Goal: Information Seeking & Learning: Learn about a topic

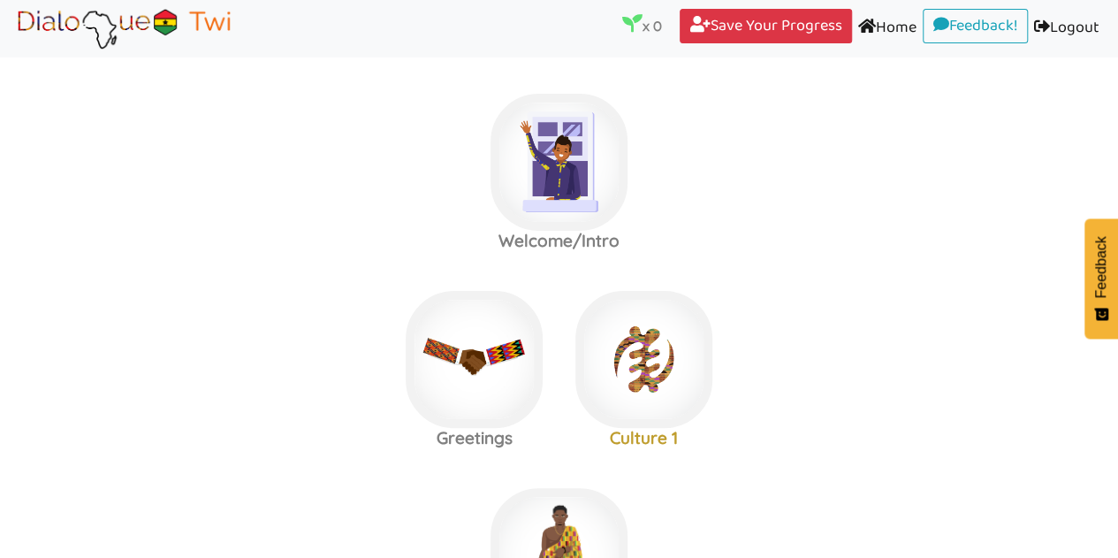
click at [734, 184] on label "Welcome/Intro" at bounding box center [559, 162] width 1118 height 191
drag, startPoint x: 1083, startPoint y: 3, endPoint x: 940, endPoint y: 312, distance: 340.8
click at [940, 312] on label "Greetings Culture 1" at bounding box center [559, 359] width 1118 height 191
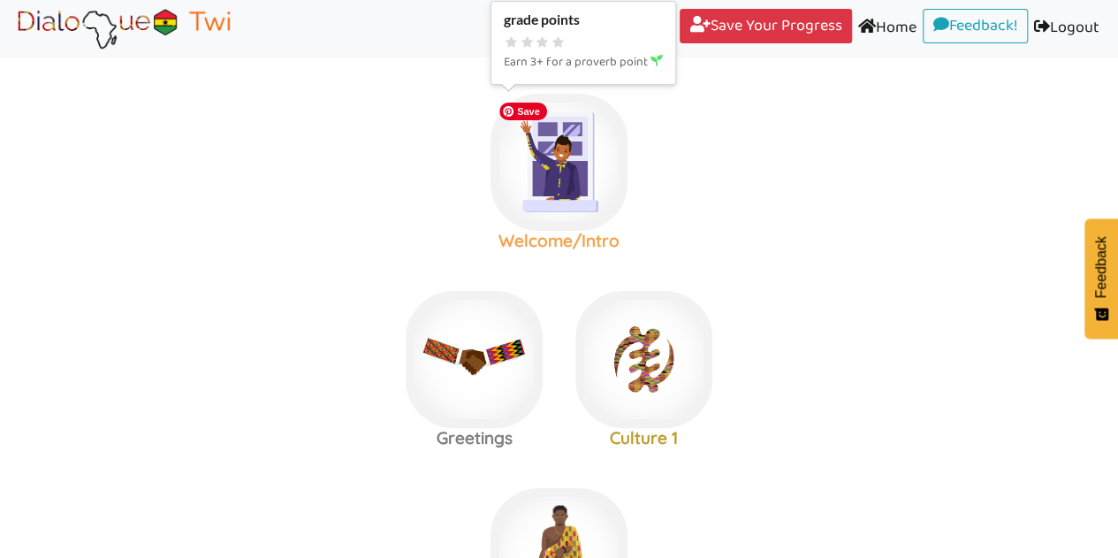
click at [563, 194] on img at bounding box center [558, 162] width 137 height 137
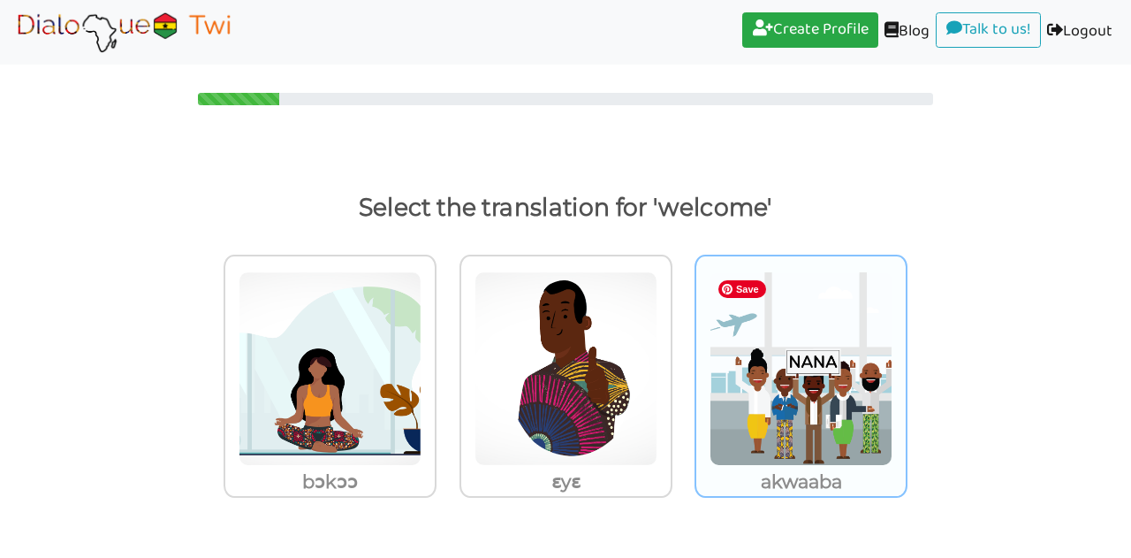
click at [830, 372] on img at bounding box center [801, 368] width 183 height 194
click at [906, 365] on input "akwaaba" at bounding box center [912, 358] width 13 height 13
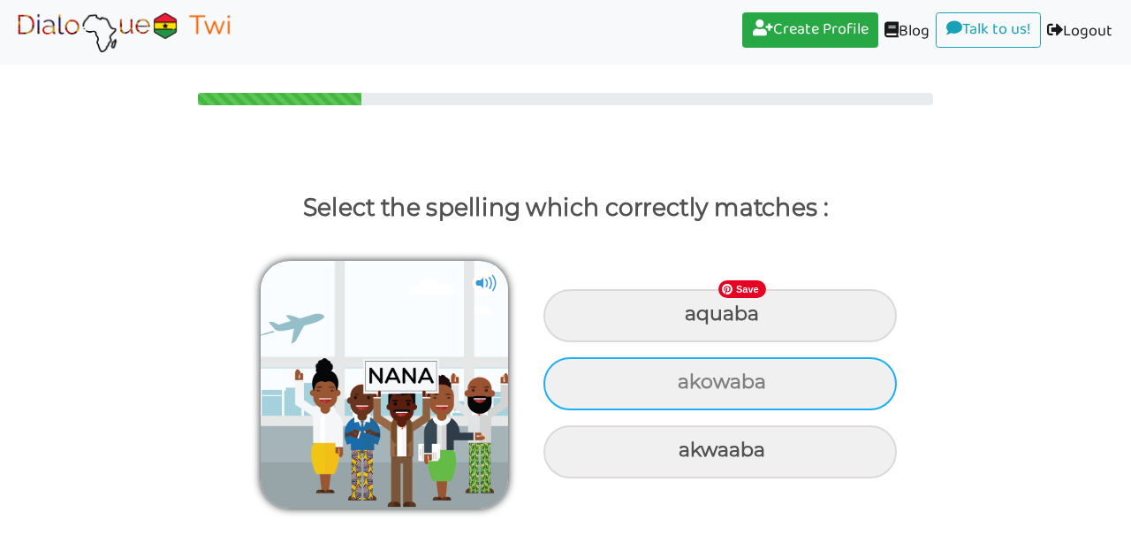
click at [818, 379] on div "akowaba" at bounding box center [719, 383] width 353 height 53
click at [686, 379] on input "akowaba" at bounding box center [679, 381] width 11 height 11
radio input "true"
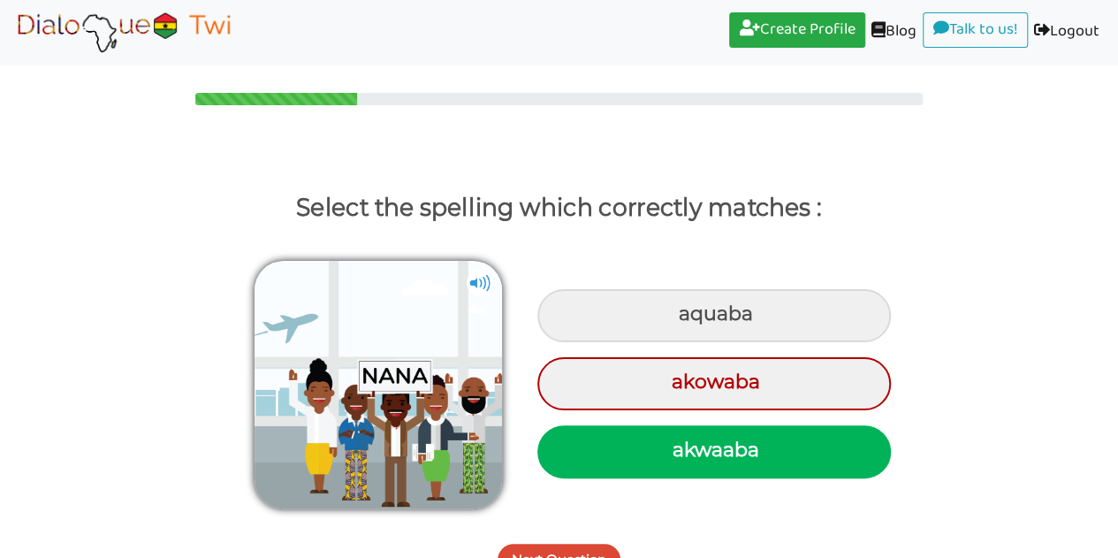
click at [799, 453] on div "akwaaba" at bounding box center [713, 451] width 353 height 53
click at [680, 453] on input "akwaaba" at bounding box center [674, 449] width 11 height 11
radio input "true"
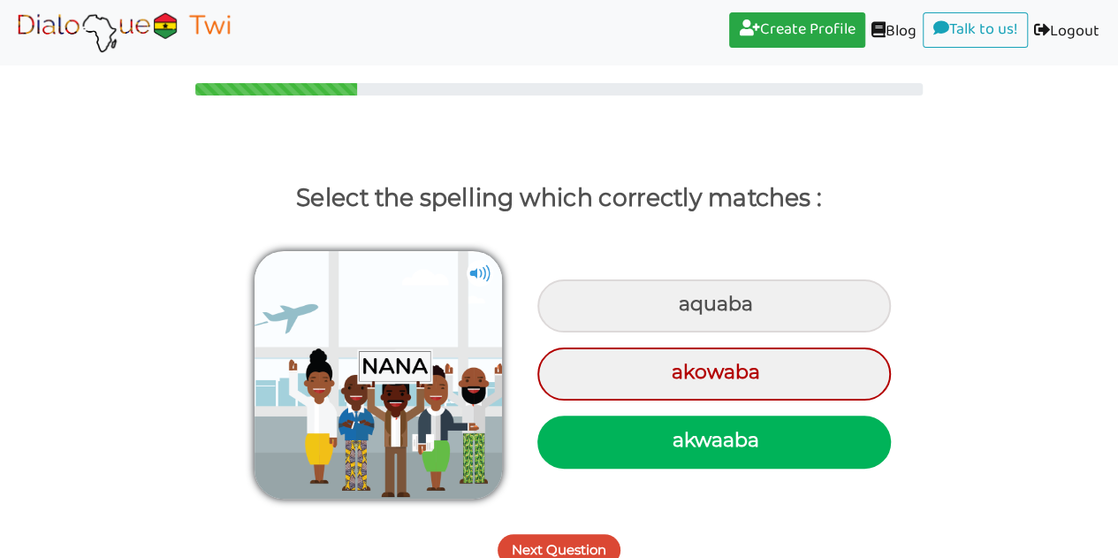
scroll to position [26, 0]
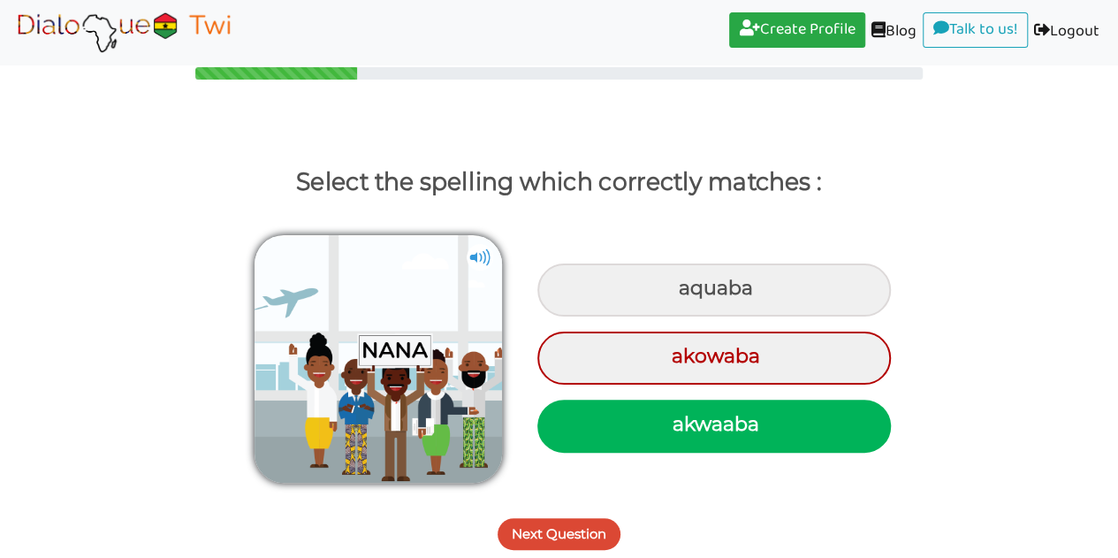
click at [735, 426] on div "akwaaba" at bounding box center [713, 425] width 353 height 53
click at [680, 426] on input "akwaaba" at bounding box center [674, 424] width 11 height 11
click at [551, 538] on button "Next Question" at bounding box center [558, 534] width 123 height 32
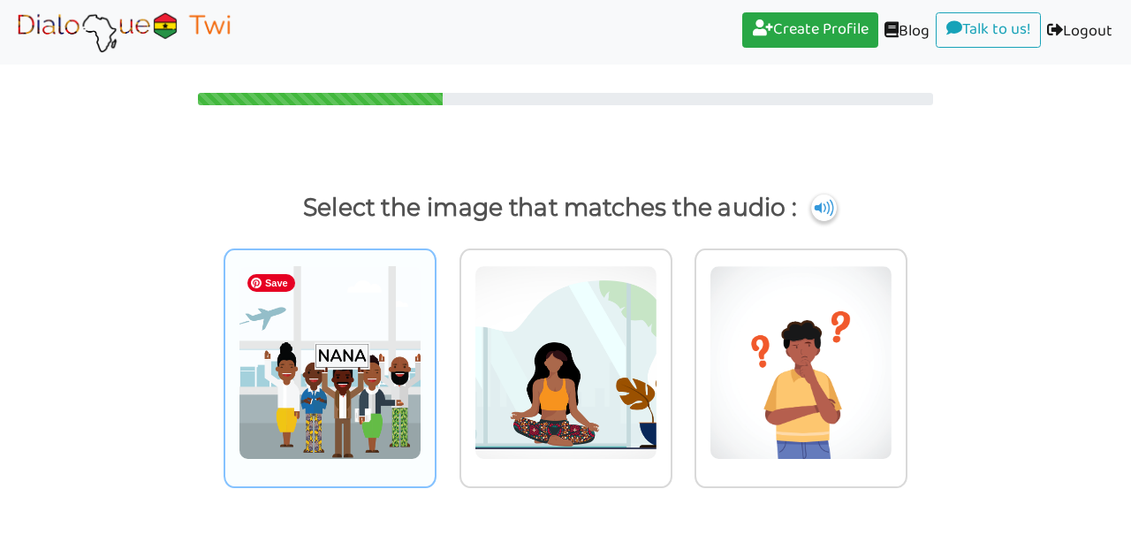
click at [346, 334] on img at bounding box center [330, 362] width 183 height 194
click at [435, 346] on input "radio" at bounding box center [441, 352] width 13 height 13
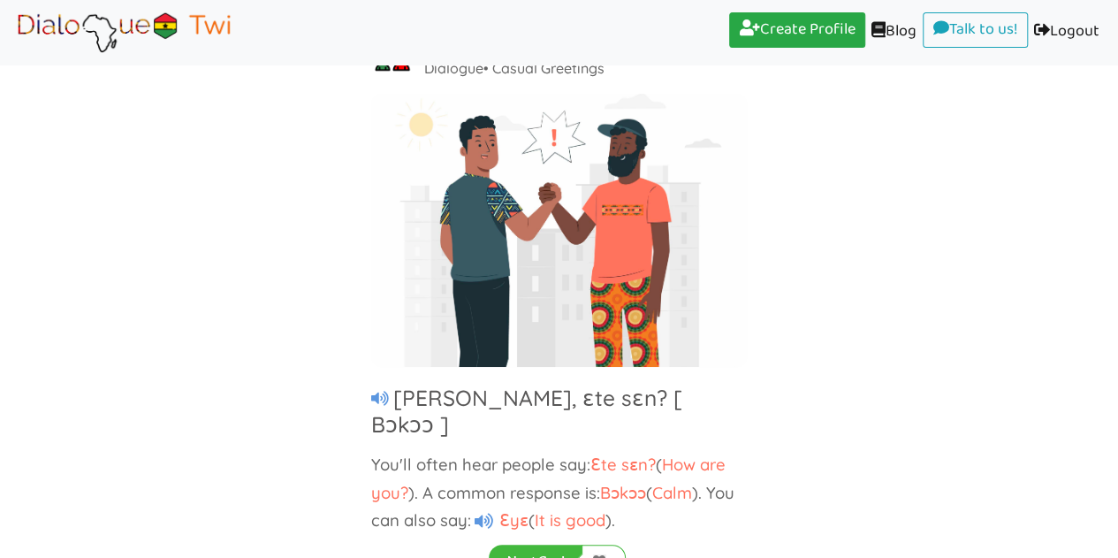
scroll to position [131, 0]
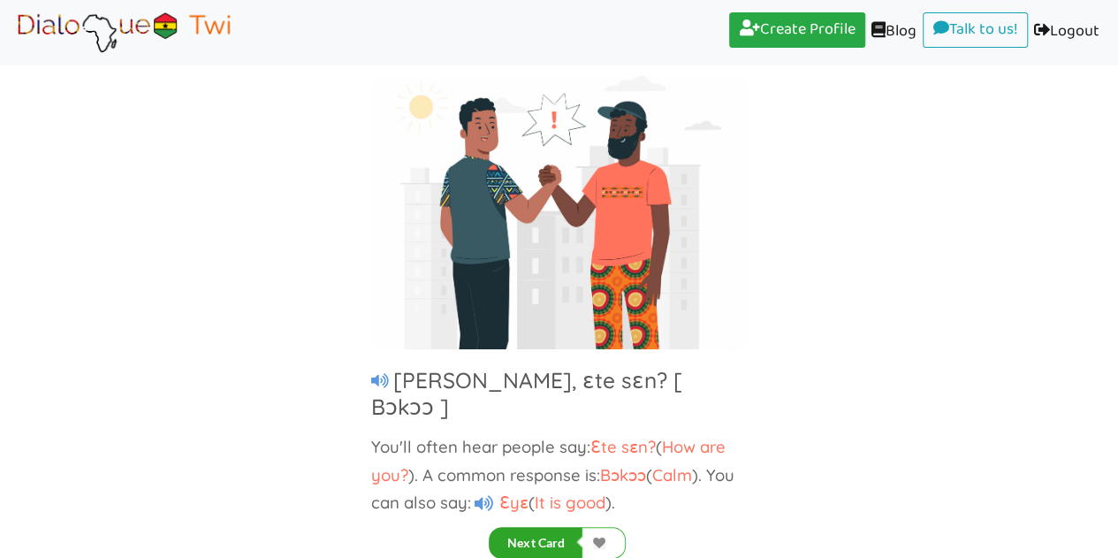
click at [560, 537] on button "Next Card" at bounding box center [536, 543] width 94 height 32
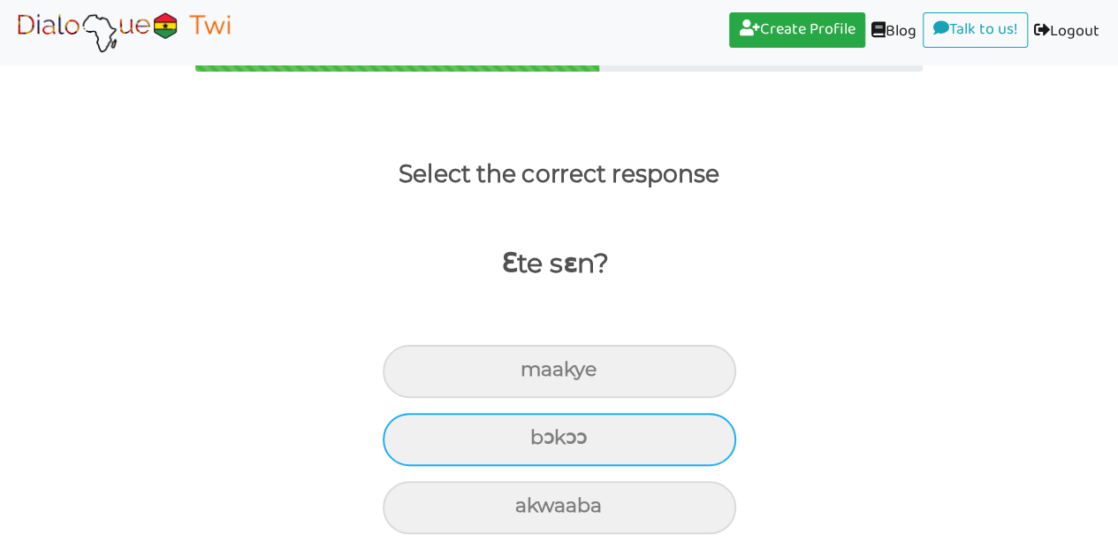
click at [608, 450] on div "bɔkɔɔ" at bounding box center [559, 439] width 353 height 53
click at [543, 444] on input "bɔkɔɔ" at bounding box center [537, 437] width 11 height 11
radio input "true"
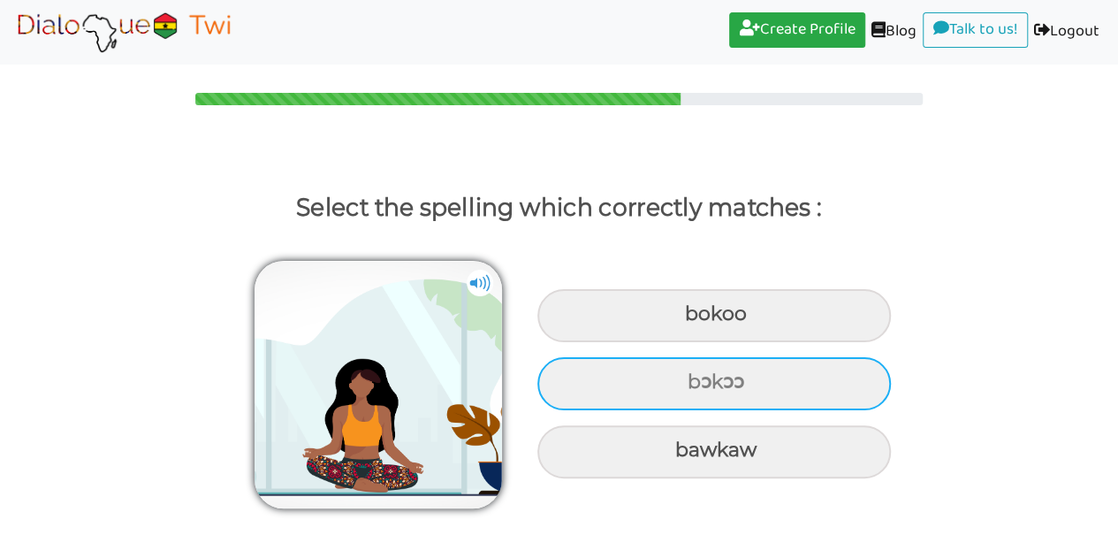
scroll to position [0, 0]
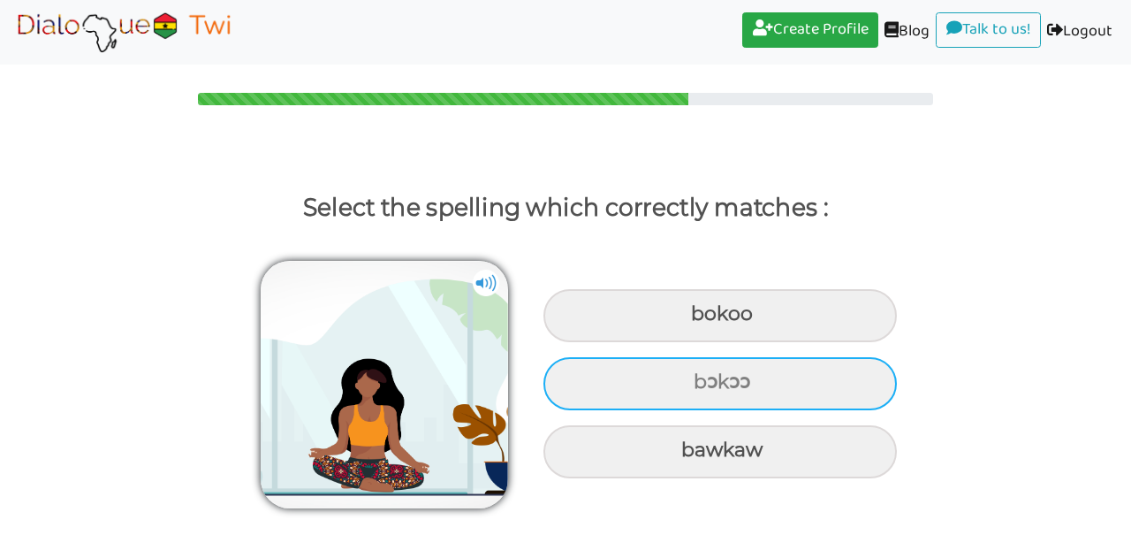
click at [742, 381] on div "bɔkɔɔ" at bounding box center [719, 383] width 353 height 53
click at [702, 381] on input "bɔkɔɔ" at bounding box center [695, 381] width 11 height 11
radio input "true"
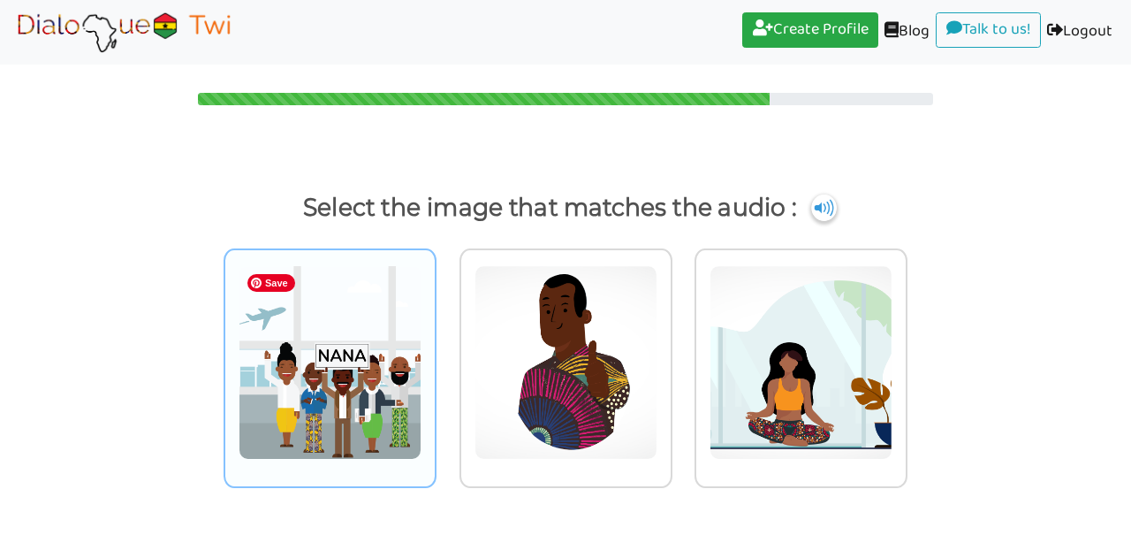
click at [358, 361] on img at bounding box center [330, 362] width 183 height 194
click at [435, 359] on input "radio" at bounding box center [441, 352] width 13 height 13
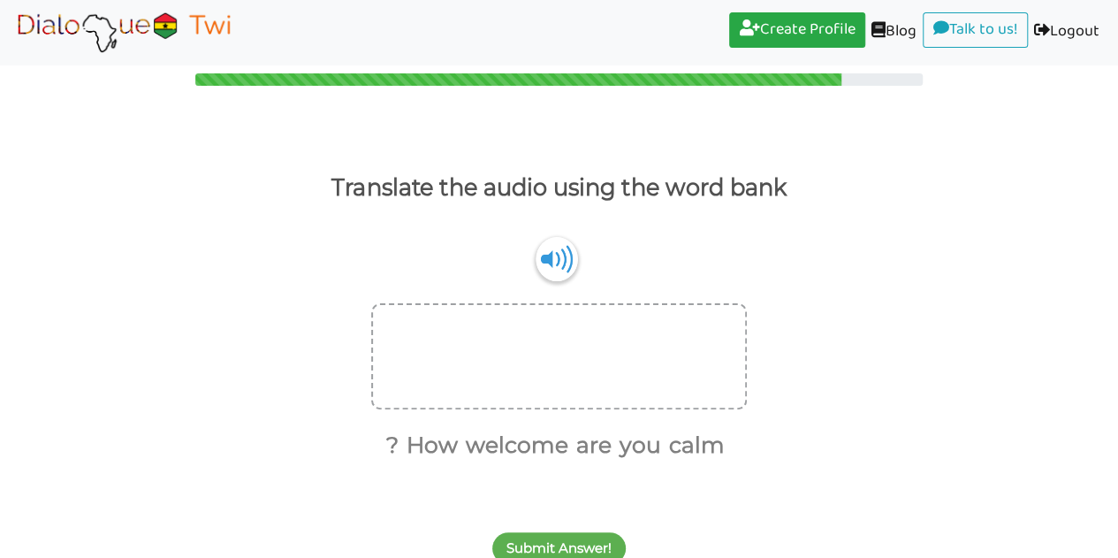
scroll to position [34, 0]
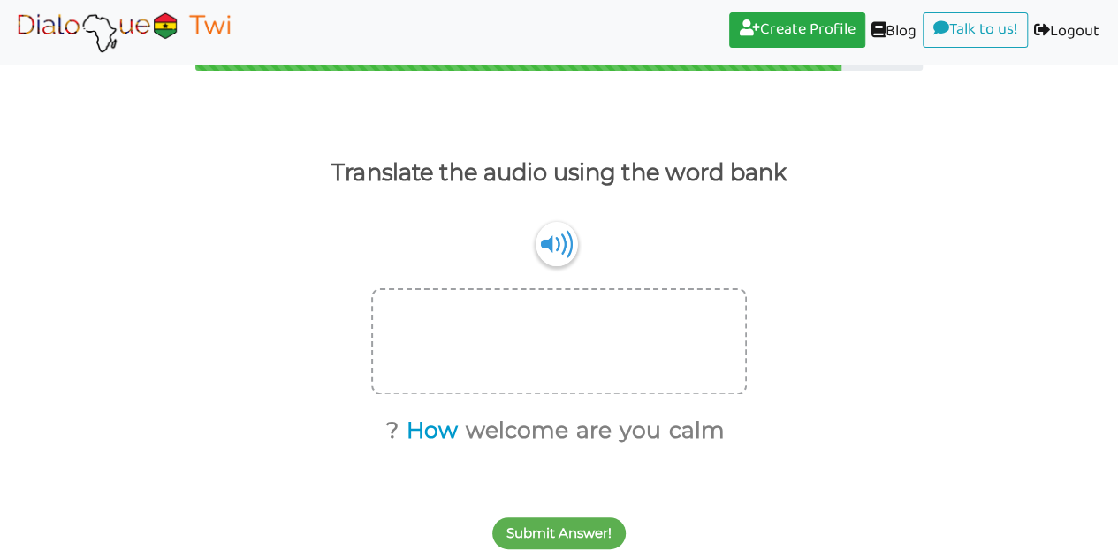
click at [439, 427] on button "How" at bounding box center [428, 431] width 57 height 34
click at [573, 429] on button "are" at bounding box center [562, 431] width 42 height 34
click at [581, 429] on button "you" at bounding box center [586, 431] width 48 height 34
click at [468, 424] on button "?" at bounding box center [465, 431] width 19 height 34
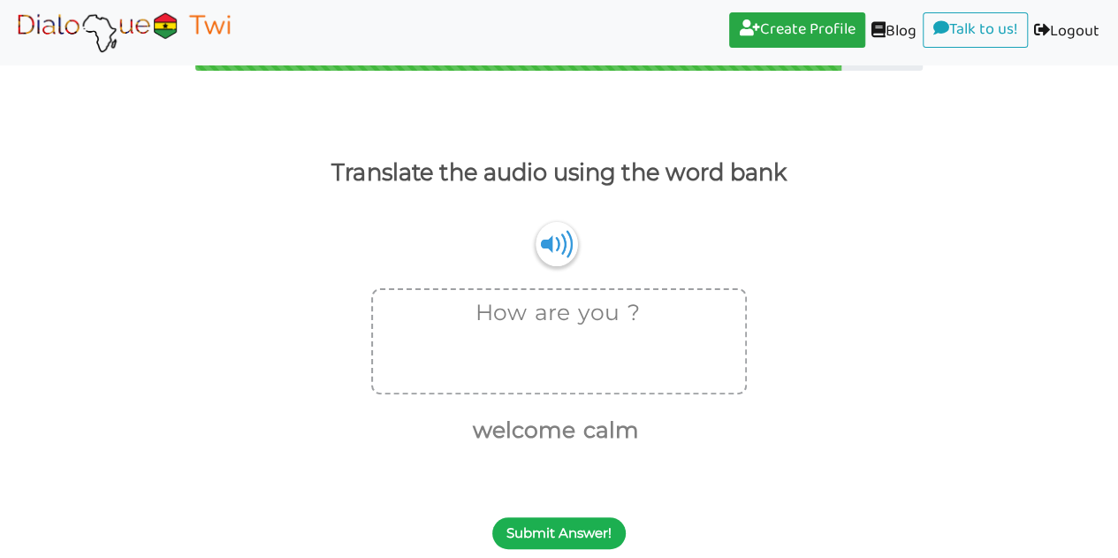
click at [547, 534] on button "Submit Answer!" at bounding box center [558, 533] width 133 height 32
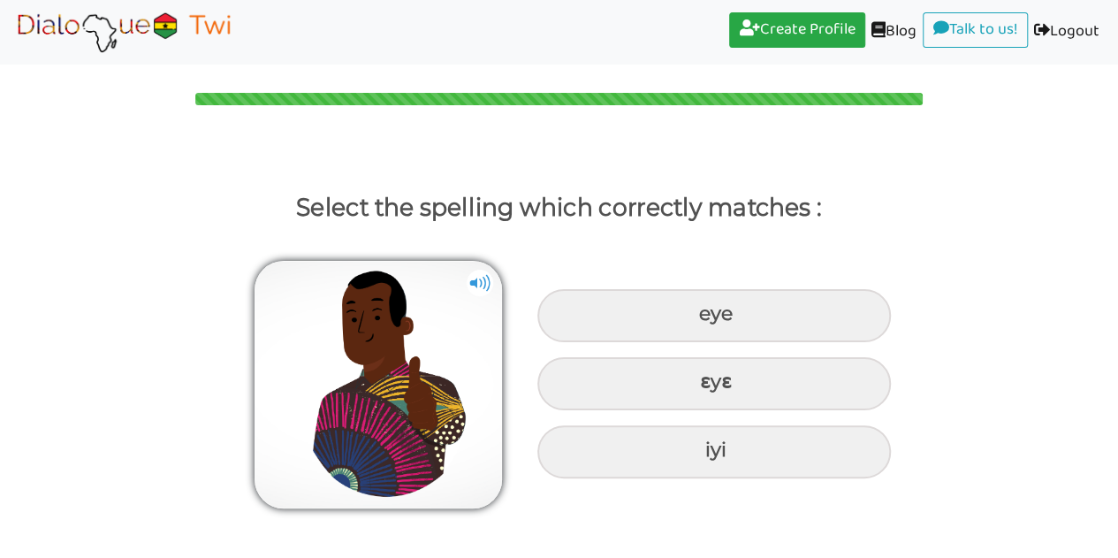
scroll to position [0, 0]
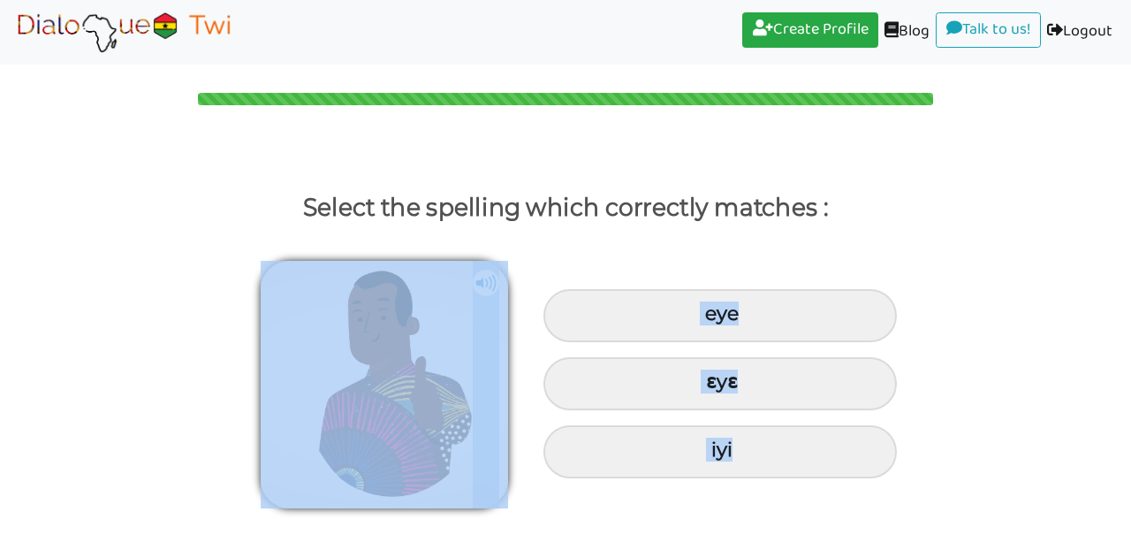
drag, startPoint x: 1124, startPoint y: 206, endPoint x: 1126, endPoint y: 236, distance: 30.1
click at [1117, 236] on div "Select the spelling which correctly matches : eye ɛyɛ iyi" at bounding box center [565, 350] width 1131 height 328
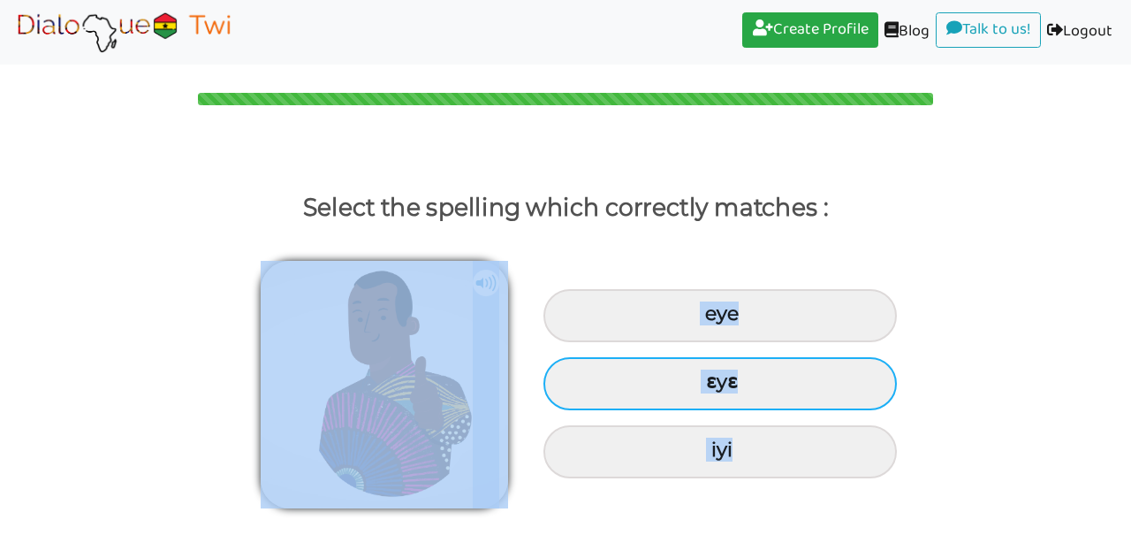
click at [816, 373] on div "ɛyɛ" at bounding box center [719, 383] width 353 height 53
click at [714, 376] on input "ɛyɛ" at bounding box center [707, 381] width 11 height 11
radio input "true"
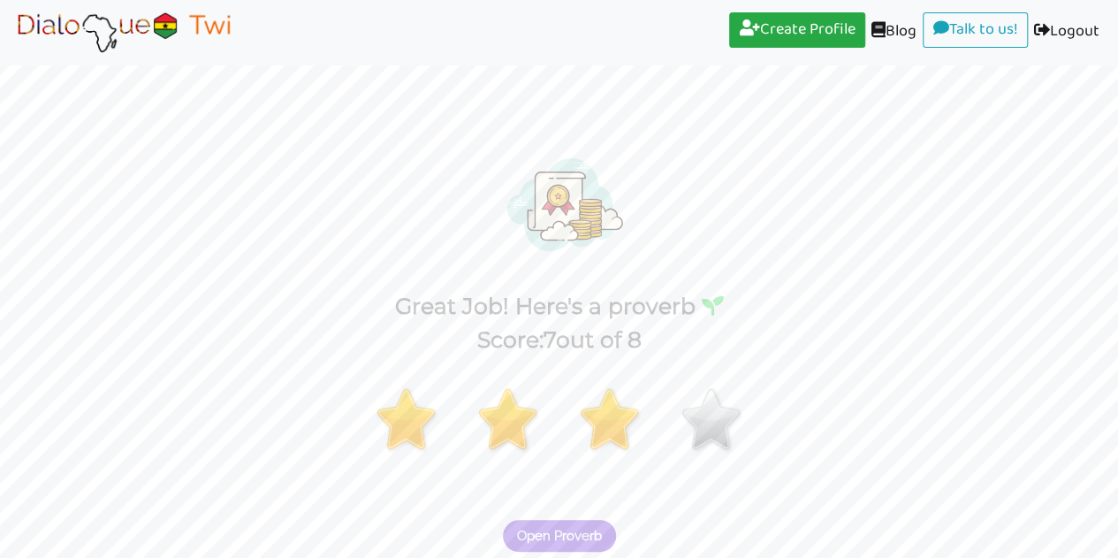
click at [588, 538] on span "Open Proverb" at bounding box center [559, 536] width 85 height 16
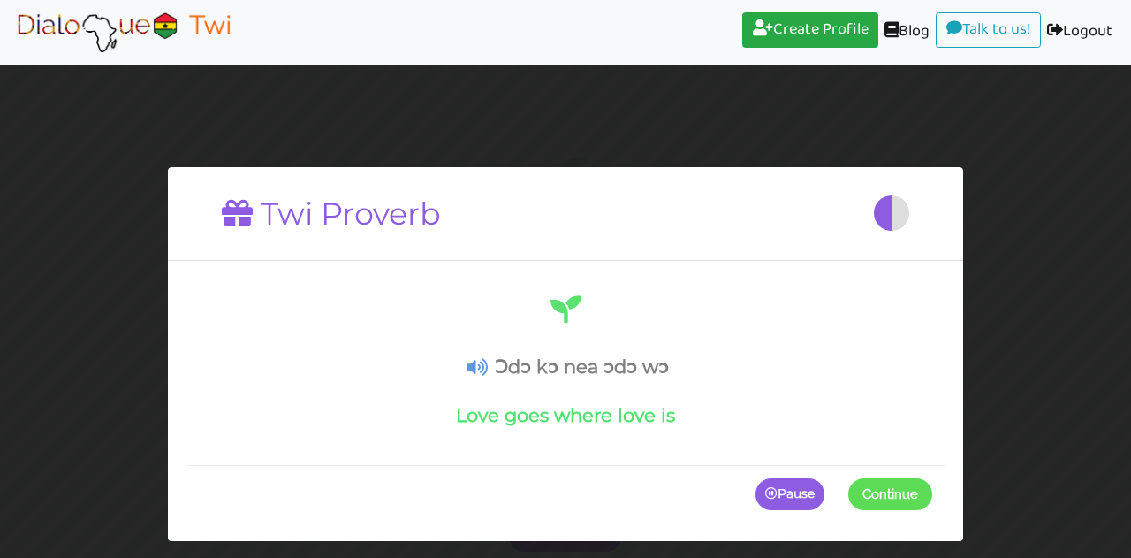
click at [472, 360] on icon at bounding box center [477, 367] width 21 height 19
click at [892, 489] on span "Continue" at bounding box center [890, 495] width 56 height 16
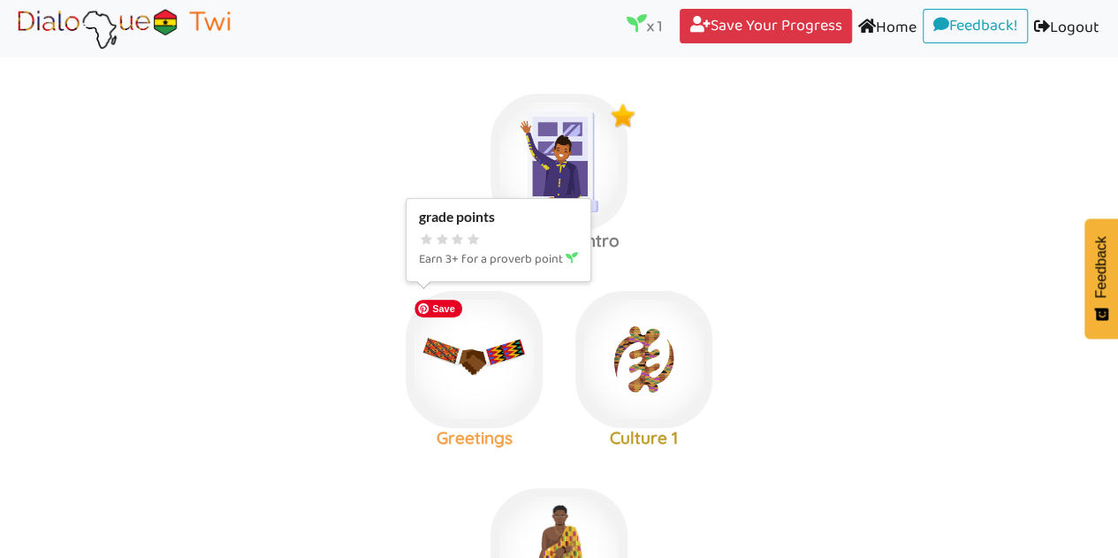
click at [475, 360] on img at bounding box center [474, 359] width 137 height 137
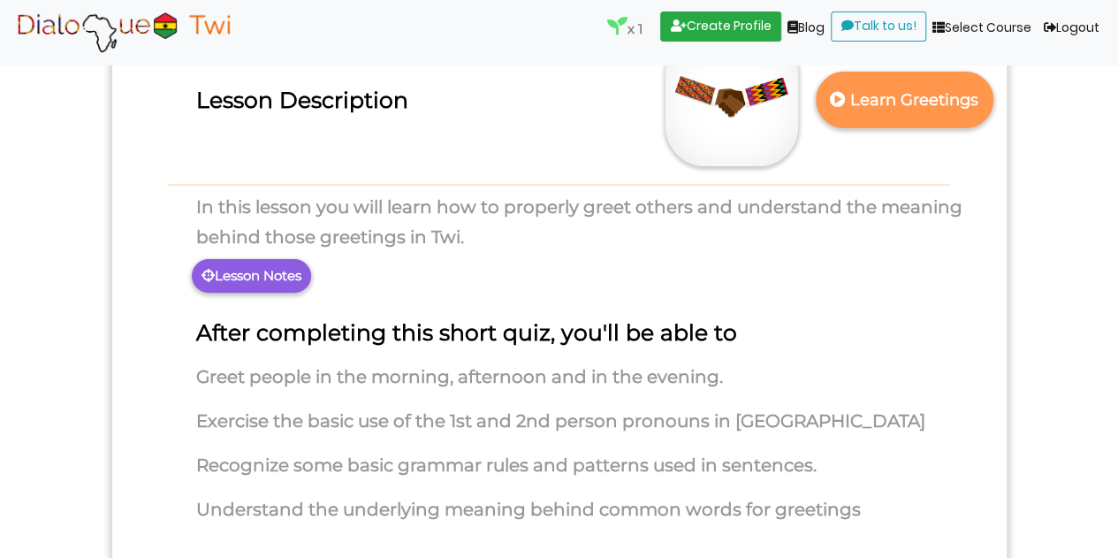
scroll to position [169, 0]
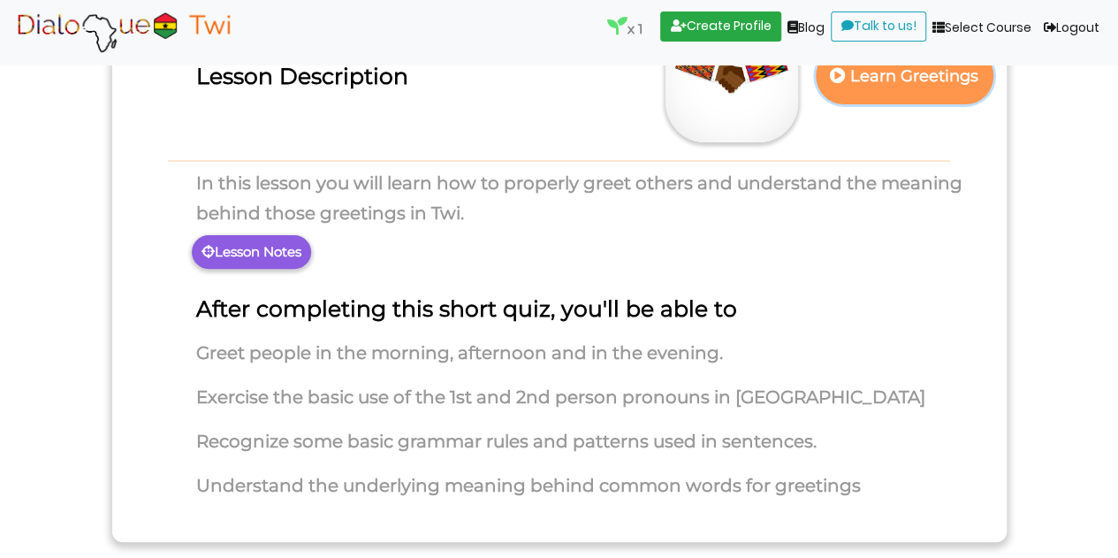
click at [974, 91] on p "Learn Greetings" at bounding box center [904, 76] width 156 height 43
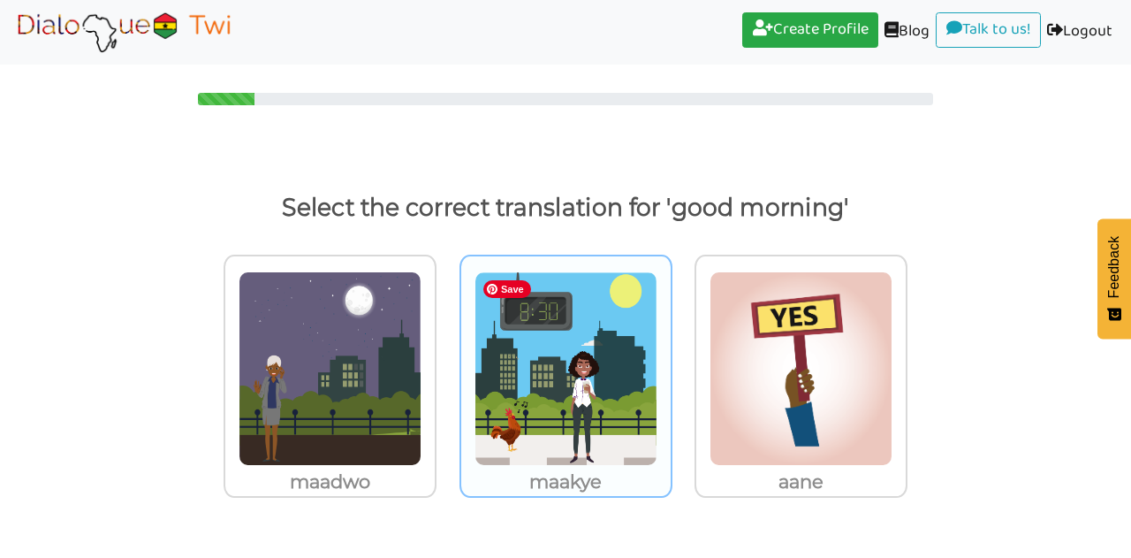
click at [566, 443] on img at bounding box center [566, 368] width 183 height 194
click at [671, 365] on input "maakye" at bounding box center [677, 358] width 13 height 13
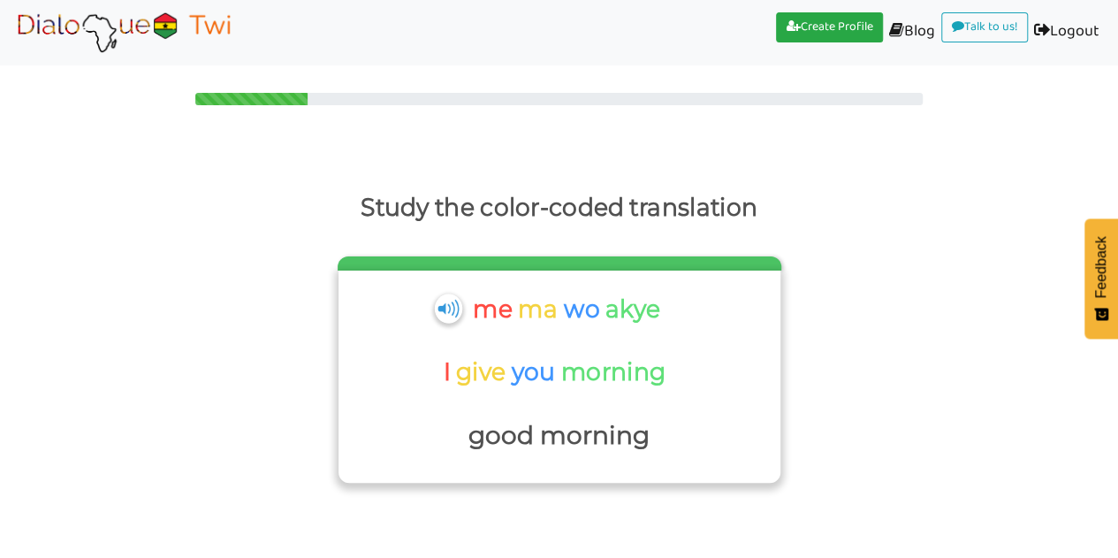
click at [445, 302] on img at bounding box center [448, 307] width 27 height 29
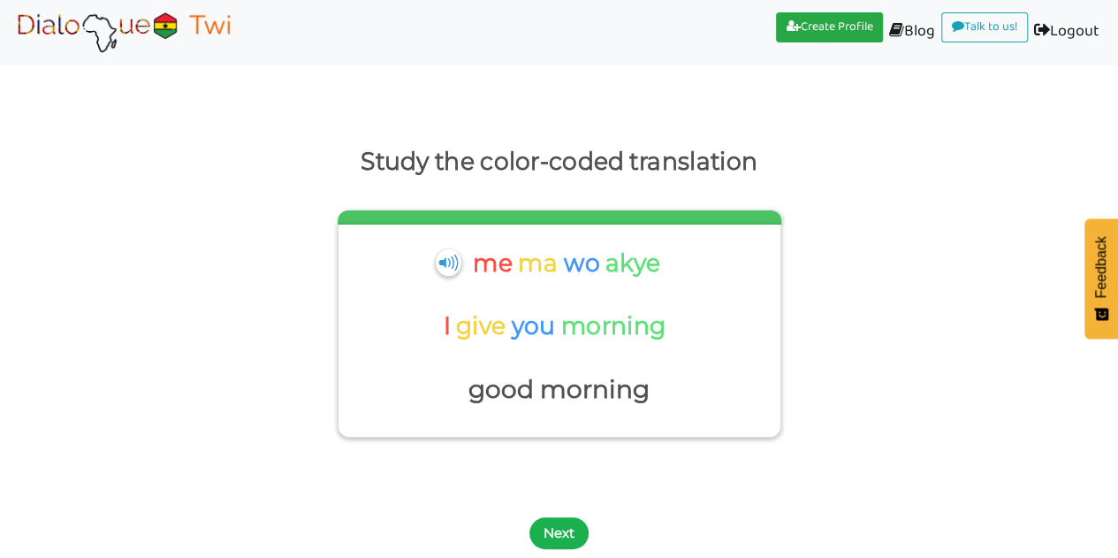
click at [566, 528] on button "Next" at bounding box center [558, 533] width 59 height 32
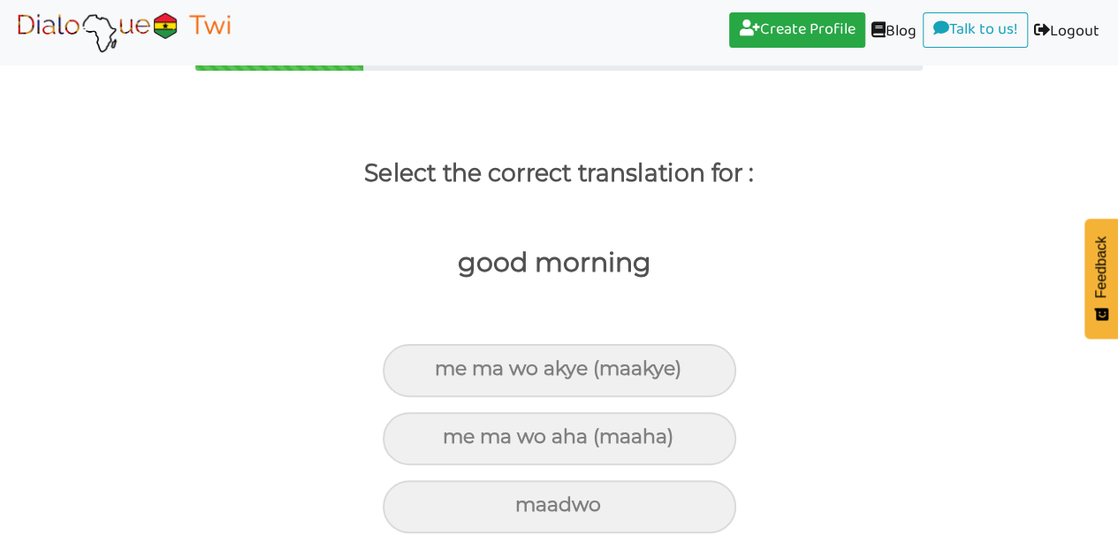
scroll to position [34, 0]
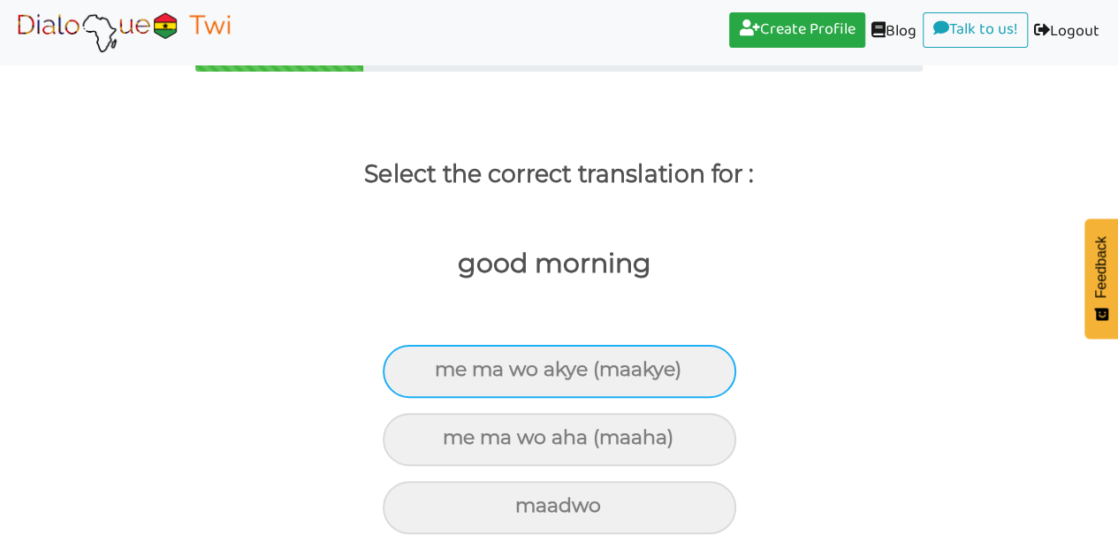
click at [599, 370] on div "me ma wo akye (maakye)" at bounding box center [559, 371] width 353 height 53
click at [448, 370] on input "me ma wo akye (maakye)" at bounding box center [442, 369] width 11 height 11
radio input "true"
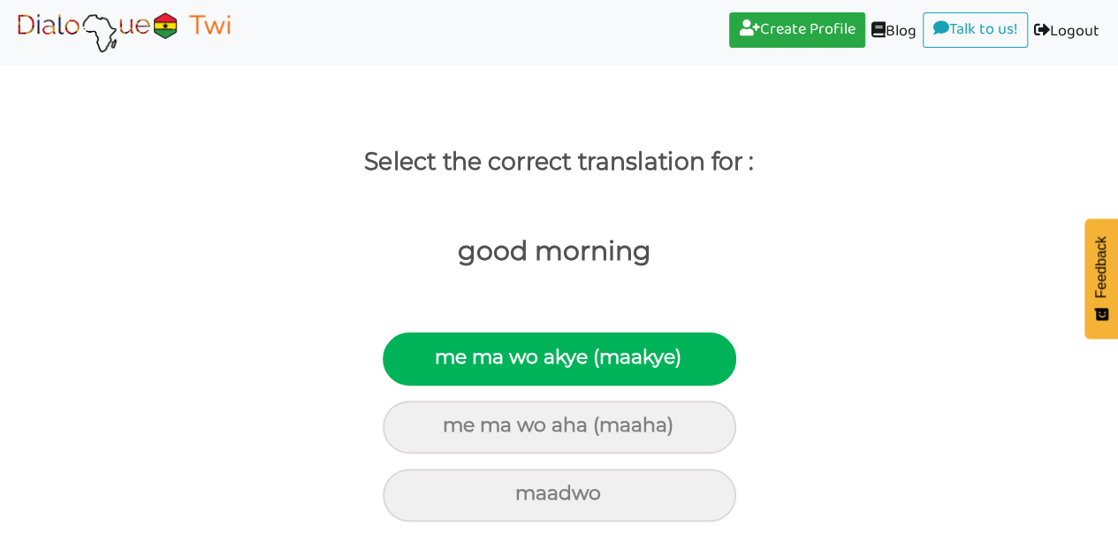
scroll to position [0, 0]
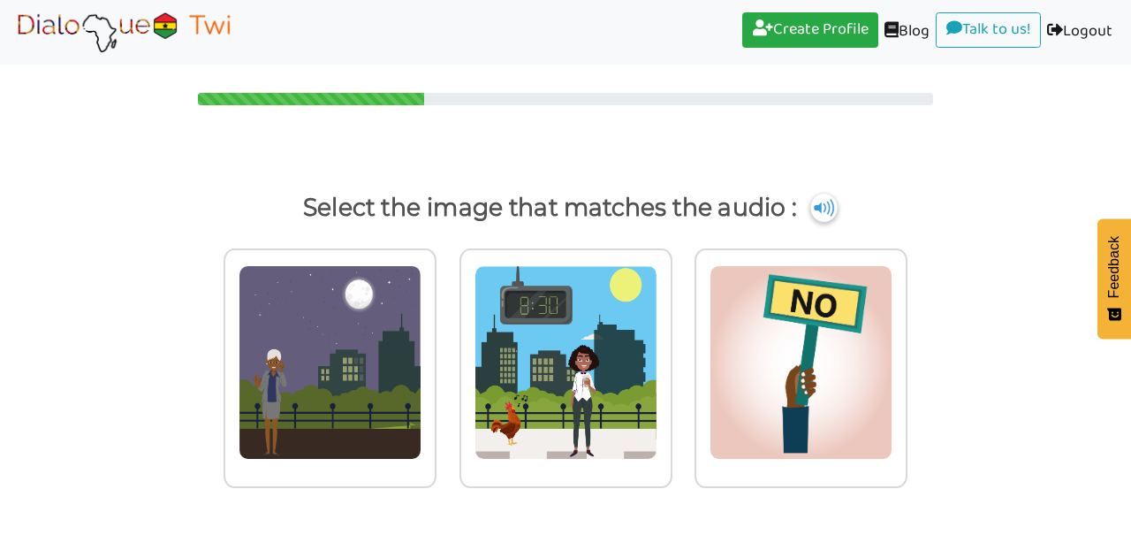
click at [822, 208] on img at bounding box center [823, 208] width 27 height 28
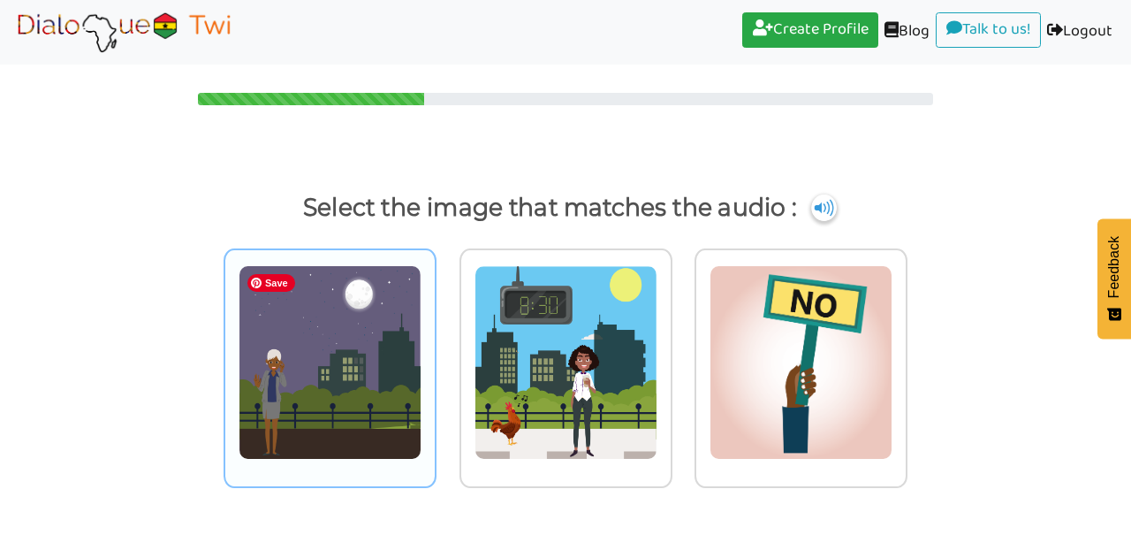
click at [300, 365] on img at bounding box center [330, 362] width 183 height 194
click at [435, 359] on input "radio" at bounding box center [441, 352] width 13 height 13
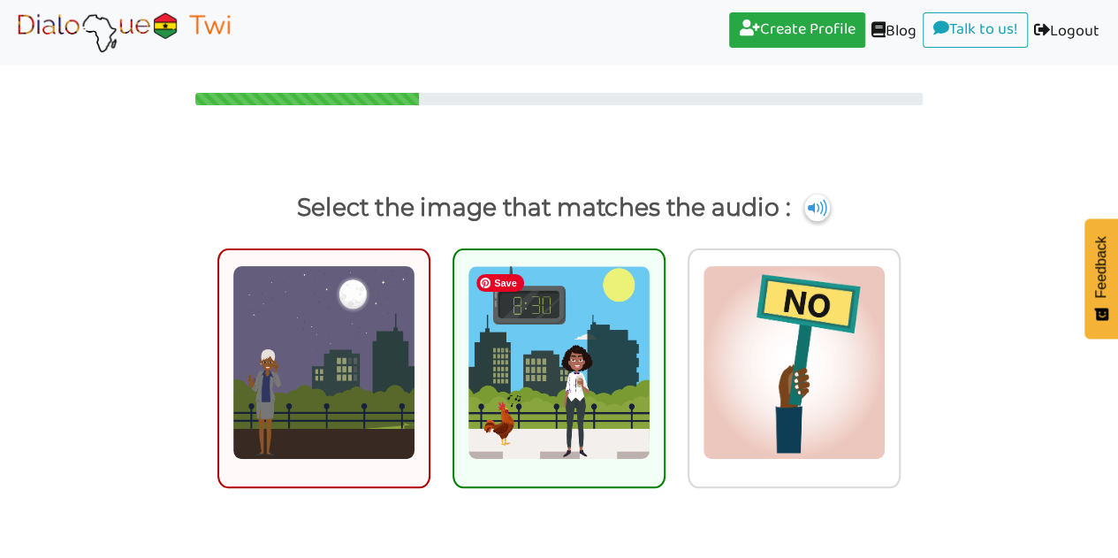
click at [582, 370] on img at bounding box center [558, 362] width 183 height 194
click at [664, 358] on input "radio" at bounding box center [670, 351] width 13 height 13
click at [571, 411] on img at bounding box center [558, 362] width 183 height 194
click at [664, 358] on input "radio" at bounding box center [670, 351] width 13 height 13
radio input "true"
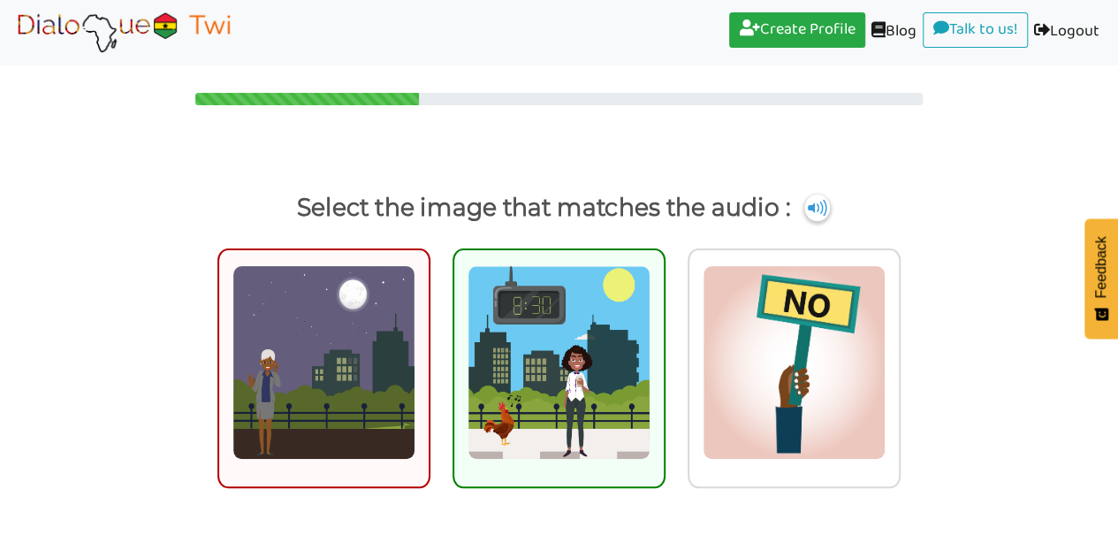
scroll to position [45, 0]
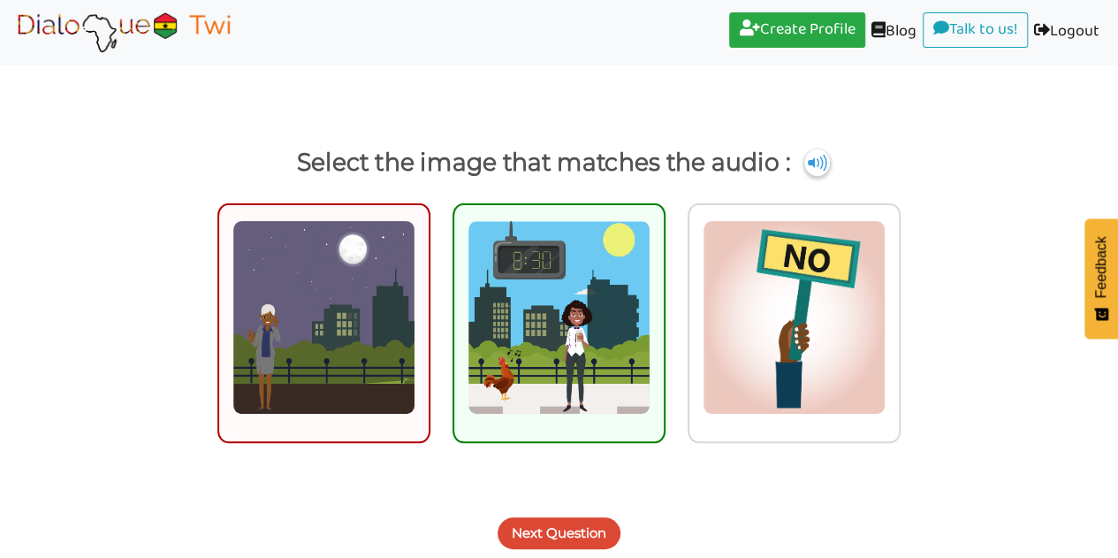
click at [580, 536] on button "Next Question" at bounding box center [558, 533] width 123 height 32
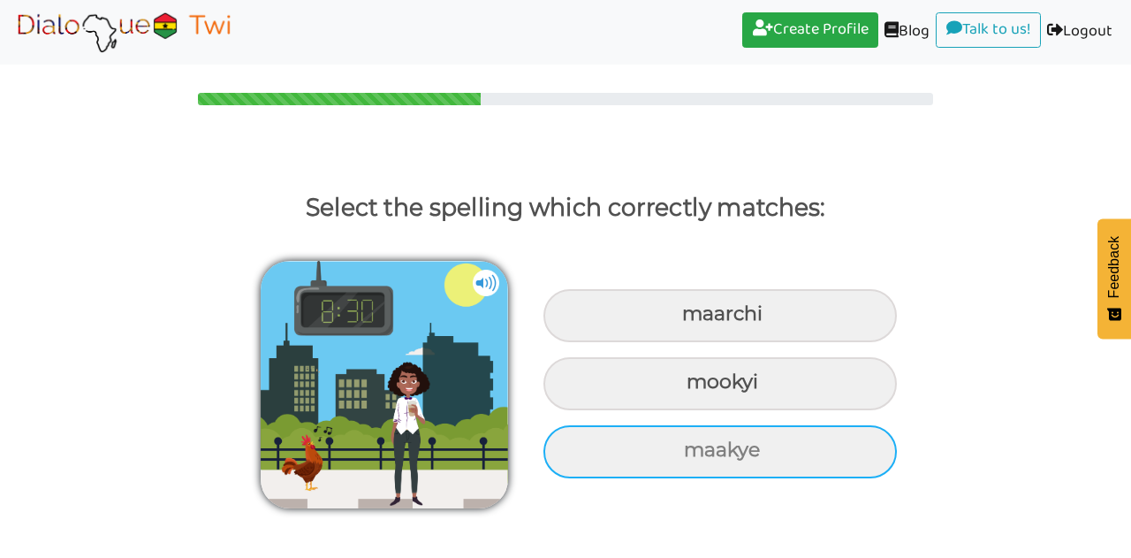
click at [733, 454] on div "maakye" at bounding box center [719, 451] width 353 height 53
click at [692, 454] on input "maakye" at bounding box center [685, 449] width 11 height 11
radio input "true"
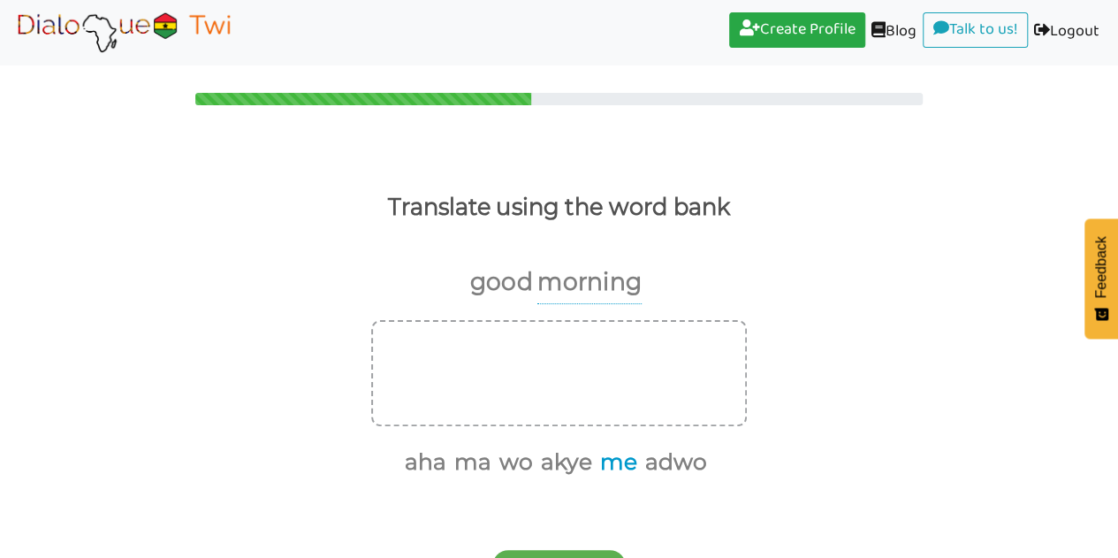
click at [611, 455] on button "me" at bounding box center [615, 462] width 43 height 34
click at [503, 464] on button "ma" at bounding box center [491, 462] width 43 height 34
click at [527, 461] on button "wo" at bounding box center [513, 462] width 40 height 34
click at [538, 460] on button "akye" at bounding box center [541, 462] width 57 height 34
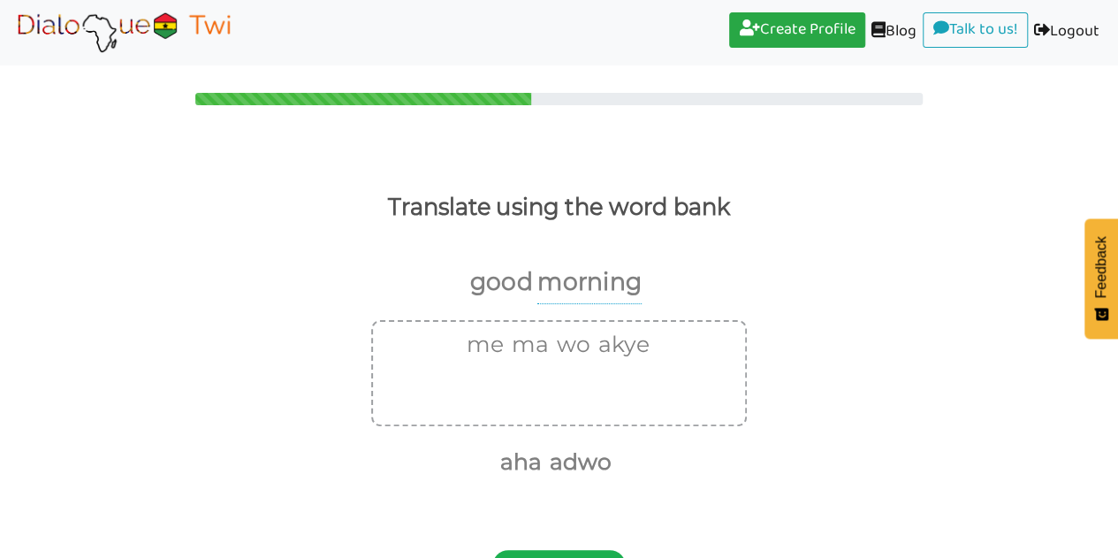
click at [568, 551] on button "Submit Answer!" at bounding box center [558, 566] width 133 height 32
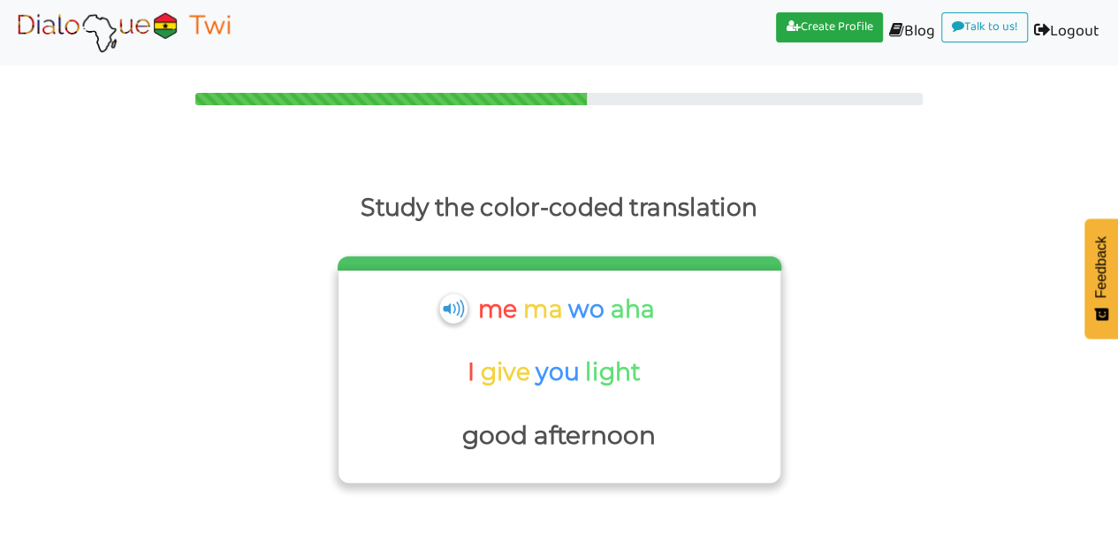
click at [456, 298] on img at bounding box center [452, 307] width 27 height 29
click at [452, 303] on img at bounding box center [452, 307] width 27 height 29
click at [450, 312] on img at bounding box center [452, 307] width 27 height 29
click at [444, 294] on div "me ma wo aha I give you light good afternoon" at bounding box center [559, 372] width 424 height 169
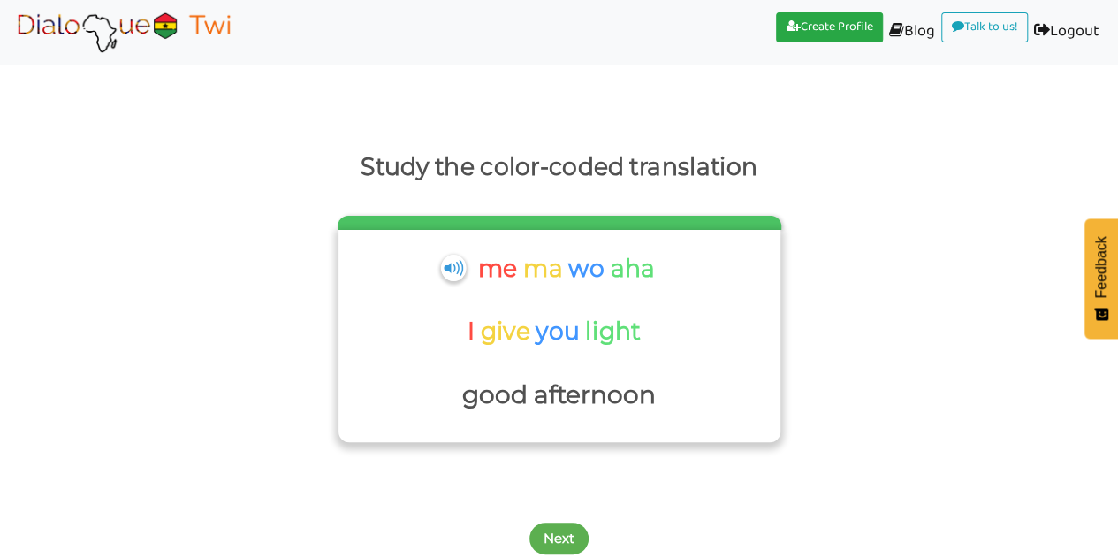
scroll to position [46, 0]
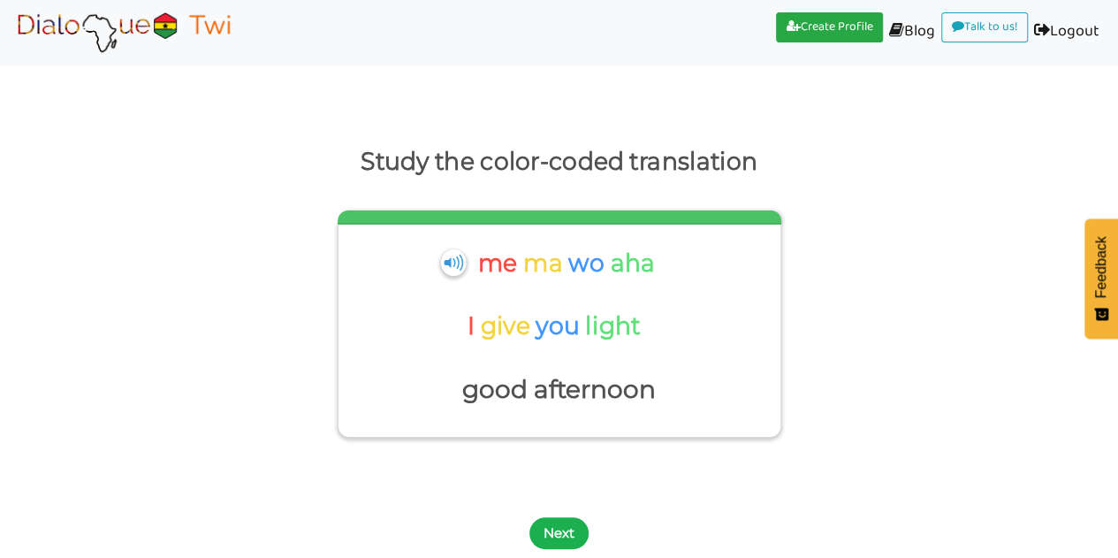
click at [547, 534] on button "Next" at bounding box center [558, 533] width 59 height 32
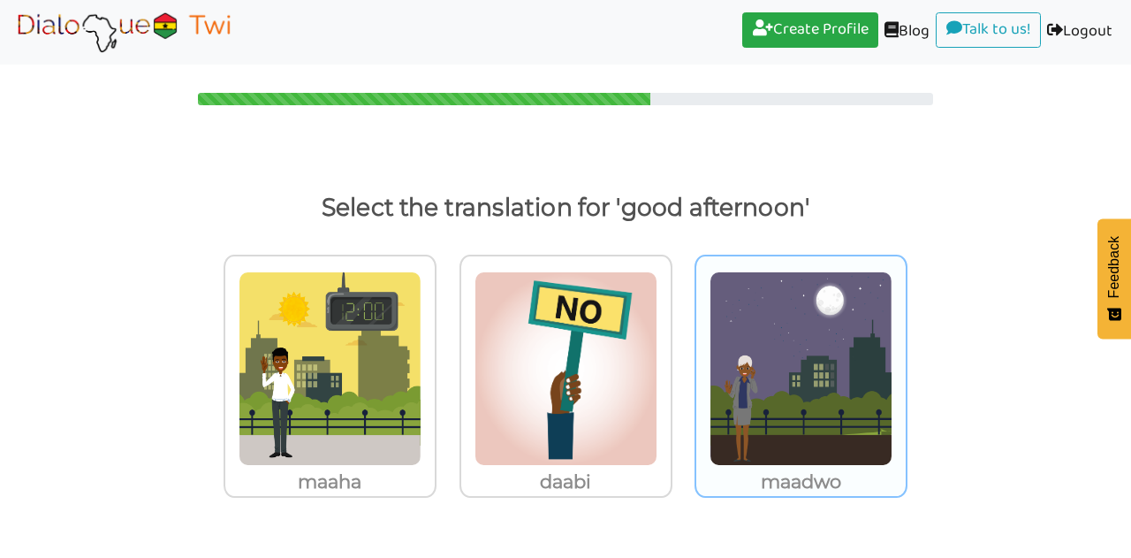
click at [806, 399] on img at bounding box center [801, 368] width 183 height 194
click at [906, 365] on input "maadwo" at bounding box center [912, 358] width 13 height 13
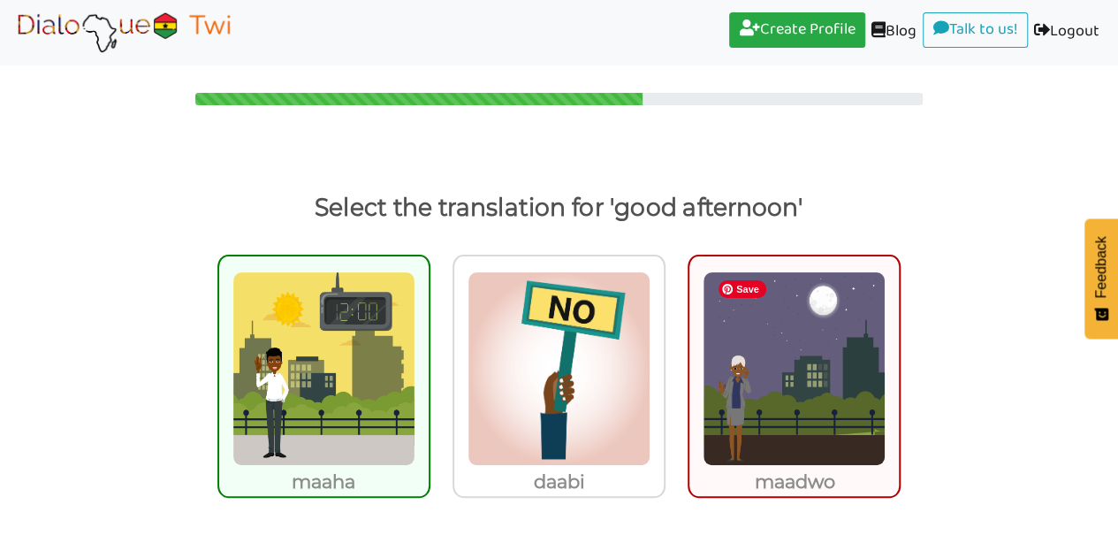
click at [237, 375] on img at bounding box center [323, 368] width 183 height 194
click at [429, 364] on input "maaha" at bounding box center [435, 357] width 13 height 13
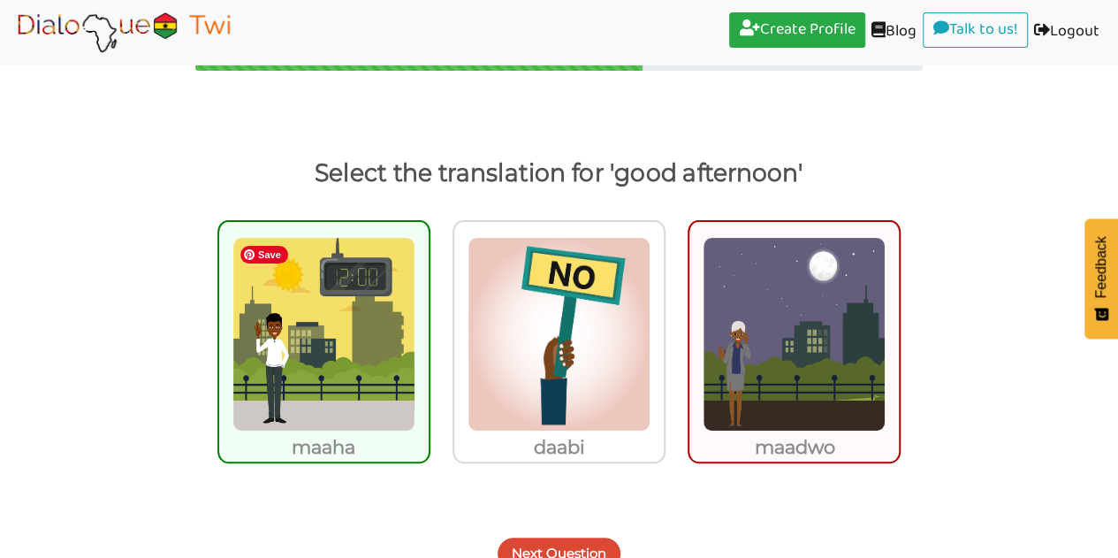
scroll to position [55, 0]
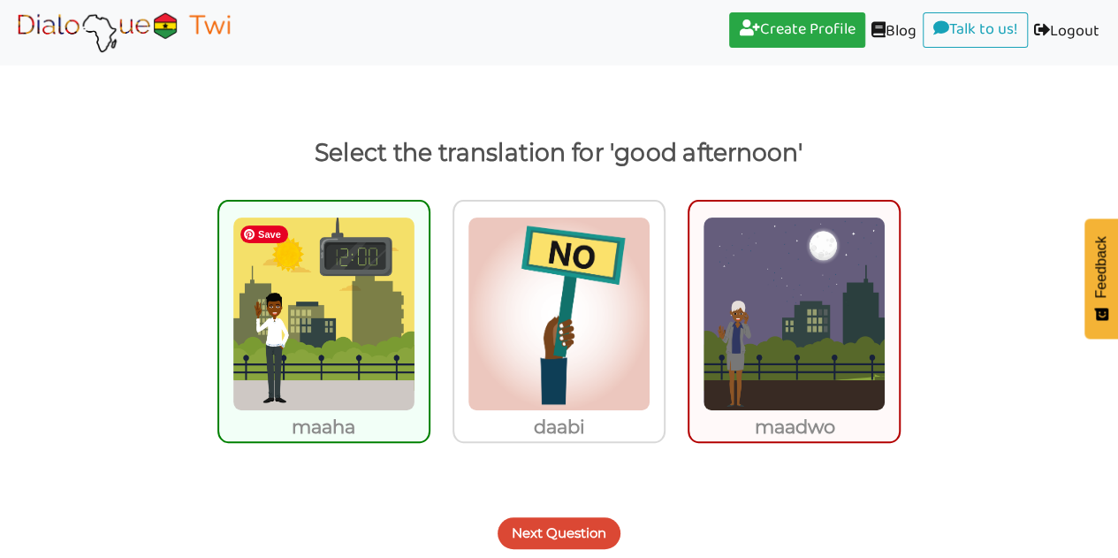
click at [581, 528] on button "Next Question" at bounding box center [558, 533] width 123 height 32
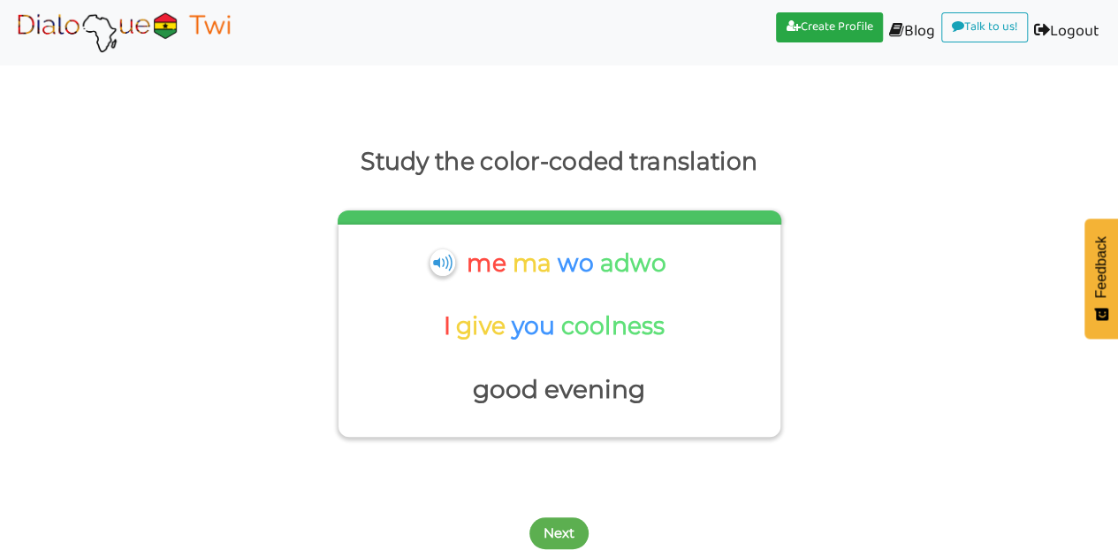
click at [422, 248] on div "me ma wo adwo I give you coolness good evening" at bounding box center [559, 326] width 424 height 169
click at [551, 535] on button "Next" at bounding box center [558, 533] width 59 height 32
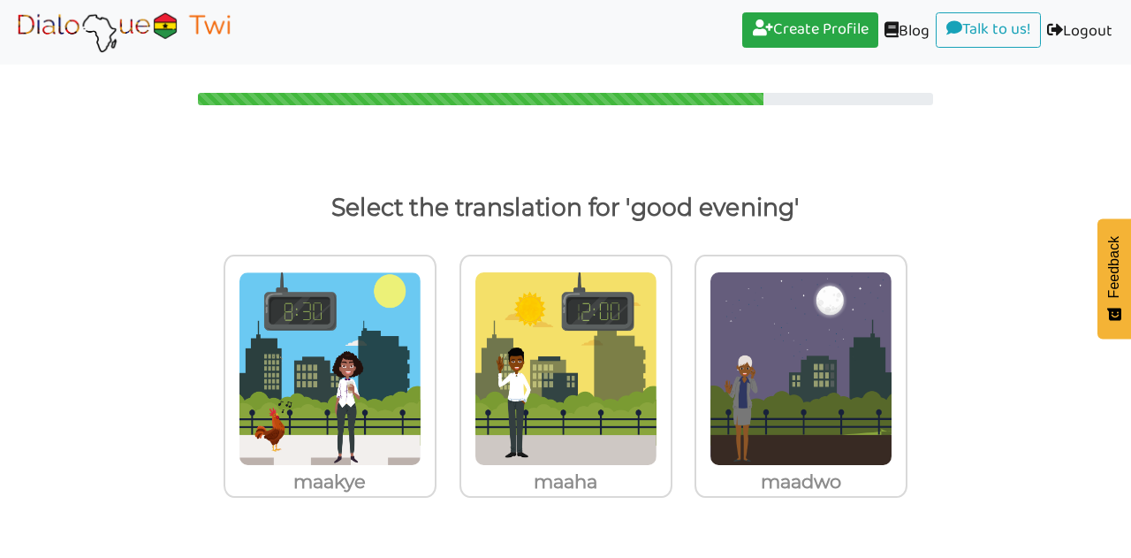
click at [797, 408] on img at bounding box center [801, 368] width 183 height 194
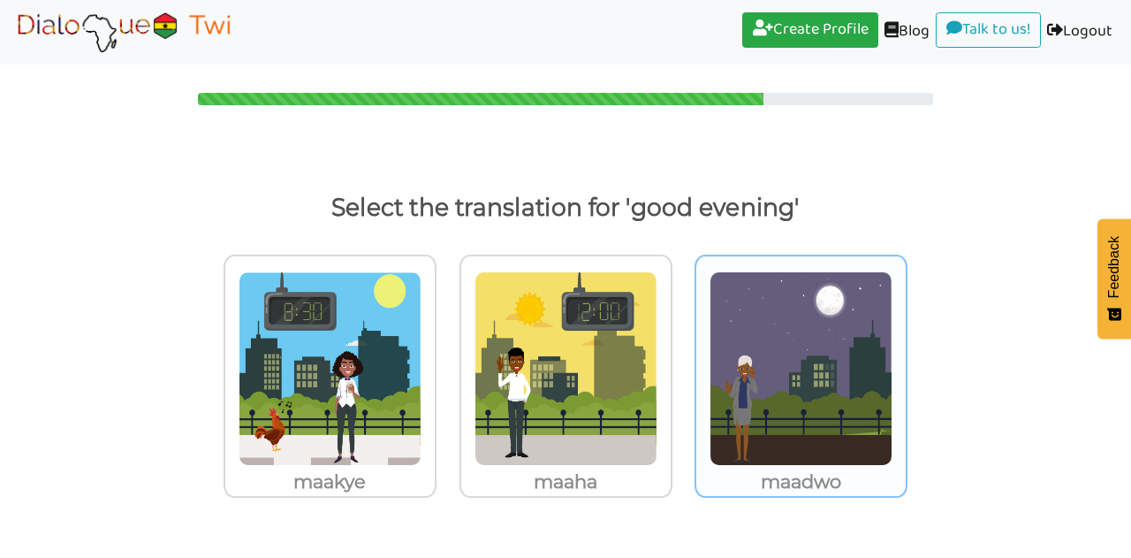
click at [906, 365] on input "maadwo" at bounding box center [912, 358] width 13 height 13
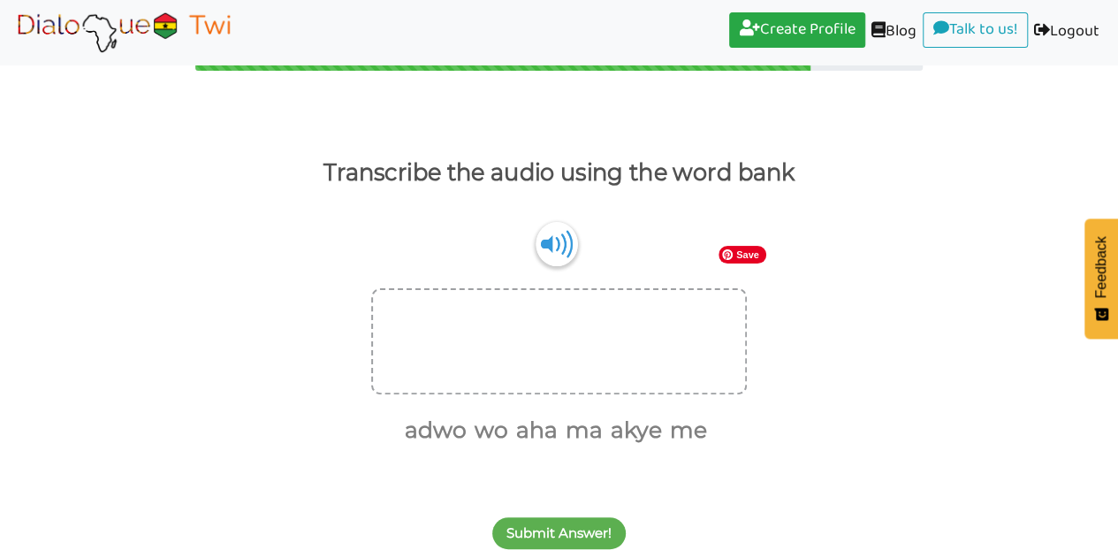
scroll to position [34, 0]
click at [558, 233] on img at bounding box center [556, 243] width 42 height 45
click at [686, 434] on button "me" at bounding box center [685, 431] width 43 height 34
click at [614, 434] on button "ma" at bounding box center [602, 431] width 43 height 34
click at [534, 432] on button "wo" at bounding box center [533, 431] width 40 height 34
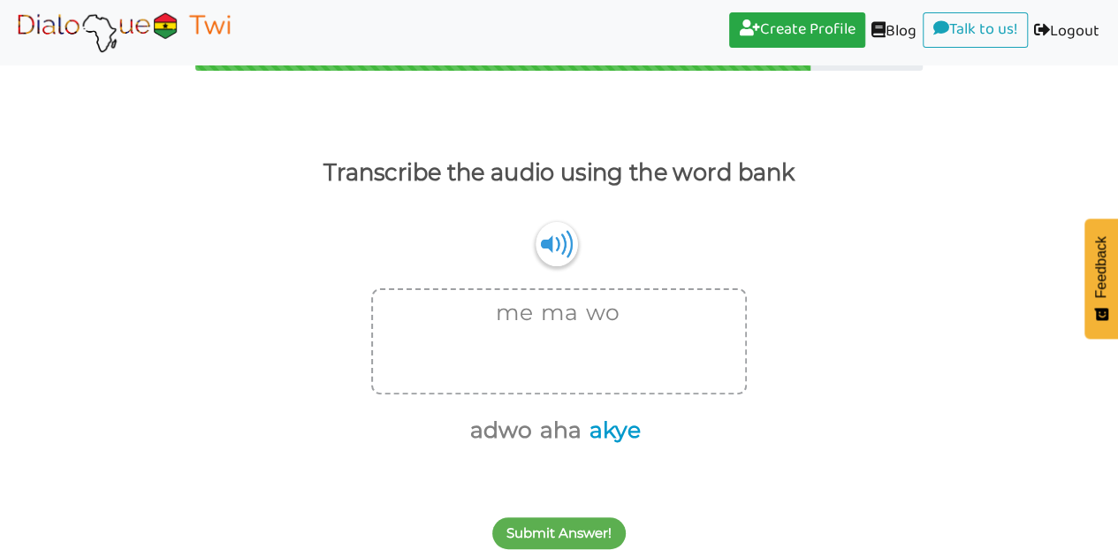
click at [615, 427] on button "akye" at bounding box center [611, 431] width 57 height 34
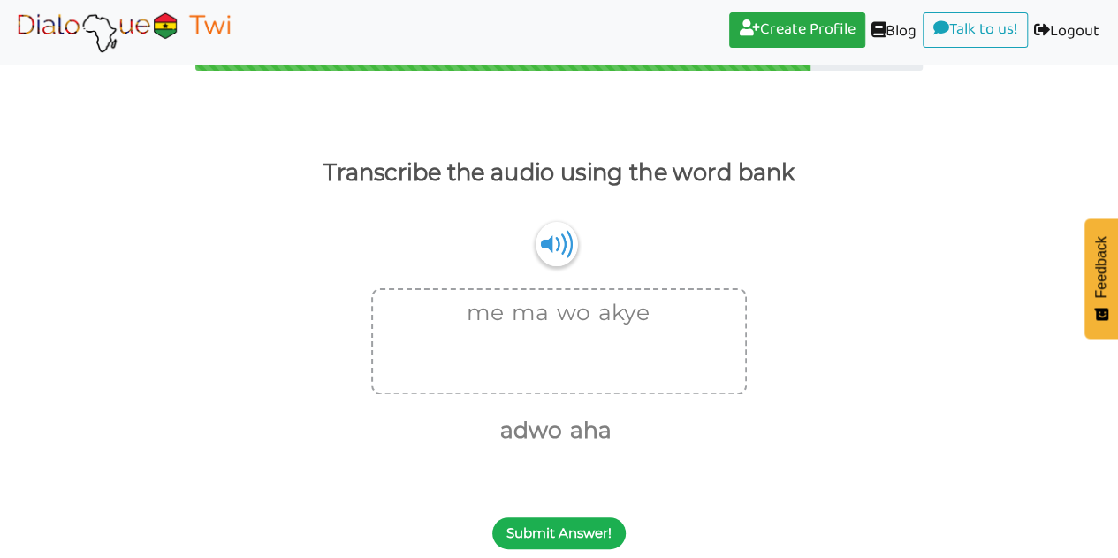
click at [559, 527] on button "Submit Answer!" at bounding box center [558, 533] width 133 height 32
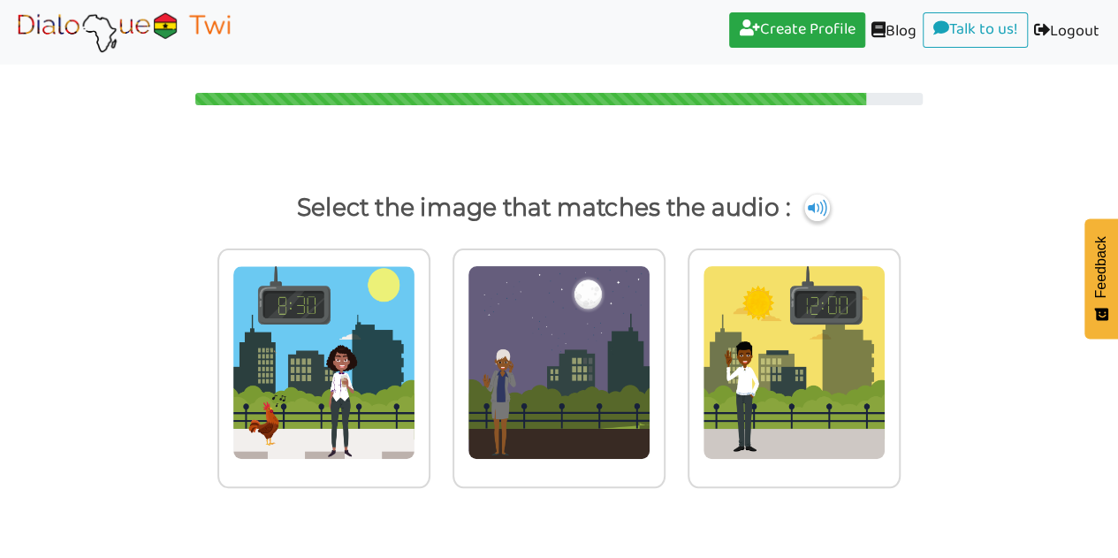
scroll to position [0, 0]
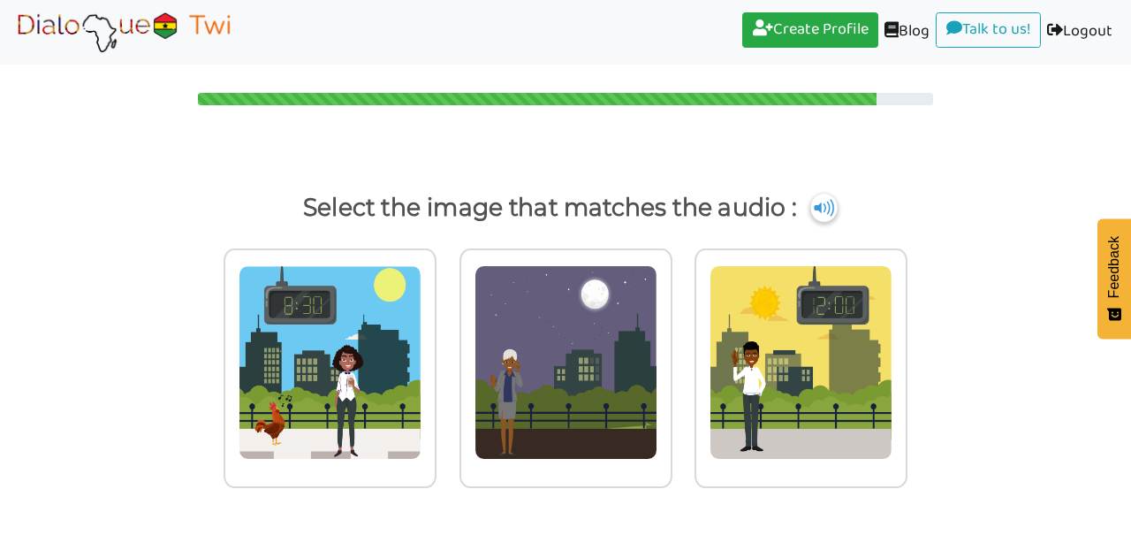
click at [829, 214] on img at bounding box center [823, 208] width 27 height 28
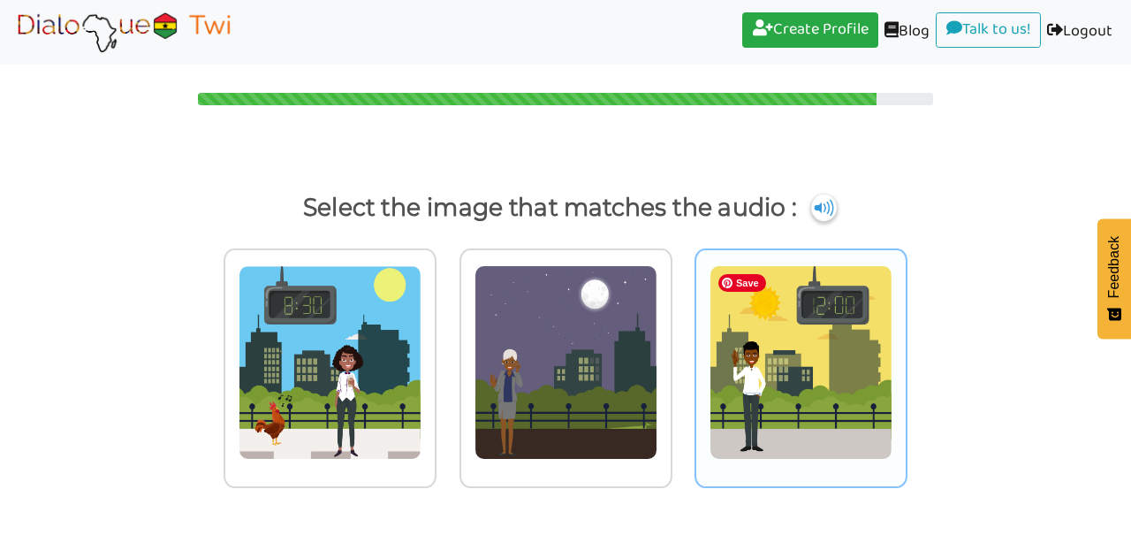
click at [760, 365] on img at bounding box center [801, 362] width 183 height 194
click at [906, 359] on input "radio" at bounding box center [912, 352] width 13 height 13
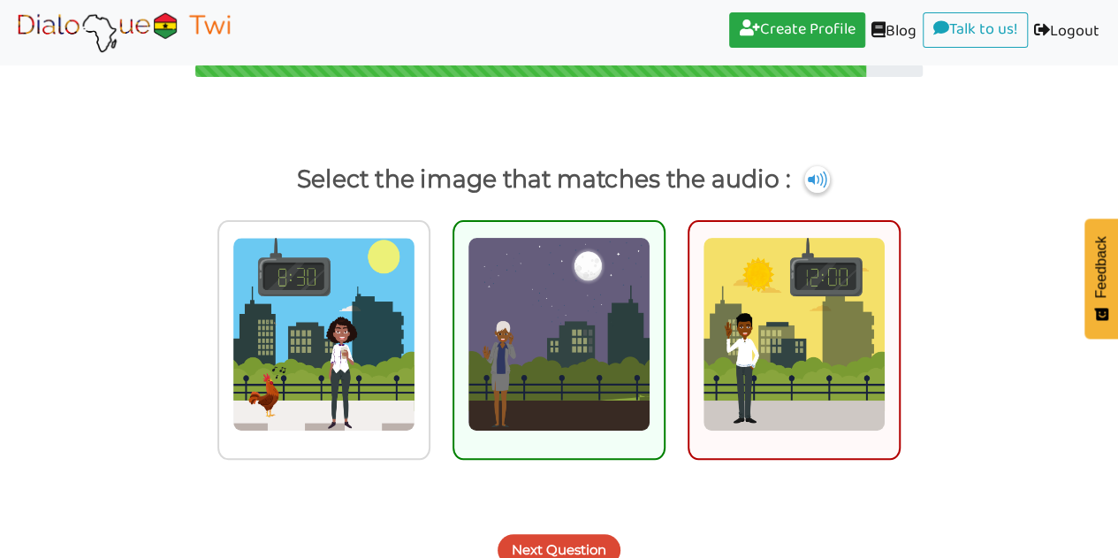
scroll to position [45, 0]
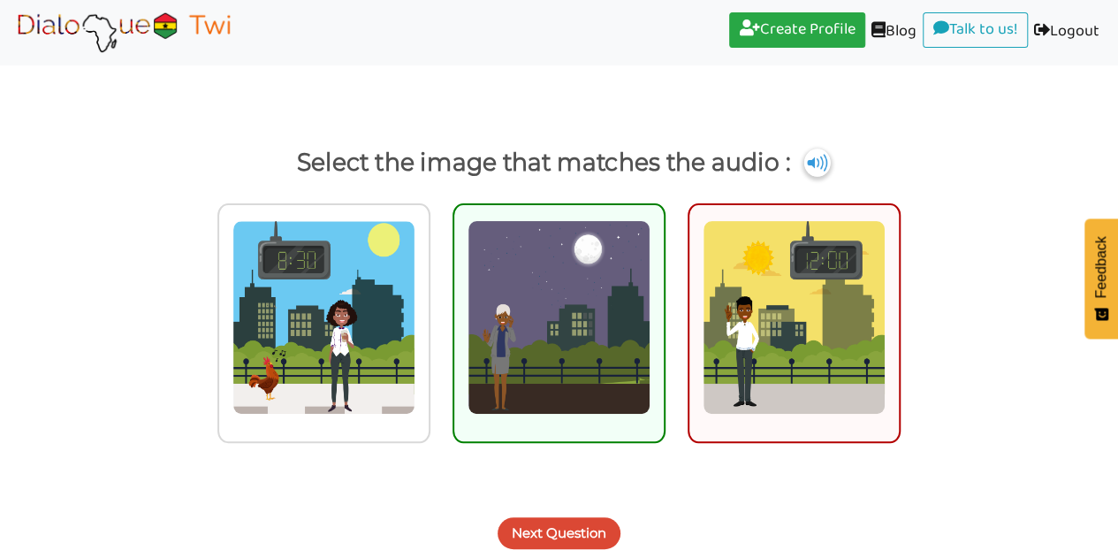
click at [816, 158] on img at bounding box center [817, 162] width 27 height 28
click at [520, 519] on button "Next Question" at bounding box center [558, 533] width 123 height 32
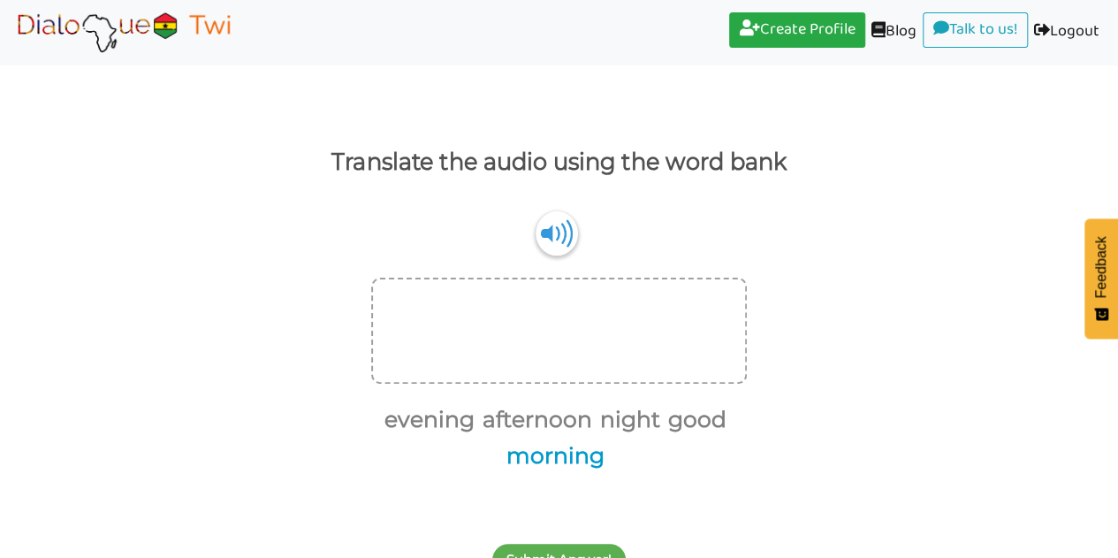
click at [539, 451] on button "morning" at bounding box center [552, 456] width 104 height 34
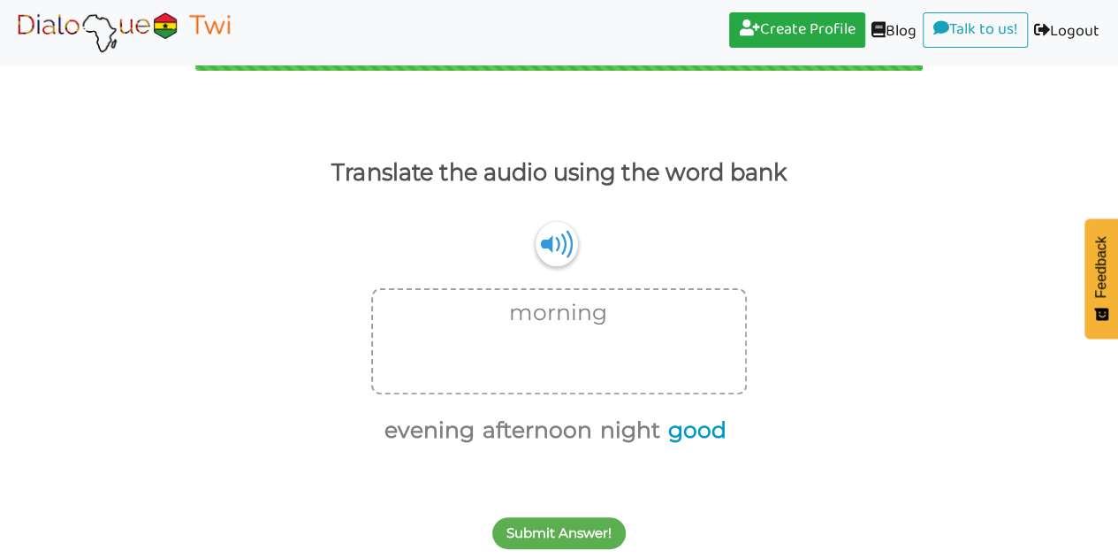
click at [707, 421] on button "good" at bounding box center [694, 431] width 65 height 34
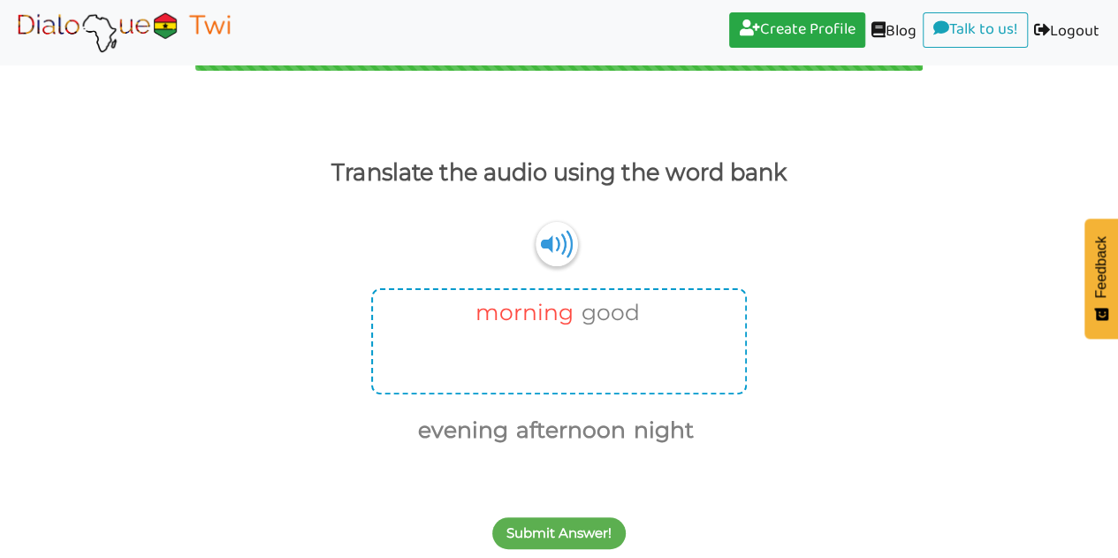
drag, startPoint x: 588, startPoint y: 319, endPoint x: 572, endPoint y: 328, distance: 18.2
click at [572, 328] on ul "morning good" at bounding box center [555, 312] width 328 height 37
click at [562, 317] on button "morning" at bounding box center [521, 313] width 104 height 34
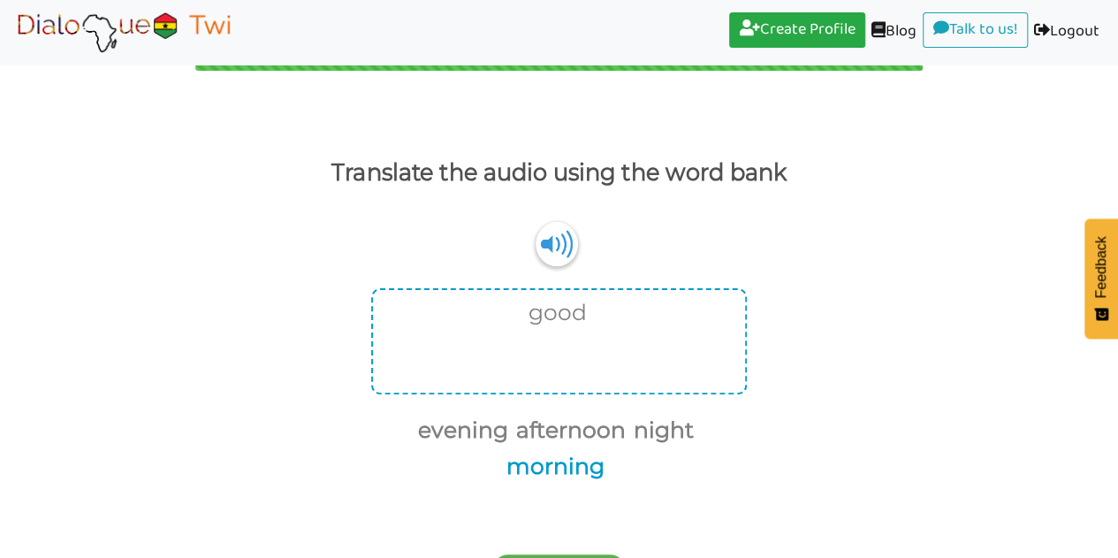
click at [594, 467] on button "morning" at bounding box center [552, 467] width 104 height 34
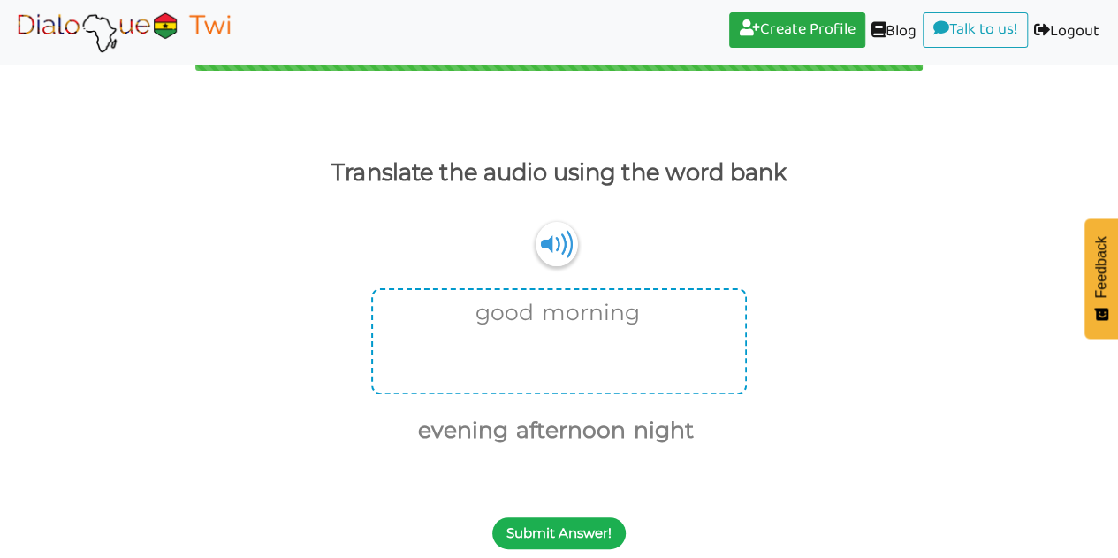
click at [574, 523] on button "Submit Answer!" at bounding box center [558, 533] width 133 height 32
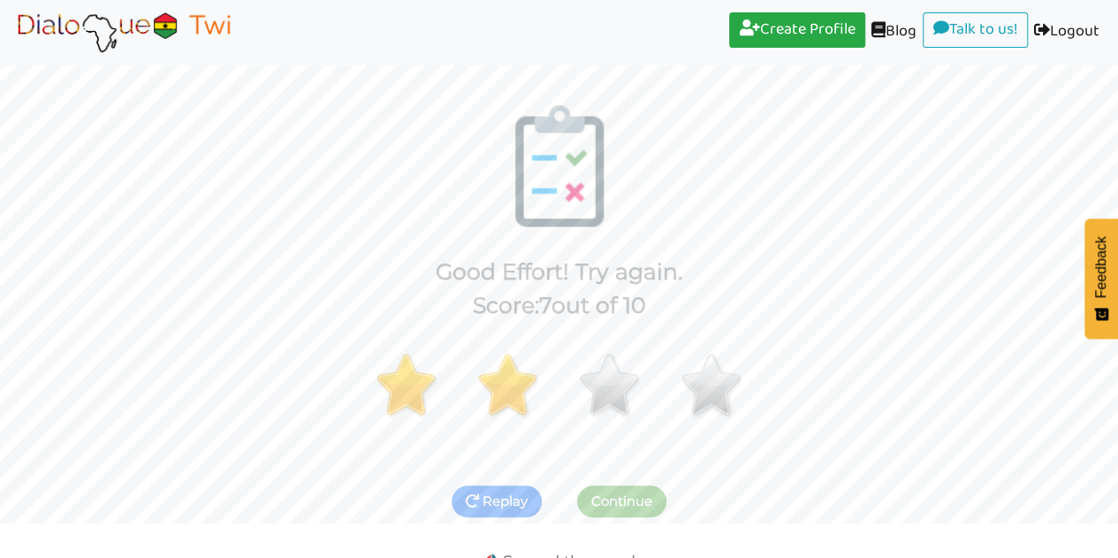
click at [504, 510] on button "Replay" at bounding box center [497, 501] width 90 height 32
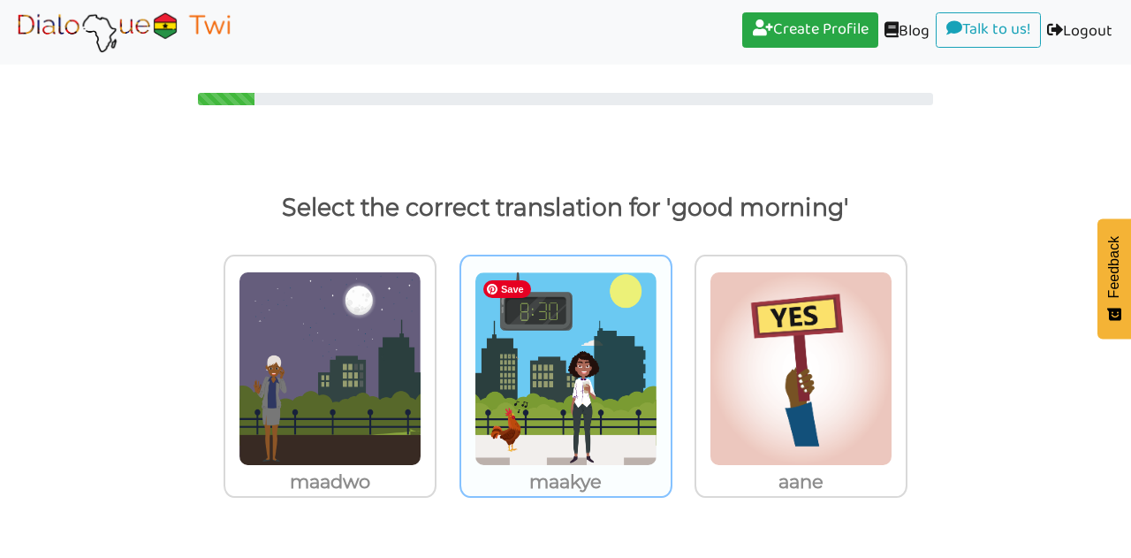
click at [558, 378] on img at bounding box center [566, 368] width 183 height 194
click at [671, 365] on input "maakye" at bounding box center [677, 358] width 13 height 13
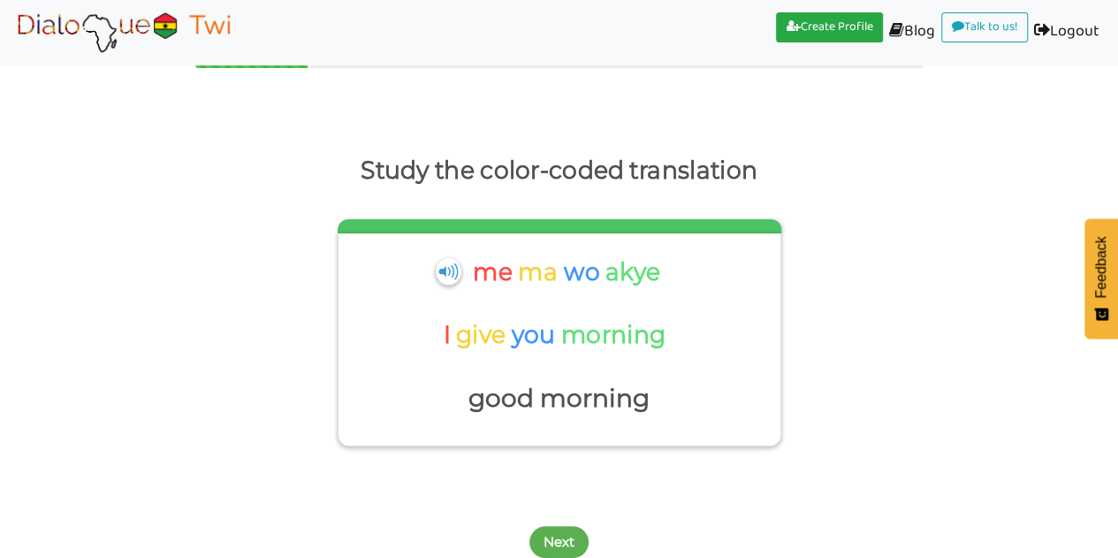
scroll to position [46, 0]
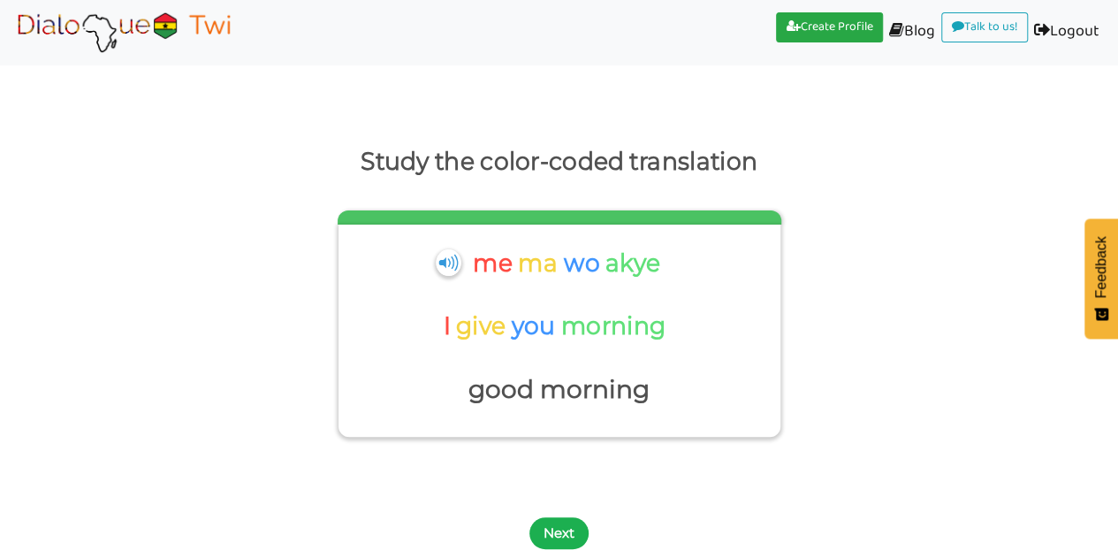
click at [570, 535] on button "Next" at bounding box center [558, 533] width 59 height 32
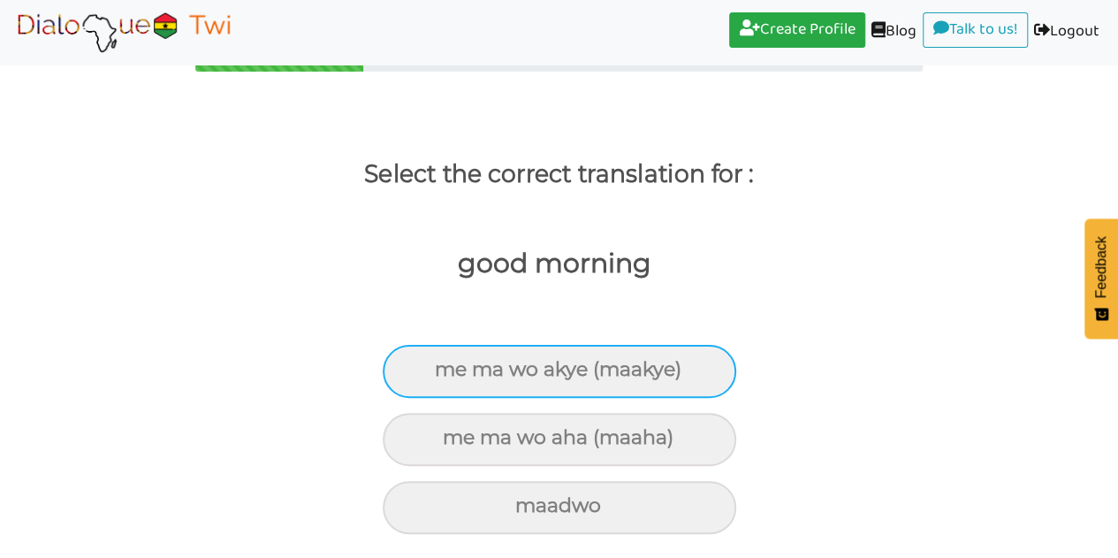
click at [567, 380] on div "me ma wo akye (maakye)" at bounding box center [559, 371] width 353 height 53
click at [448, 376] on input "me ma wo akye (maakye)" at bounding box center [442, 369] width 11 height 11
radio input "true"
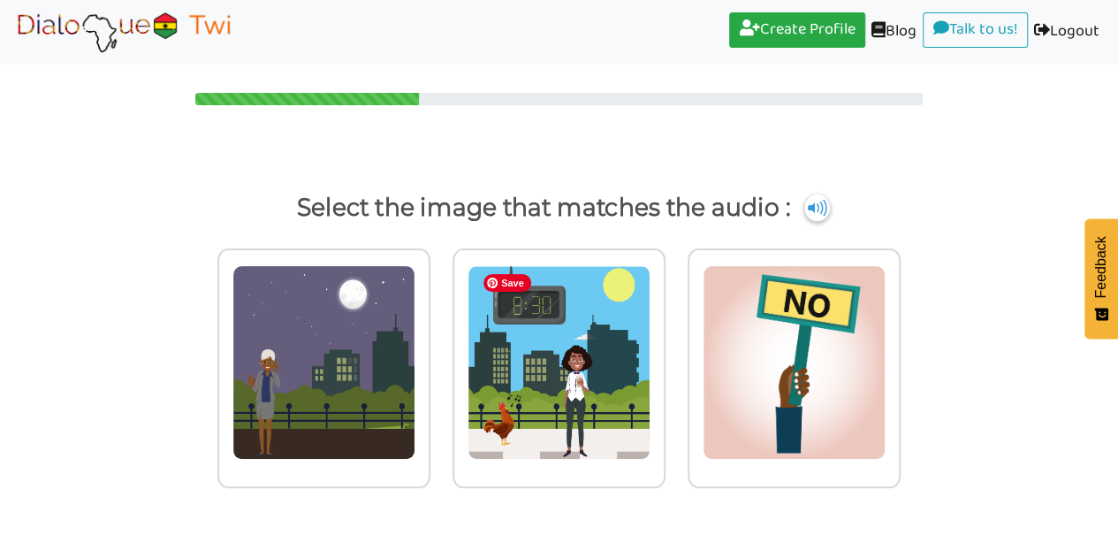
scroll to position [0, 0]
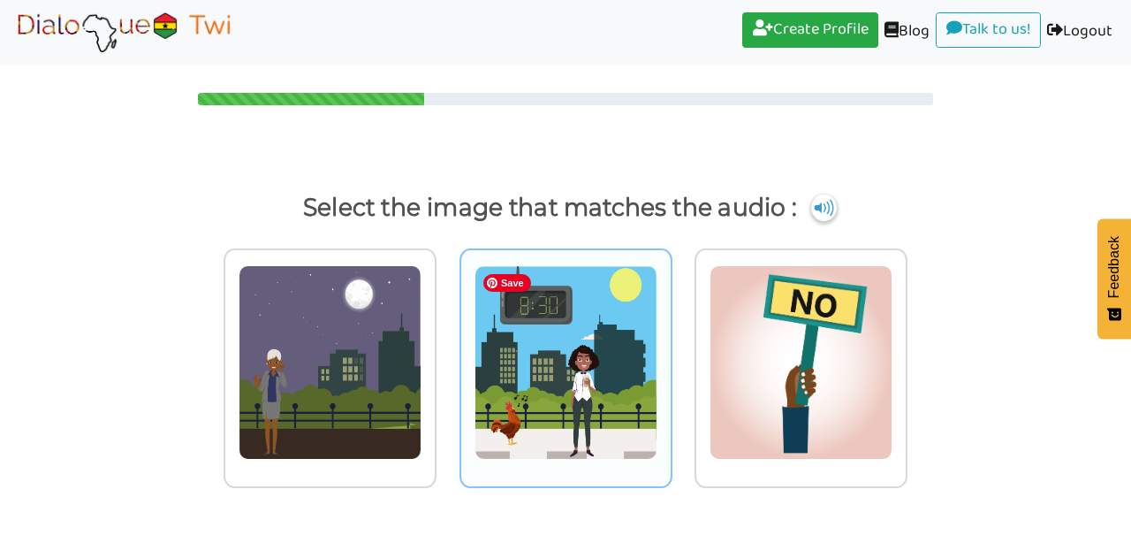
click at [578, 326] on img at bounding box center [566, 362] width 183 height 194
click at [671, 346] on input "radio" at bounding box center [677, 352] width 13 height 13
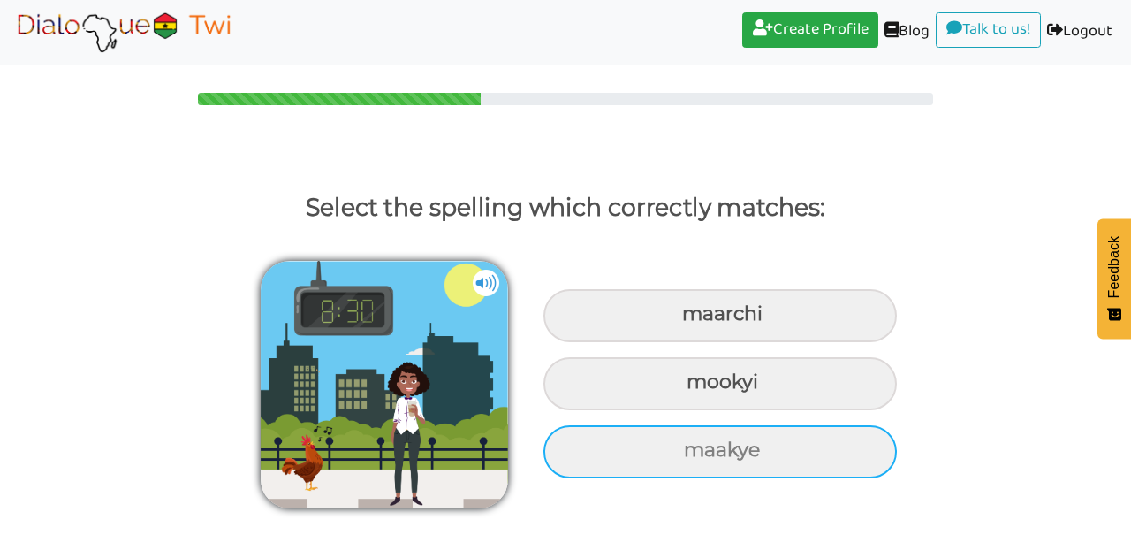
click at [666, 462] on div "maakye" at bounding box center [719, 451] width 353 height 53
click at [680, 456] on input "maakye" at bounding box center [685, 449] width 11 height 11
radio input "true"
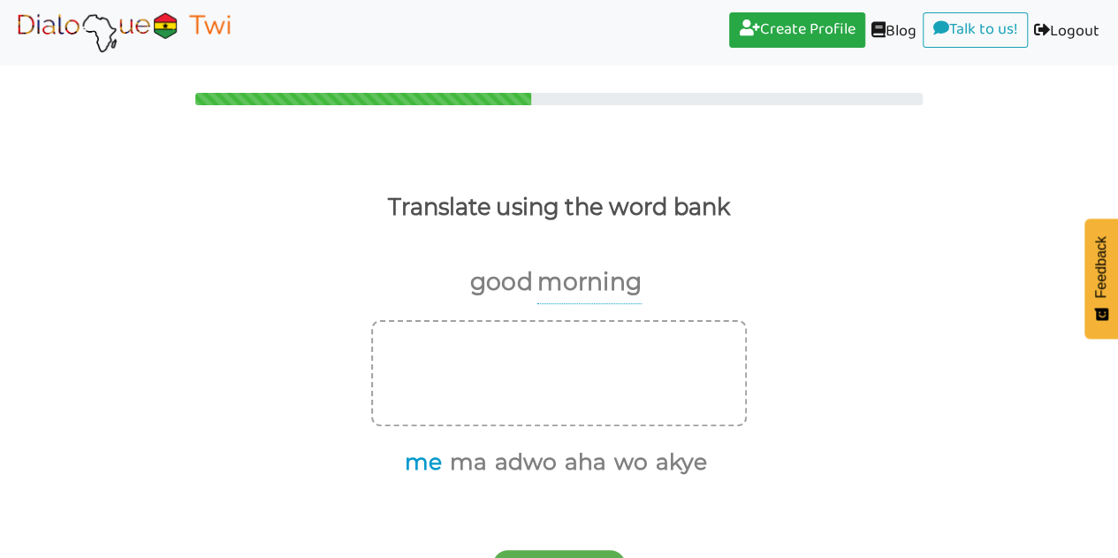
click at [429, 459] on button "me" at bounding box center [420, 462] width 43 height 34
click at [447, 464] on button "ma" at bounding box center [442, 462] width 43 height 34
click at [585, 466] on button "wo" at bounding box center [583, 462] width 40 height 34
click at [611, 458] on button "akye" at bounding box center [611, 462] width 57 height 34
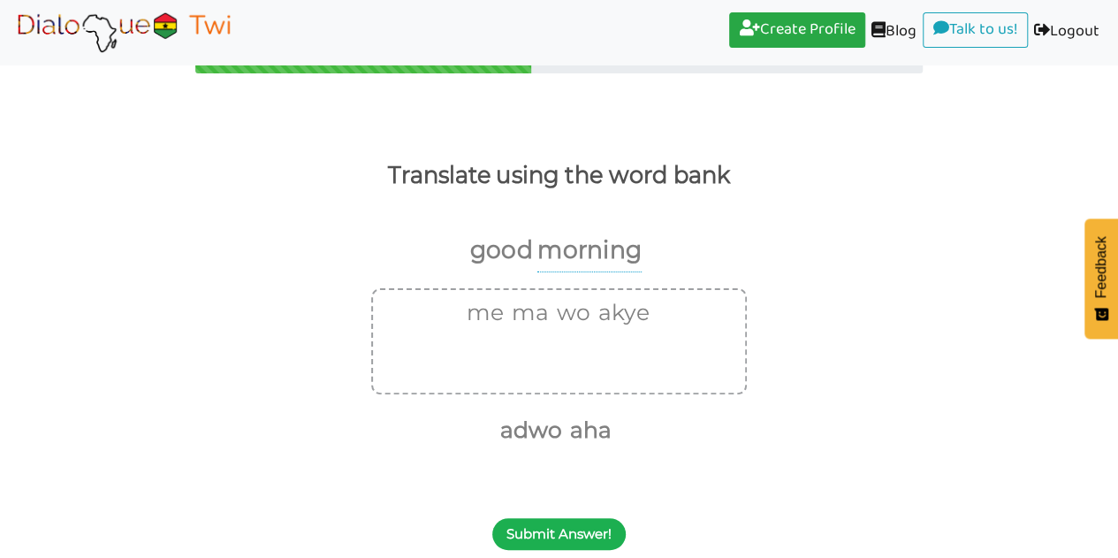
click at [564, 538] on button "Submit Answer!" at bounding box center [558, 534] width 133 height 32
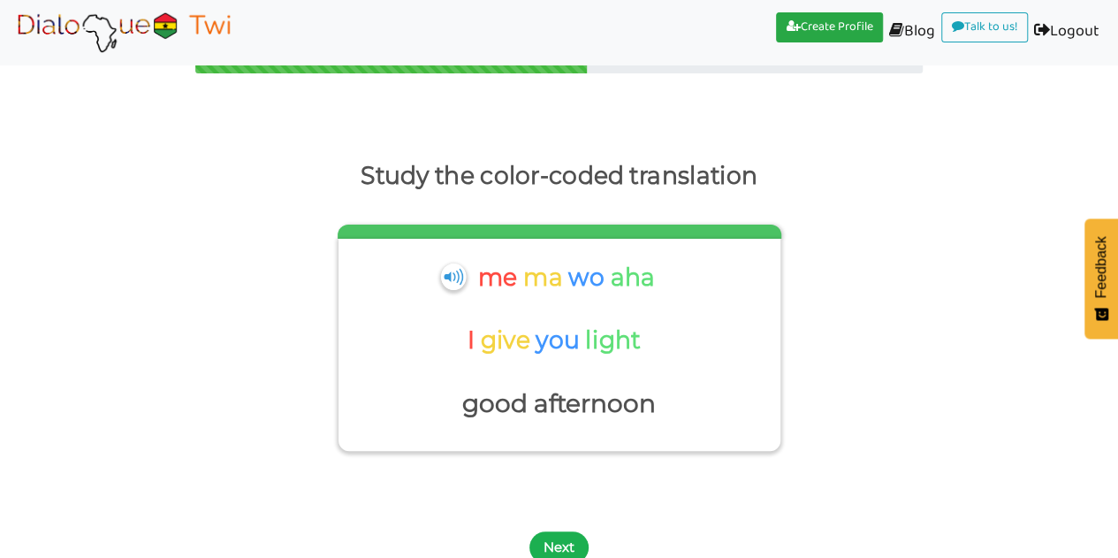
click at [558, 543] on button "Next" at bounding box center [558, 547] width 59 height 32
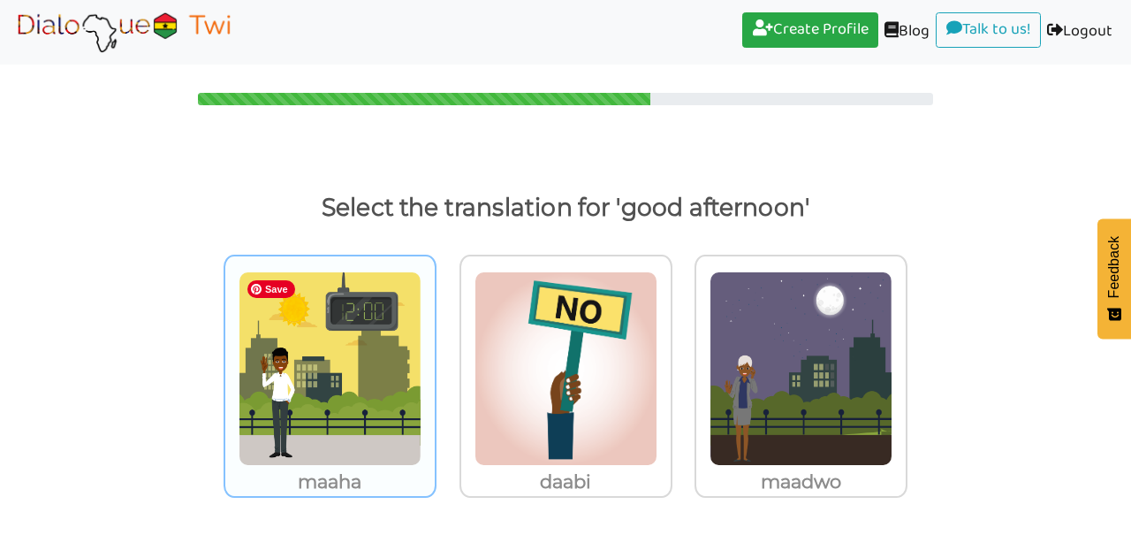
click at [329, 429] on img at bounding box center [330, 368] width 183 height 194
click at [435, 365] on input "maaha" at bounding box center [441, 358] width 13 height 13
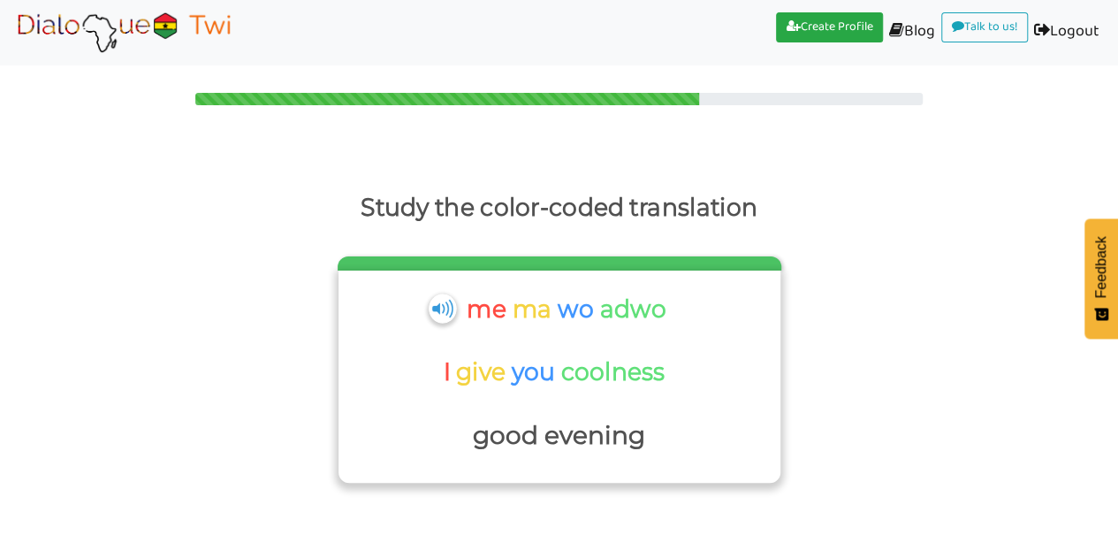
click at [442, 309] on img at bounding box center [442, 307] width 27 height 29
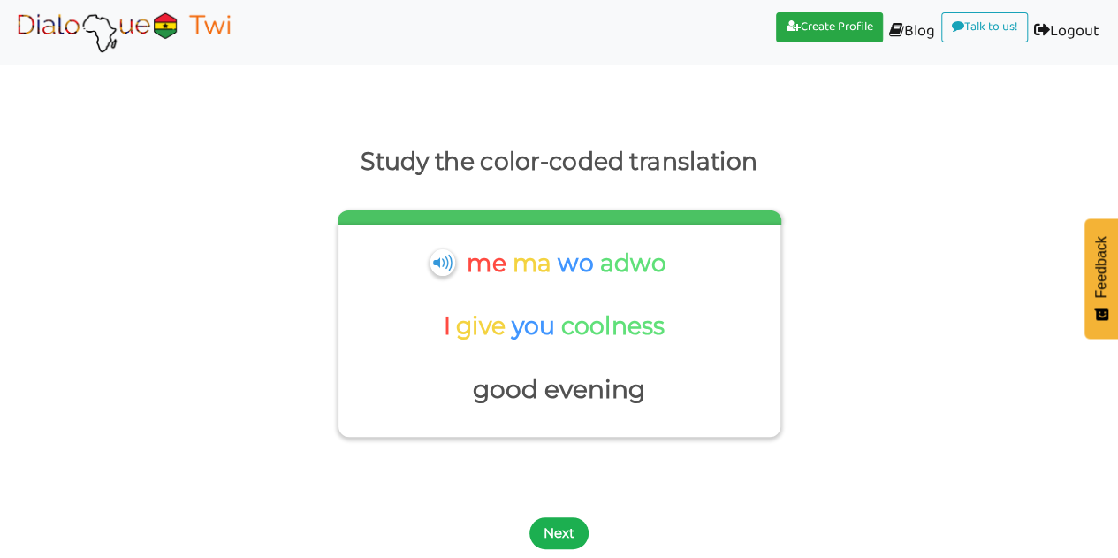
click at [551, 533] on button "Next" at bounding box center [558, 533] width 59 height 32
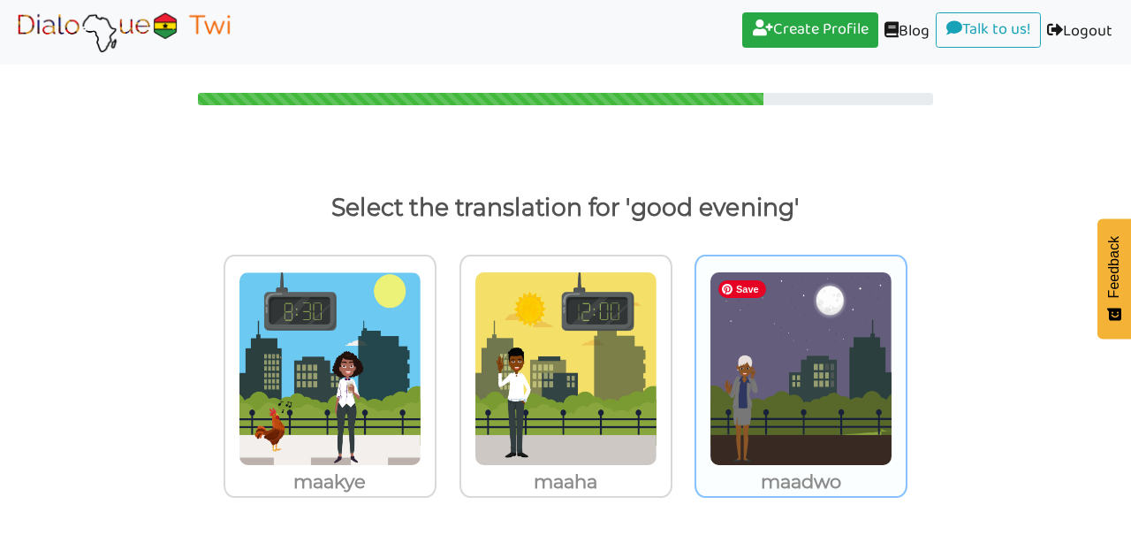
click at [832, 381] on img at bounding box center [801, 368] width 183 height 194
click at [906, 365] on input "maadwo" at bounding box center [912, 358] width 13 height 13
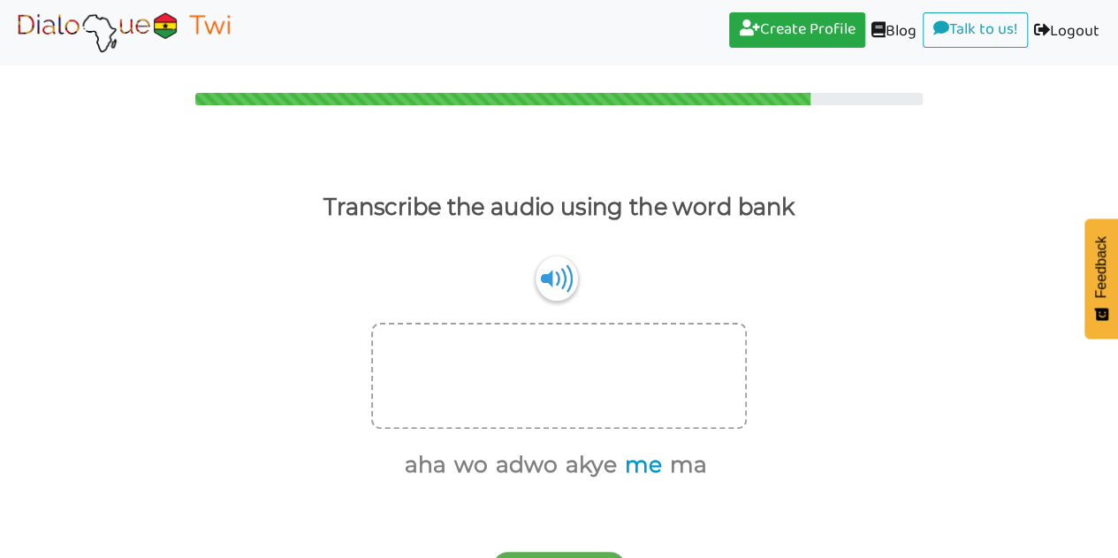
click at [647, 460] on button "me" at bounding box center [640, 465] width 43 height 34
click at [647, 460] on button "ma" at bounding box center [662, 465] width 43 height 34
click at [519, 467] on button "wo" at bounding box center [513, 465] width 40 height 34
click at [609, 471] on button "akye" at bounding box center [611, 465] width 57 height 34
click at [549, 289] on img at bounding box center [556, 277] width 42 height 45
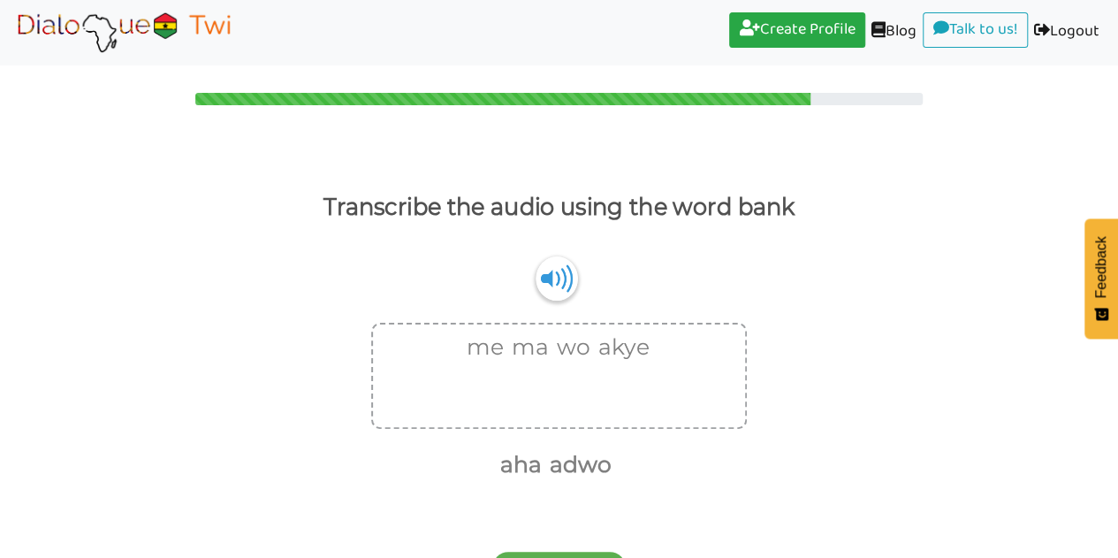
scroll to position [34, 0]
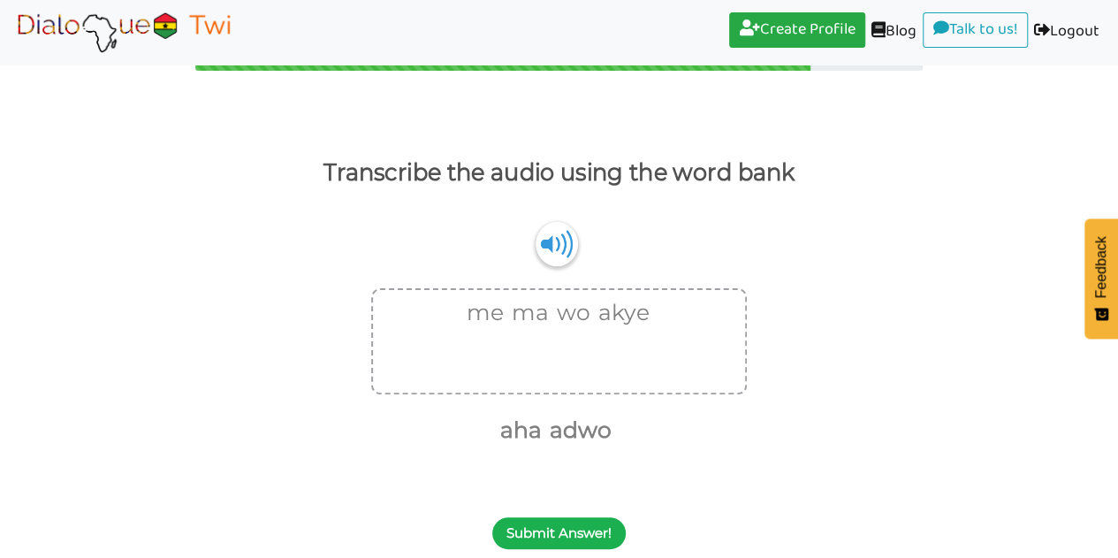
click at [579, 538] on button "Submit Answer!" at bounding box center [558, 533] width 133 height 32
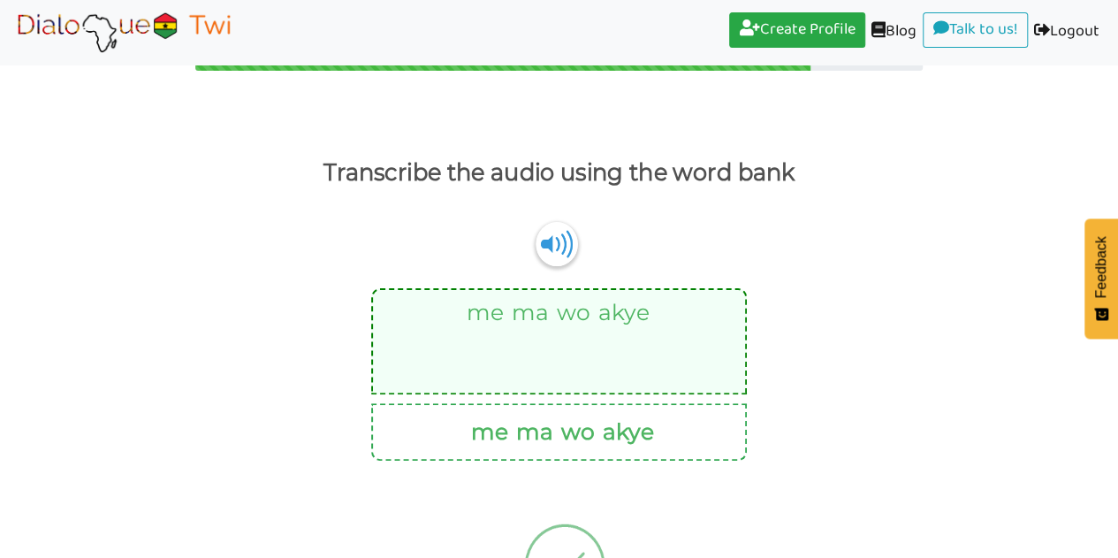
scroll to position [0, 0]
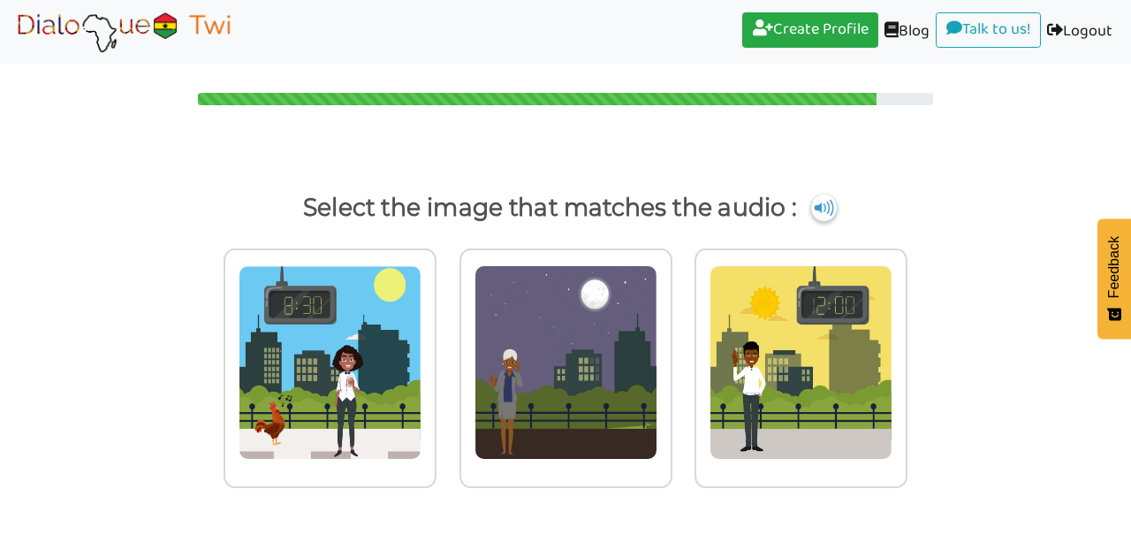
drag, startPoint x: 1124, startPoint y: 195, endPoint x: 931, endPoint y: 225, distance: 195.0
click at [931, 225] on div "Select the image that matches the audio :" at bounding box center [565, 207] width 1131 height 42
click at [931, 225] on p "Select the image that matches the audio :" at bounding box center [565, 207] width 1075 height 42
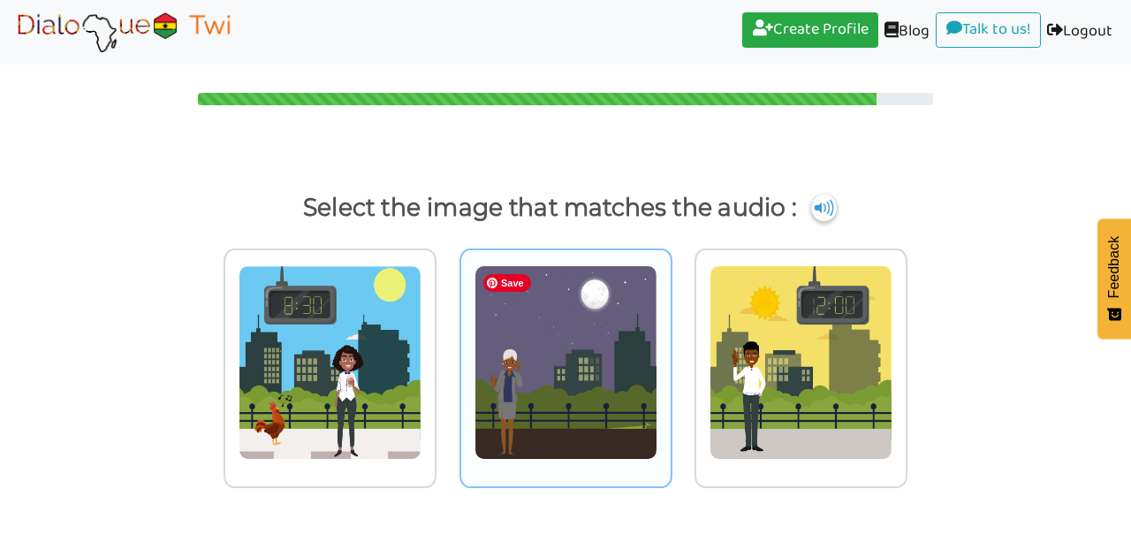
click at [558, 361] on img at bounding box center [566, 362] width 183 height 194
click at [671, 359] on input "radio" at bounding box center [677, 352] width 13 height 13
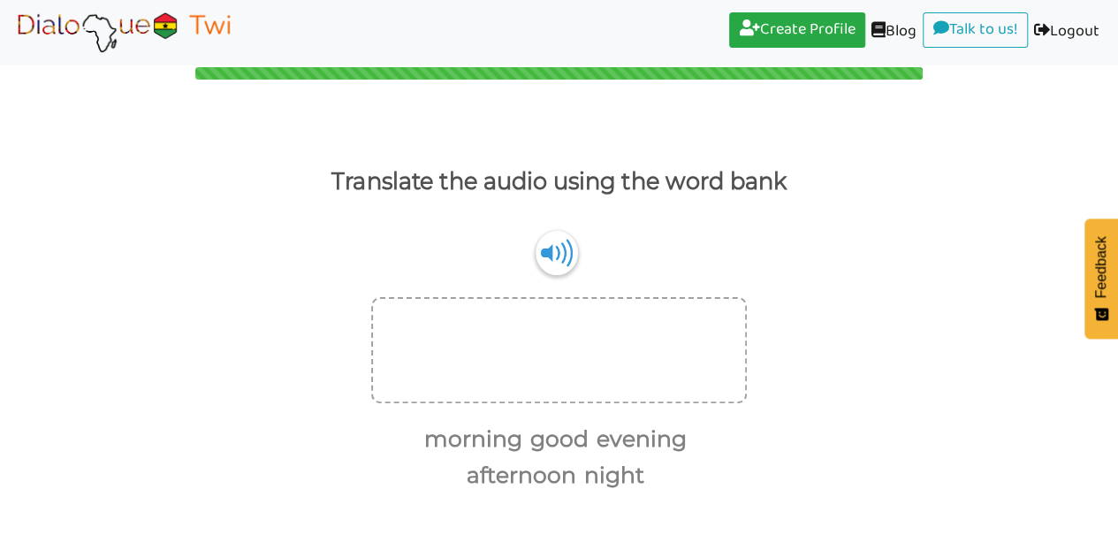
scroll to position [71, 0]
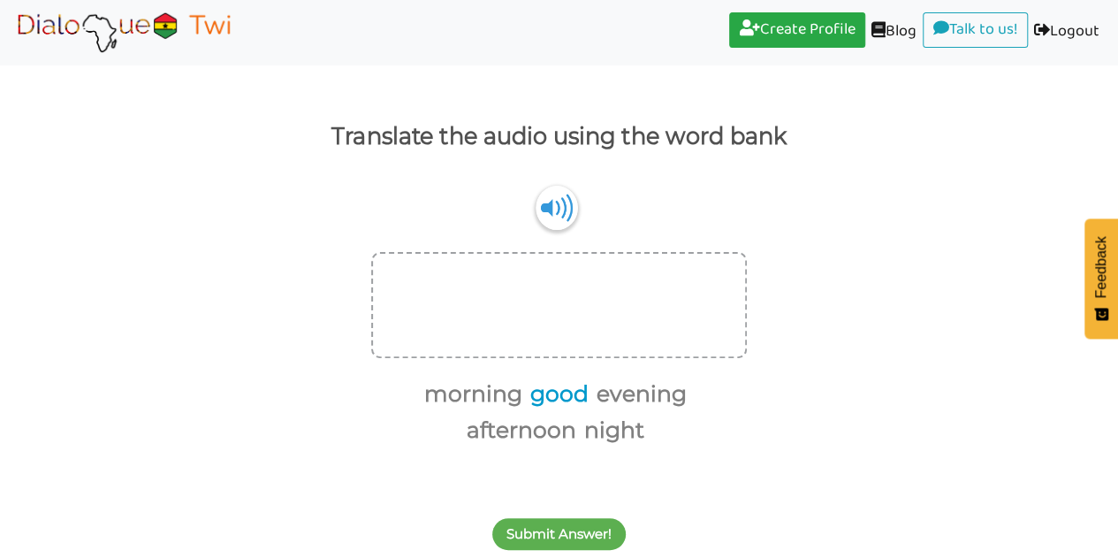
click at [553, 393] on button "good" at bounding box center [556, 394] width 65 height 34
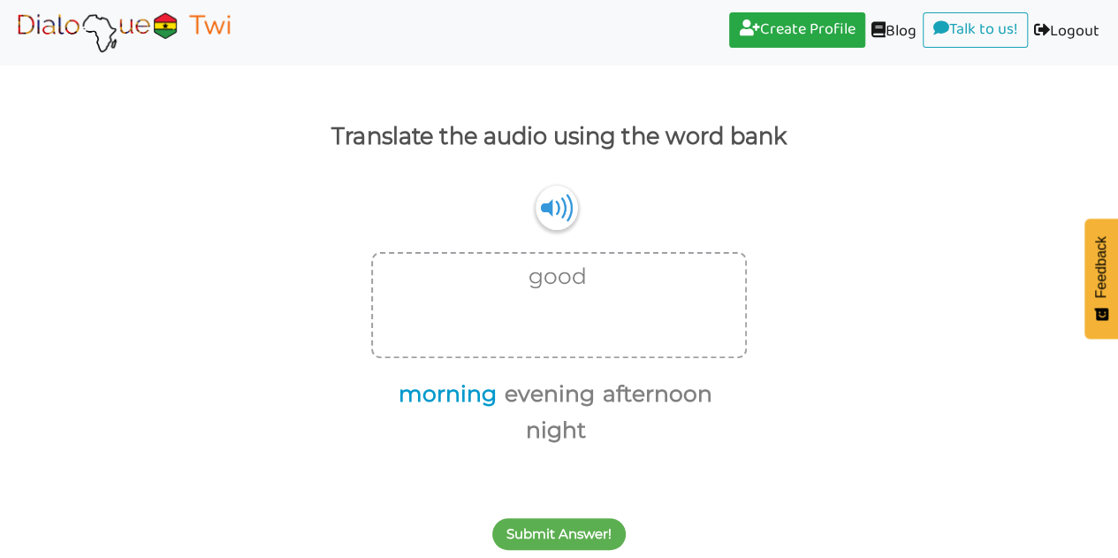
click at [475, 395] on button "morning" at bounding box center [444, 394] width 104 height 34
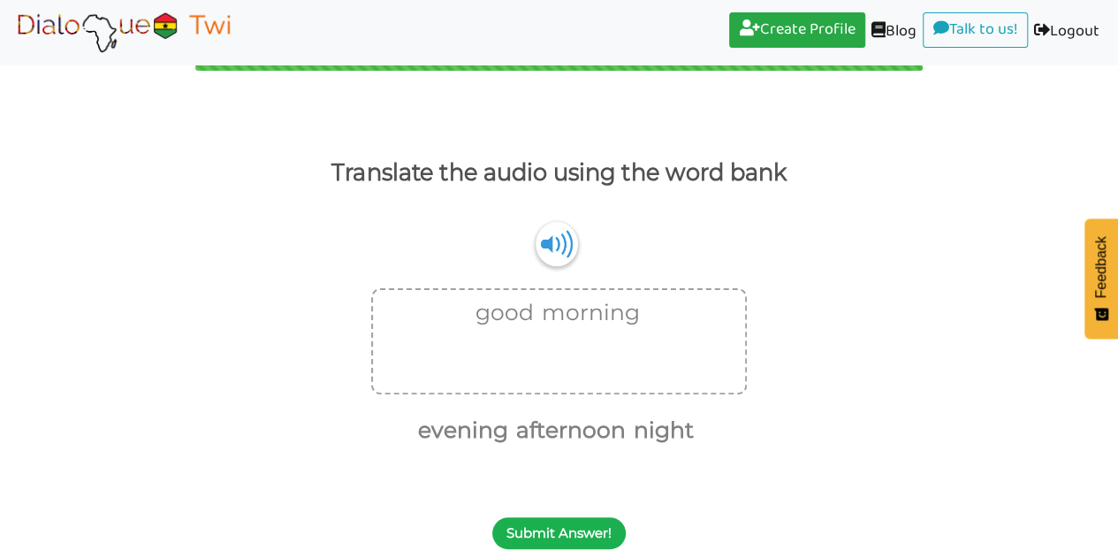
click at [538, 532] on button "Submit Answer!" at bounding box center [558, 533] width 133 height 32
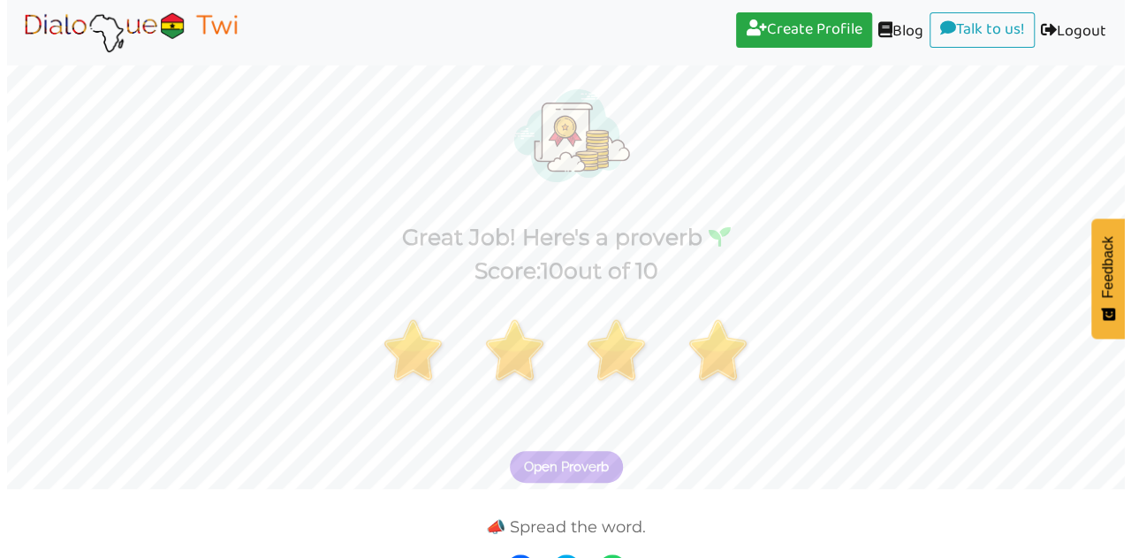
scroll to position [97, 0]
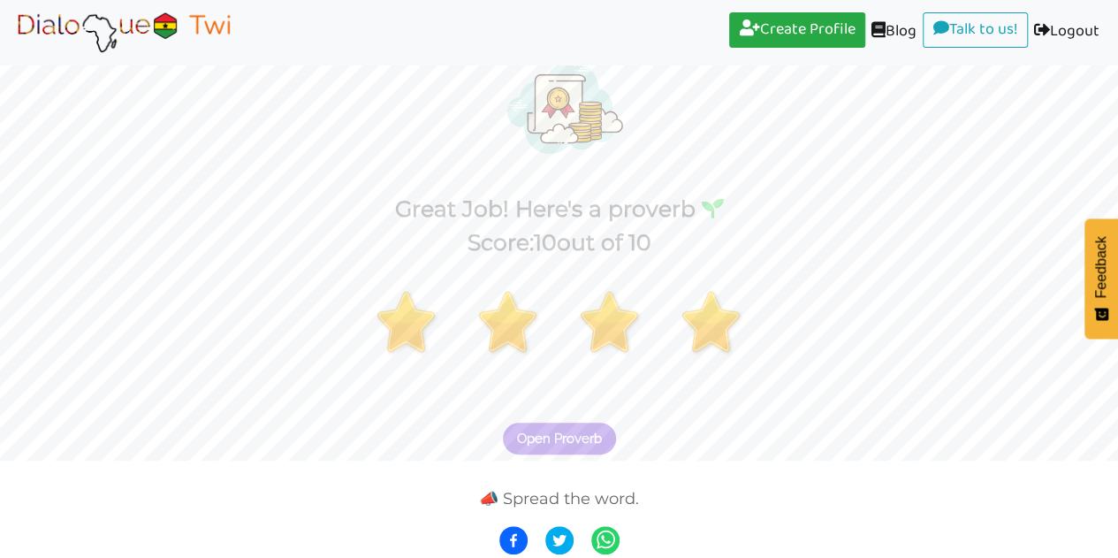
click at [552, 440] on span "Open Proverb" at bounding box center [559, 438] width 85 height 16
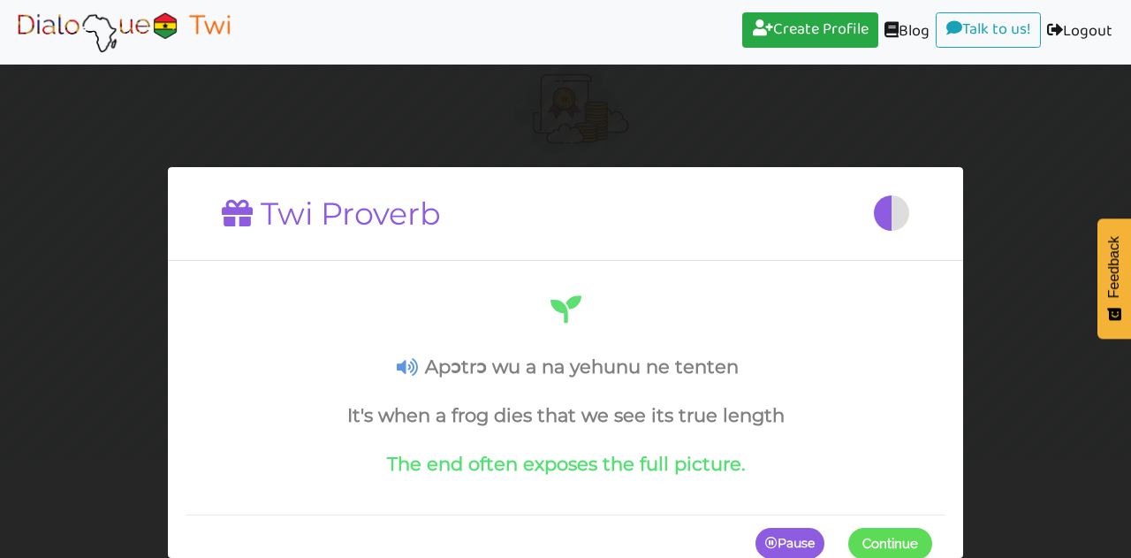
click at [403, 366] on icon at bounding box center [407, 367] width 21 height 19
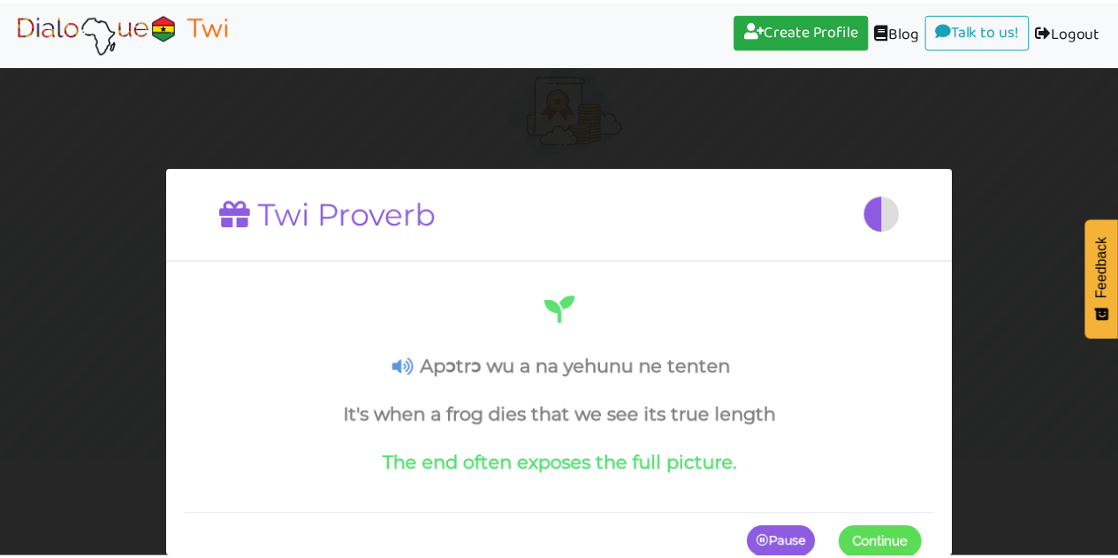
scroll to position [28, 0]
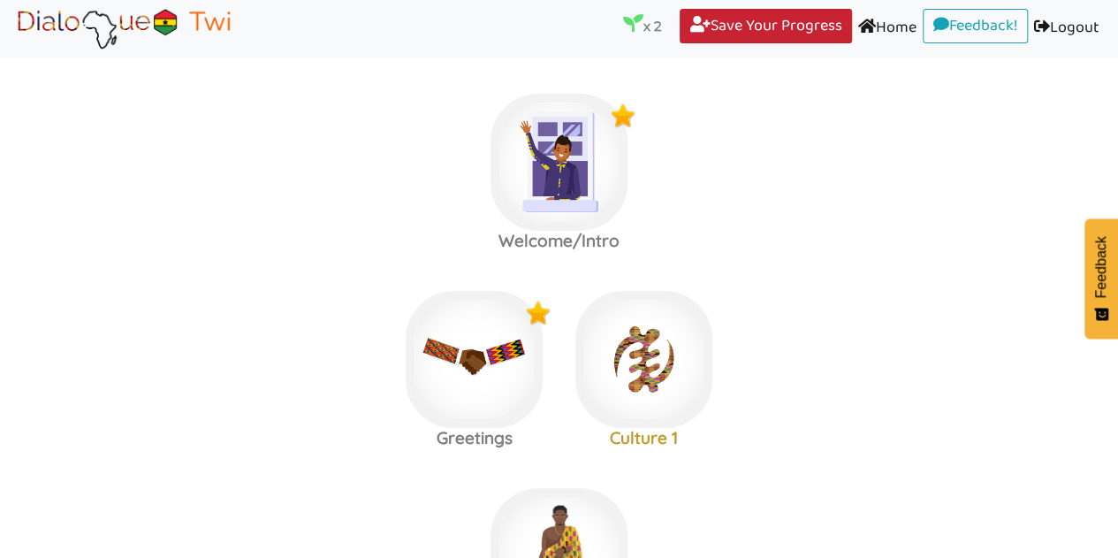
click at [779, 24] on link "Save Your Progress (current)" at bounding box center [766, 26] width 172 height 35
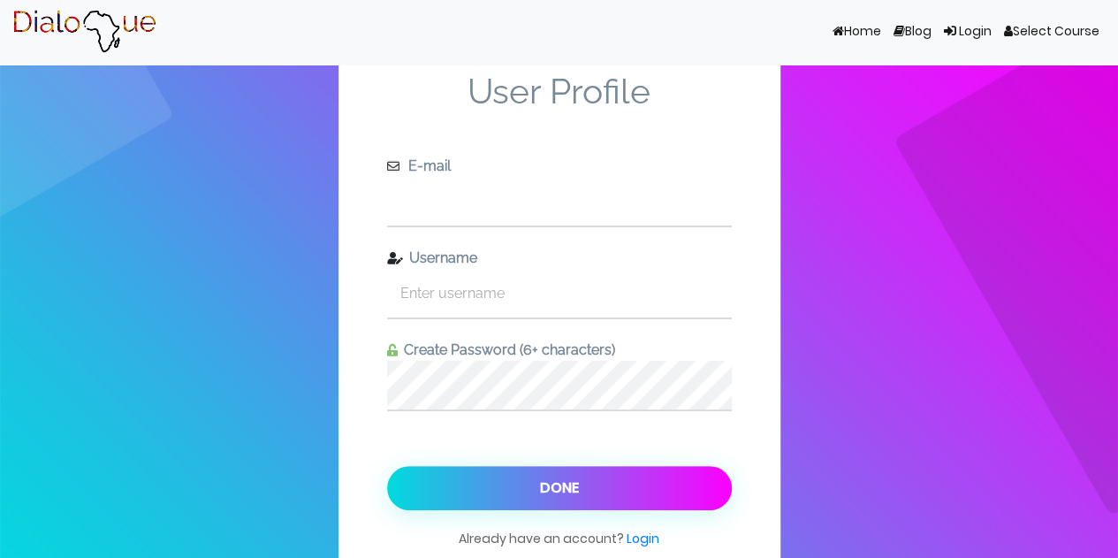
click at [666, 205] on input "text" at bounding box center [559, 201] width 345 height 49
type input "[EMAIL_ADDRESS][DOMAIN_NAME]"
click at [597, 297] on input "text" at bounding box center [559, 293] width 345 height 49
type input "t"
type input "h"
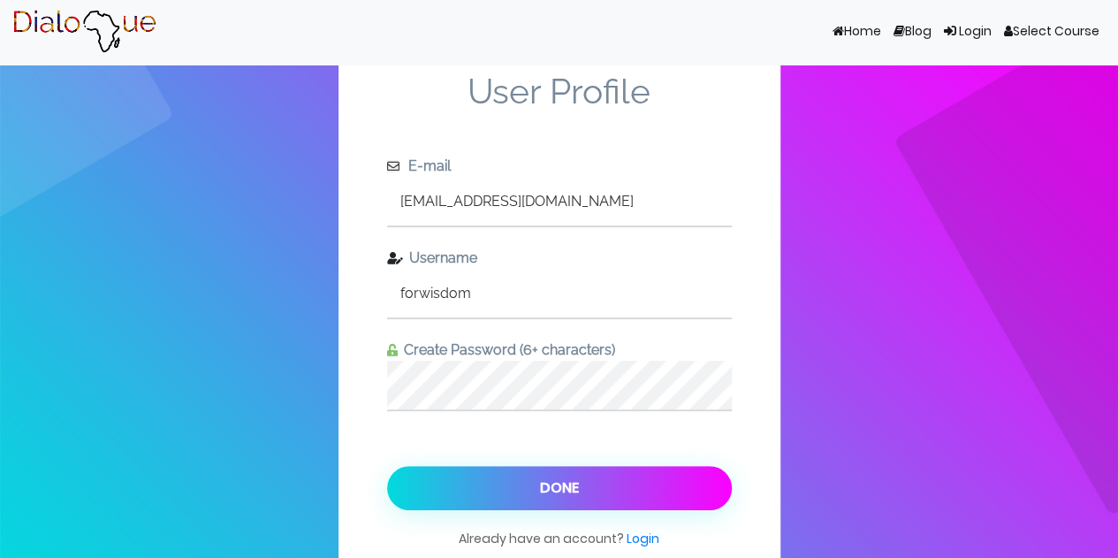
click at [495, 294] on input "forwisdom" at bounding box center [559, 293] width 345 height 49
type input "f"
type input "h"
type input "k"
paste input "kukuuwa"
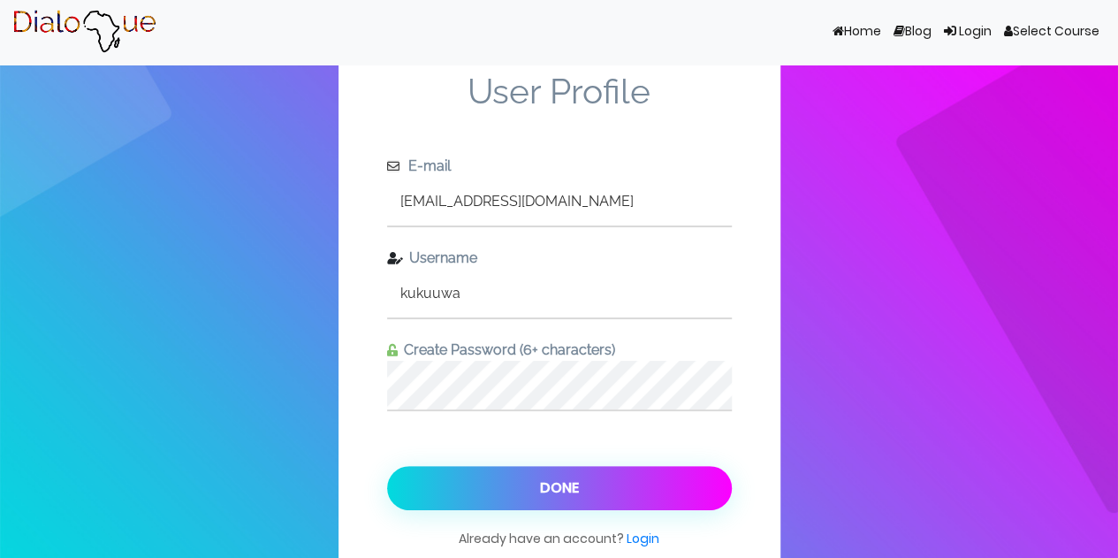
type input "kukuuwa"
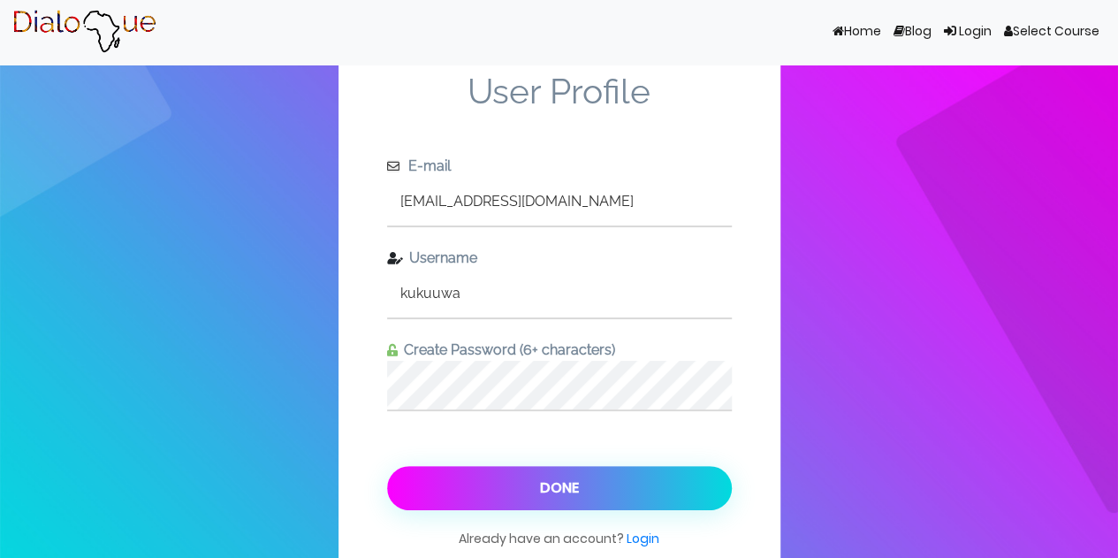
click at [464, 481] on button "Done" at bounding box center [559, 488] width 345 height 44
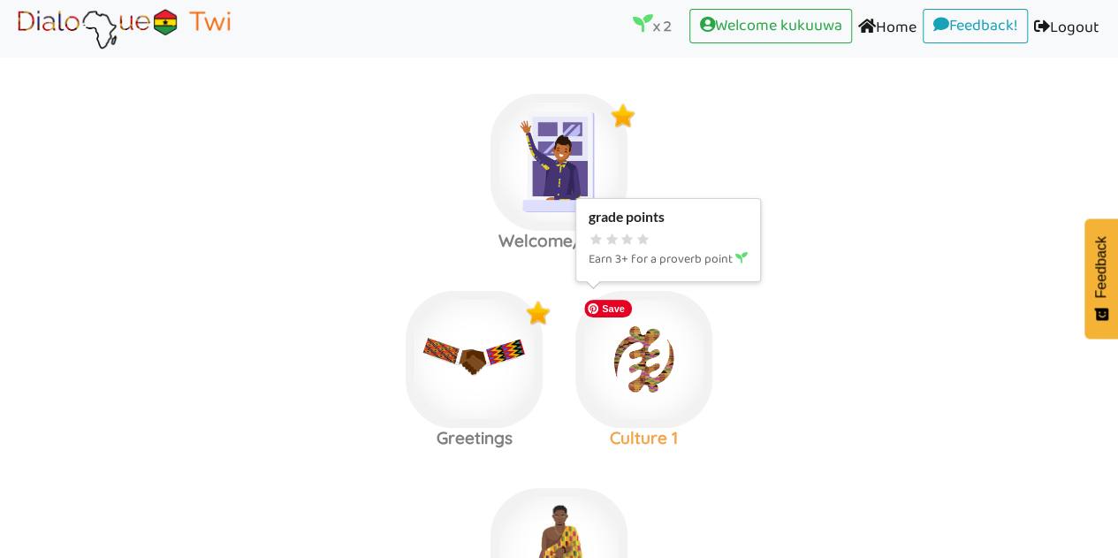
click at [648, 328] on img at bounding box center [643, 359] width 137 height 137
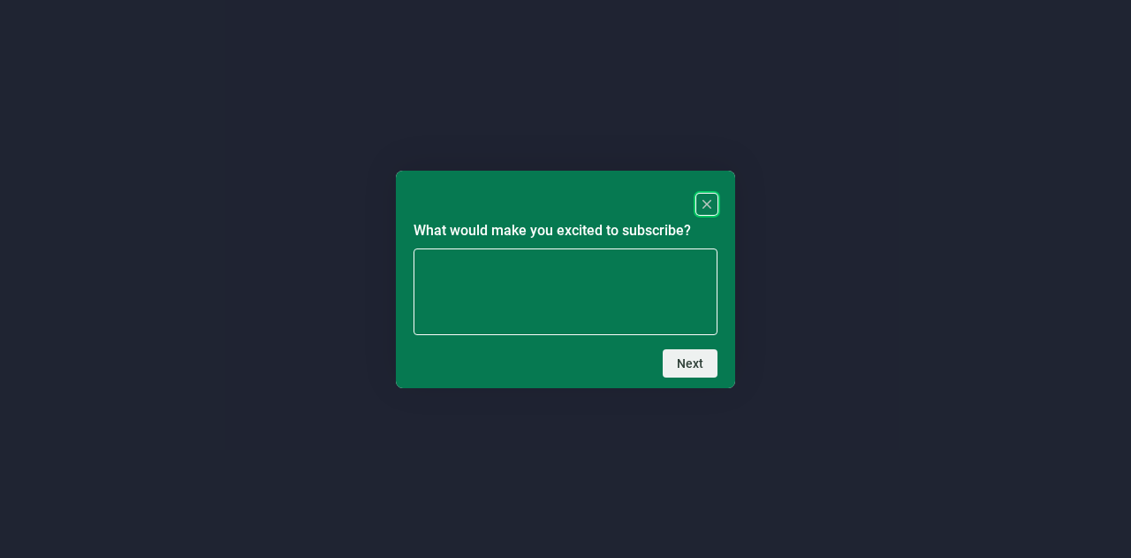
click at [707, 207] on rect "Close" at bounding box center [706, 204] width 21 height 21
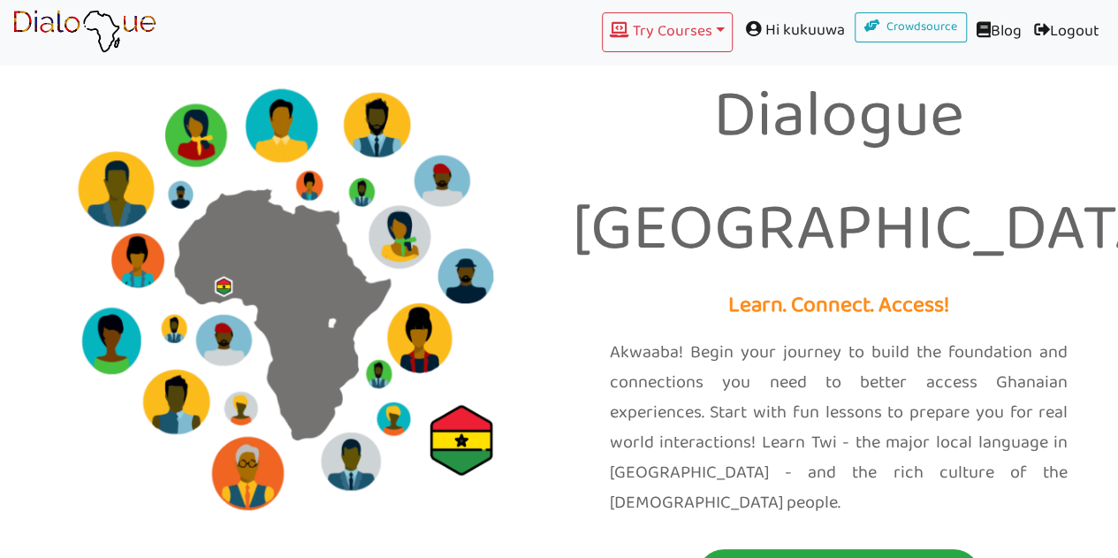
click at [806, 38] on span "Hi kukuuwa" at bounding box center [794, 30] width 122 height 36
click at [778, 29] on span "Hi kukuuwa" at bounding box center [794, 30] width 122 height 36
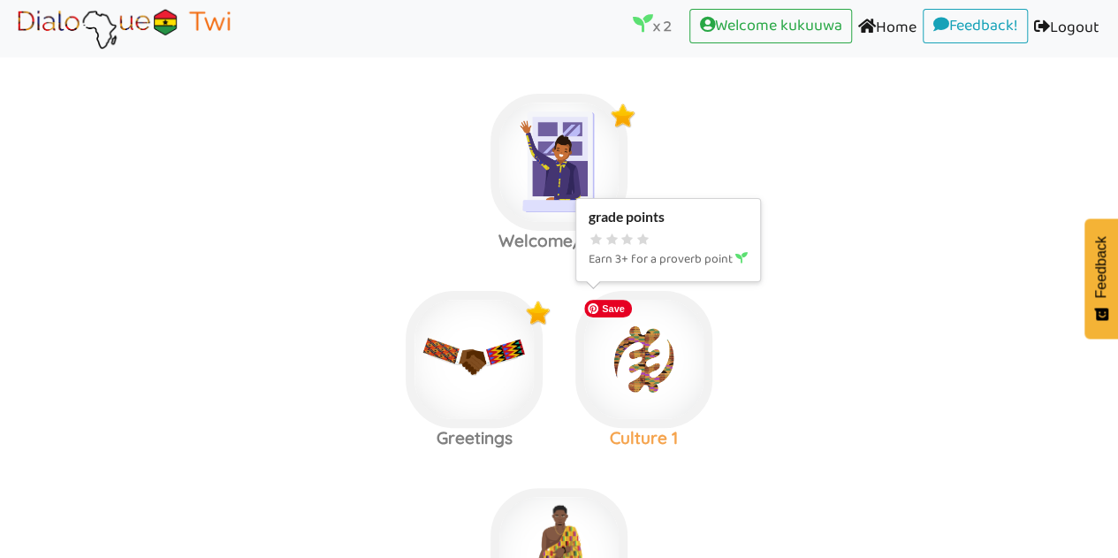
click at [673, 372] on img at bounding box center [643, 359] width 137 height 137
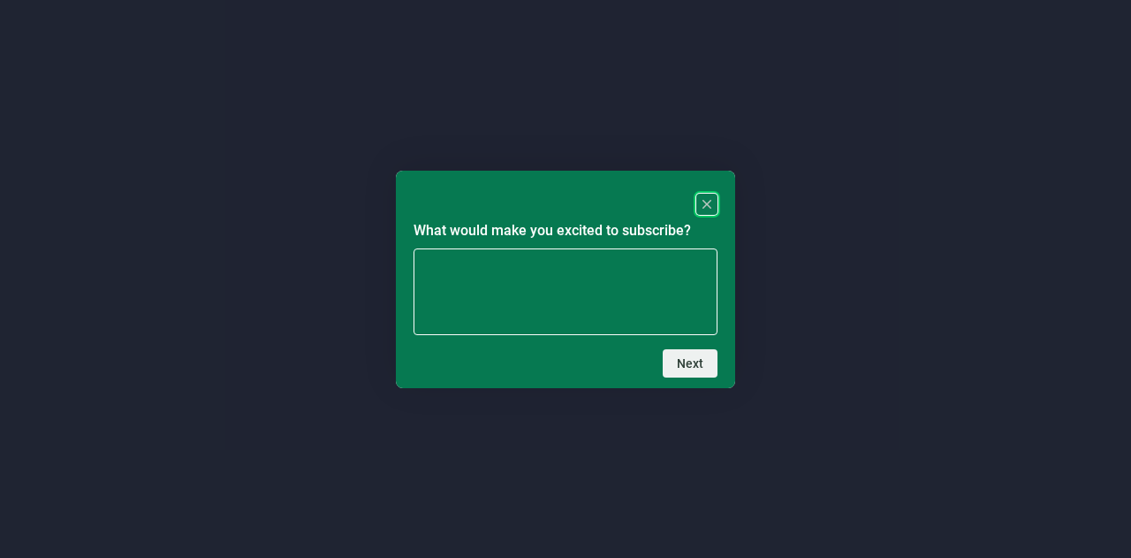
click at [708, 209] on rect "Close" at bounding box center [706, 204] width 21 height 21
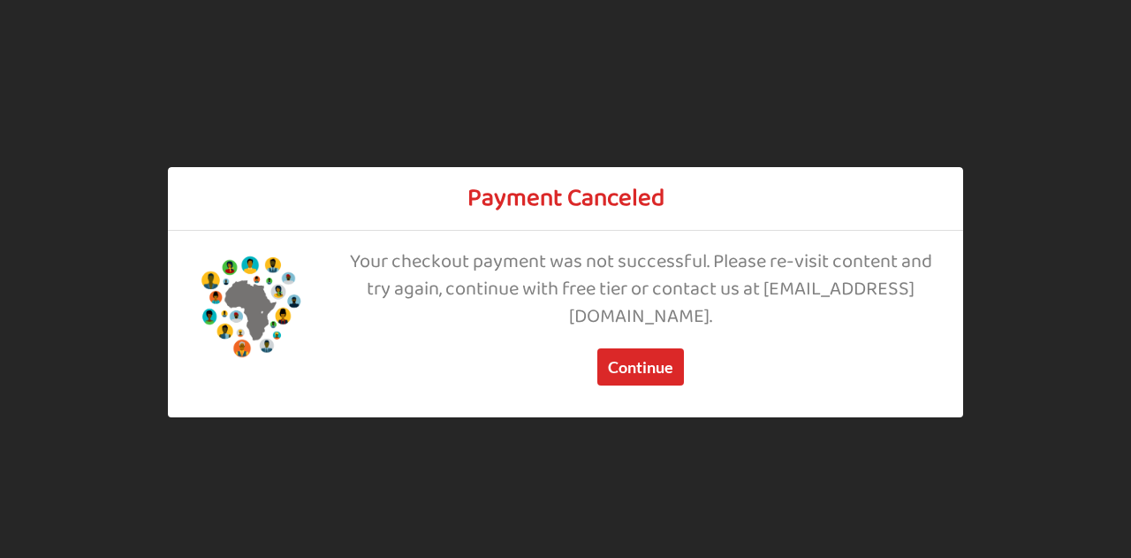
click at [286, 94] on div "Payment Canceled Your checkout payment was not successful. Please re-visit cont…" at bounding box center [565, 279] width 1131 height 558
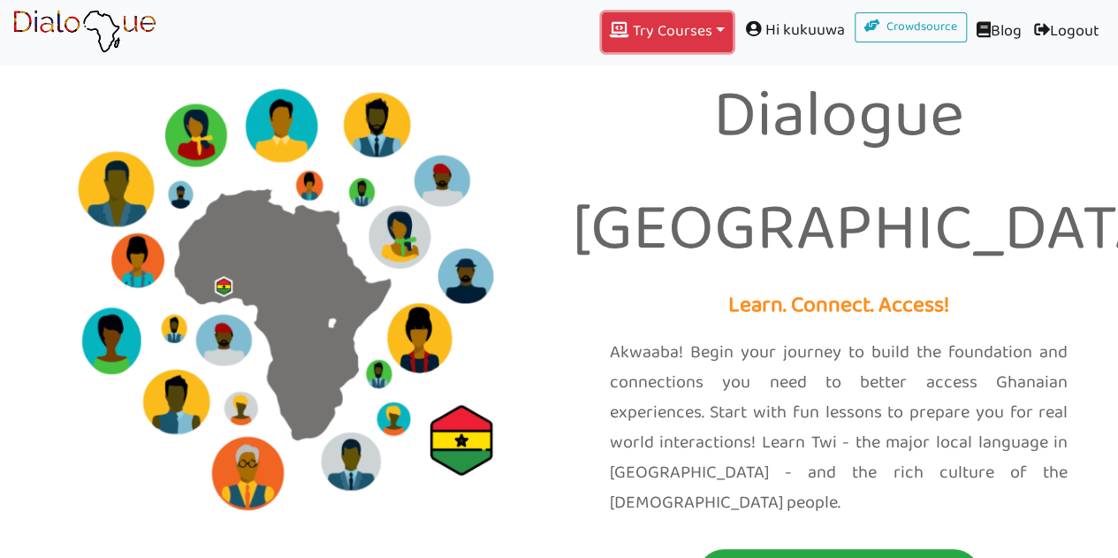
click at [702, 28] on button "Try Courses Toggle Dropdown" at bounding box center [667, 32] width 131 height 40
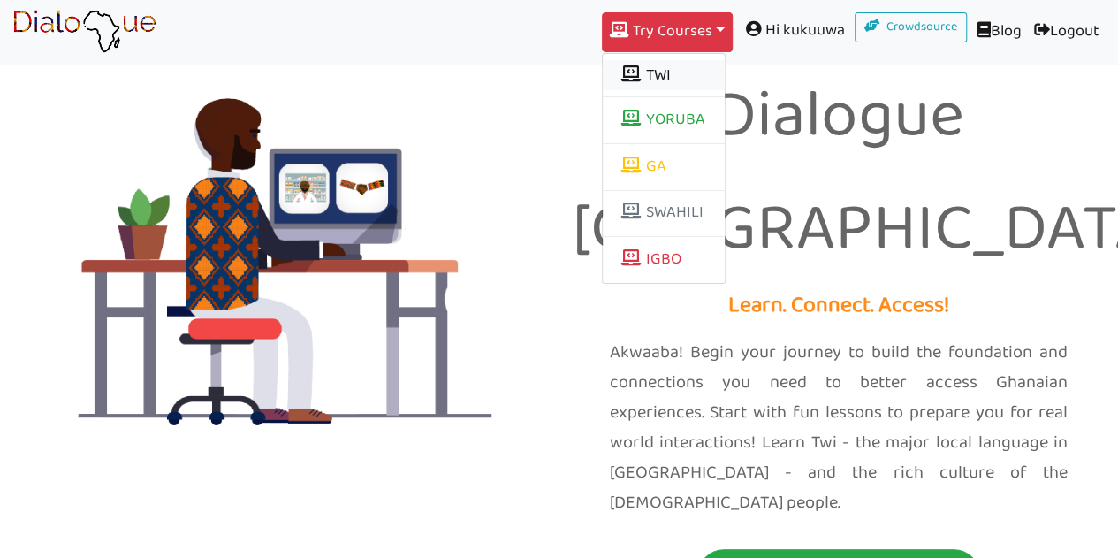
click at [680, 70] on button "TWI" at bounding box center [664, 75] width 122 height 30
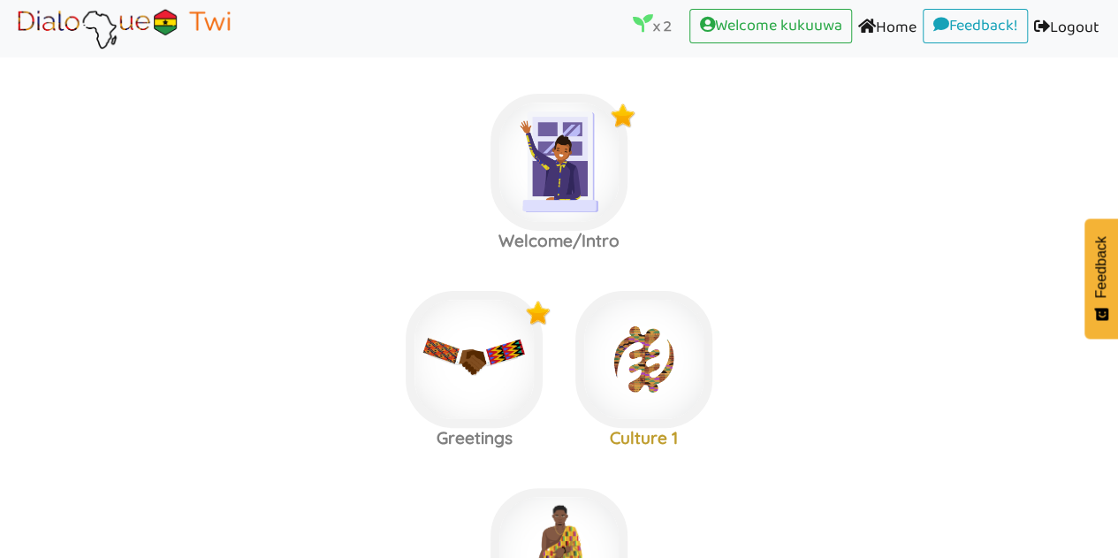
click at [640, 25] on icon at bounding box center [643, 23] width 20 height 20
click at [869, 24] on link "Home (current)" at bounding box center [887, 29] width 71 height 40
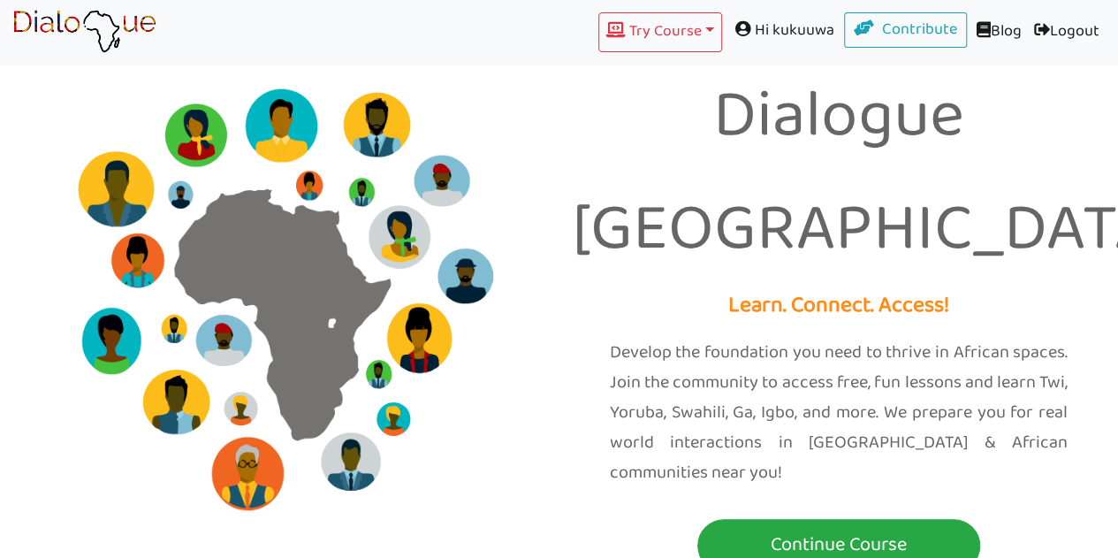
click at [984, 31] on link "Blog" at bounding box center [997, 32] width 61 height 40
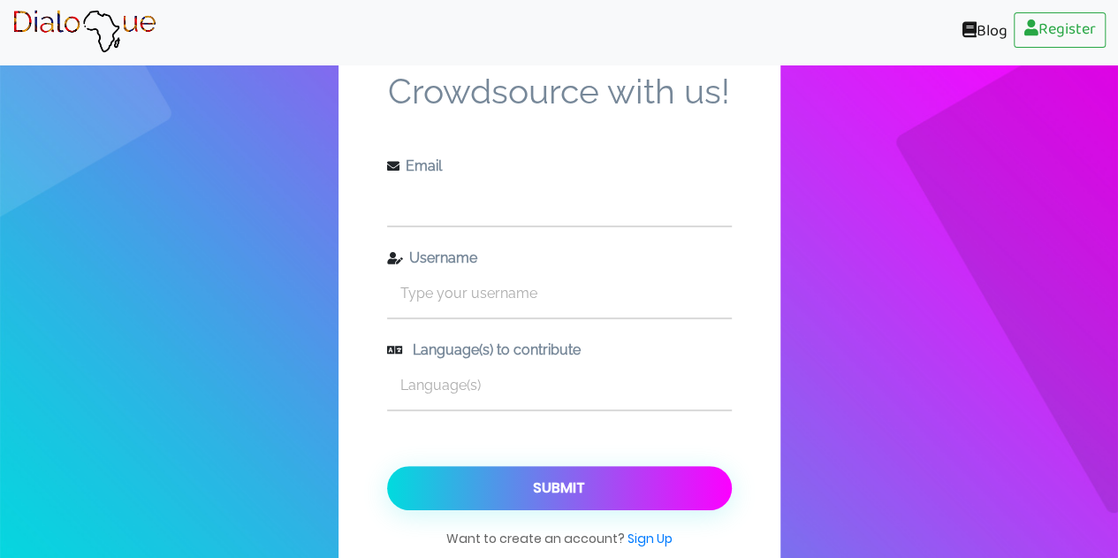
click at [615, 178] on input "text" at bounding box center [559, 201] width 345 height 49
click at [604, 177] on input "text" at bounding box center [559, 201] width 345 height 49
type input "[EMAIL_ADDRESS][DOMAIN_NAME]"
click at [574, 271] on input "text" at bounding box center [559, 293] width 345 height 49
type input "kukuuwa"
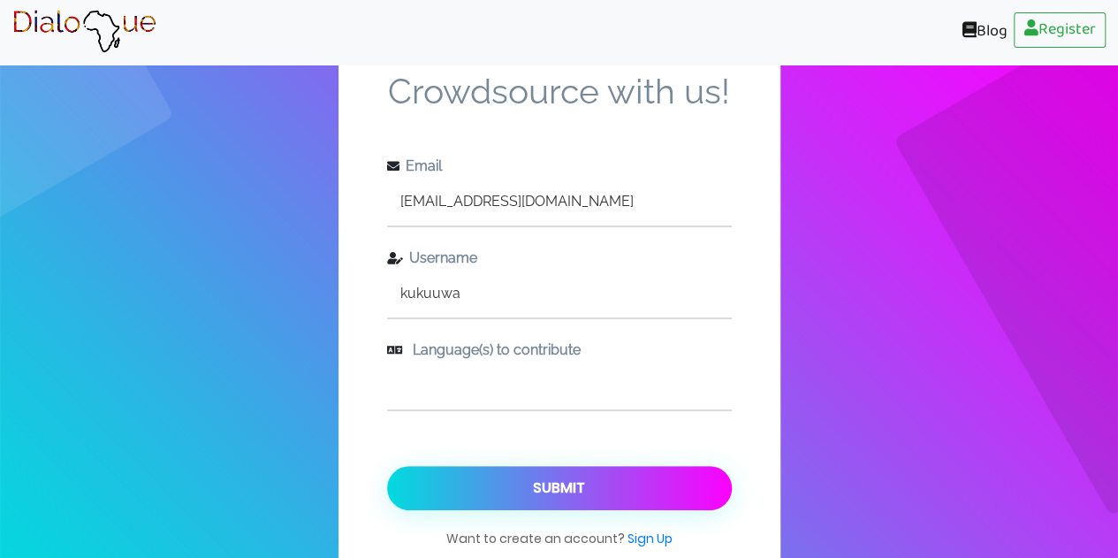
click at [531, 387] on input "text" at bounding box center [559, 385] width 345 height 49
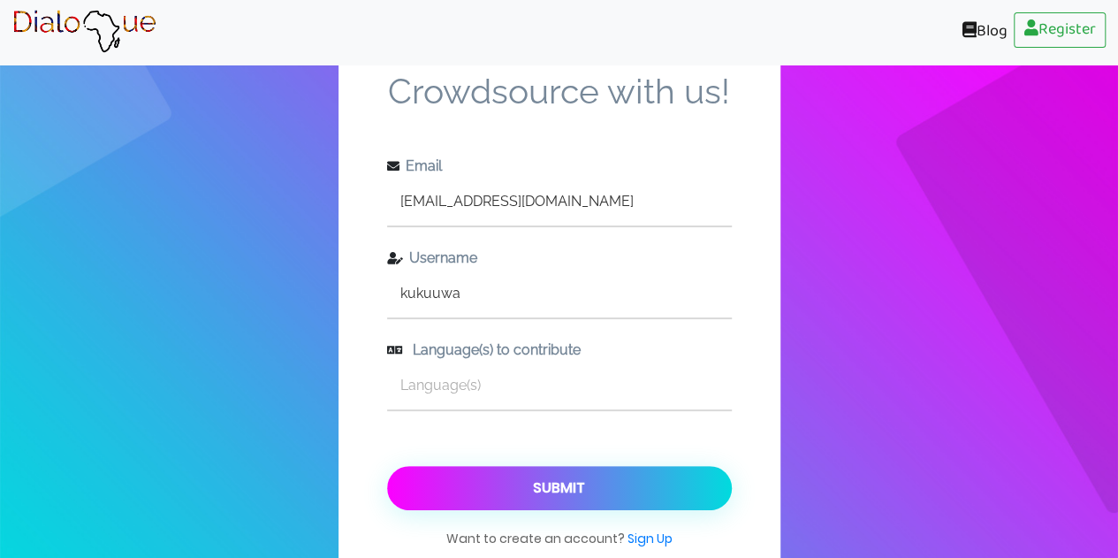
click at [636, 492] on button "Submit" at bounding box center [559, 488] width 345 height 44
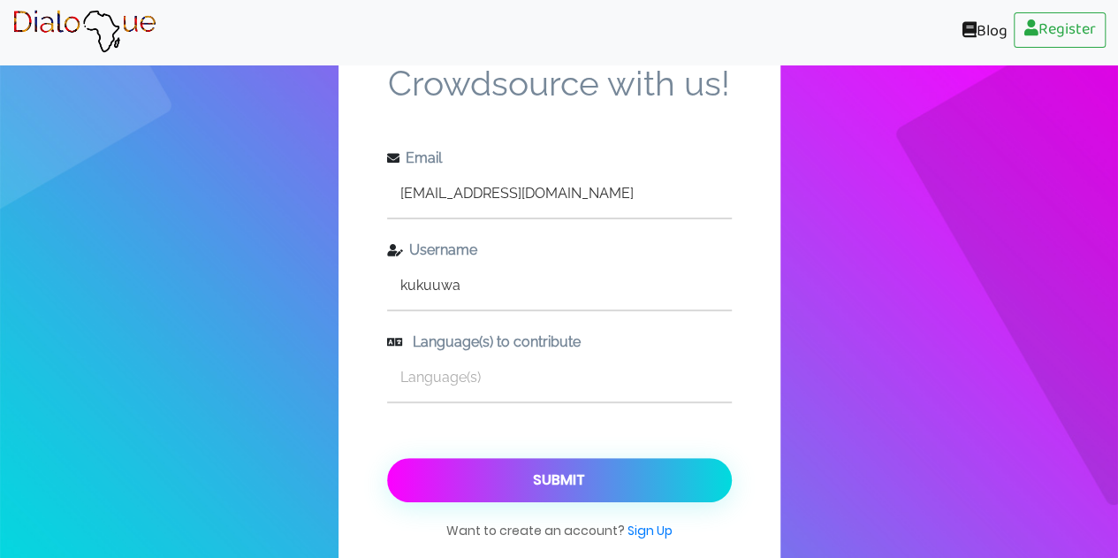
scroll to position [7, 0]
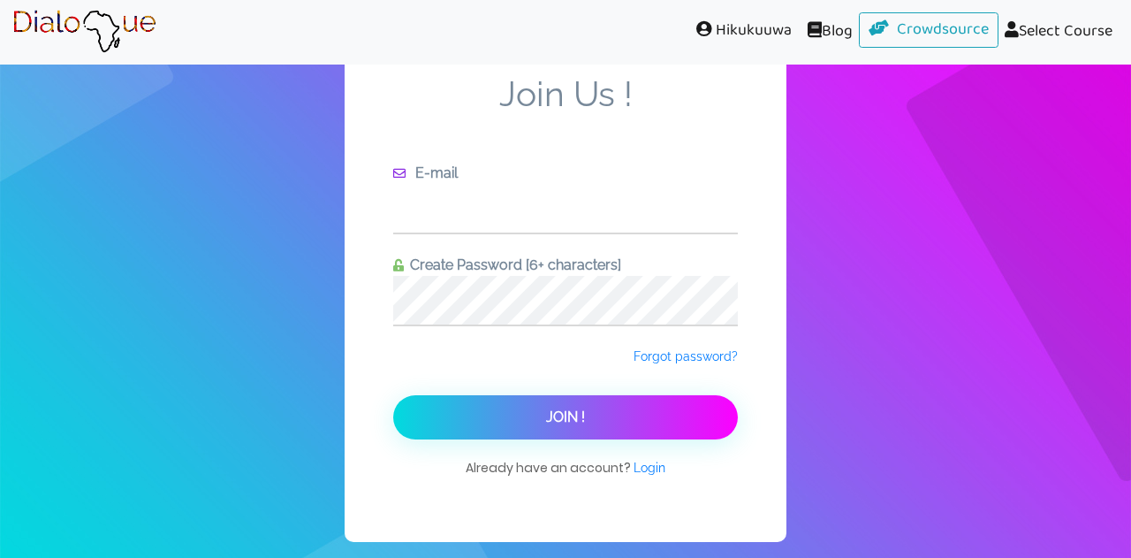
click at [474, 211] on input "text" at bounding box center [565, 208] width 345 height 49
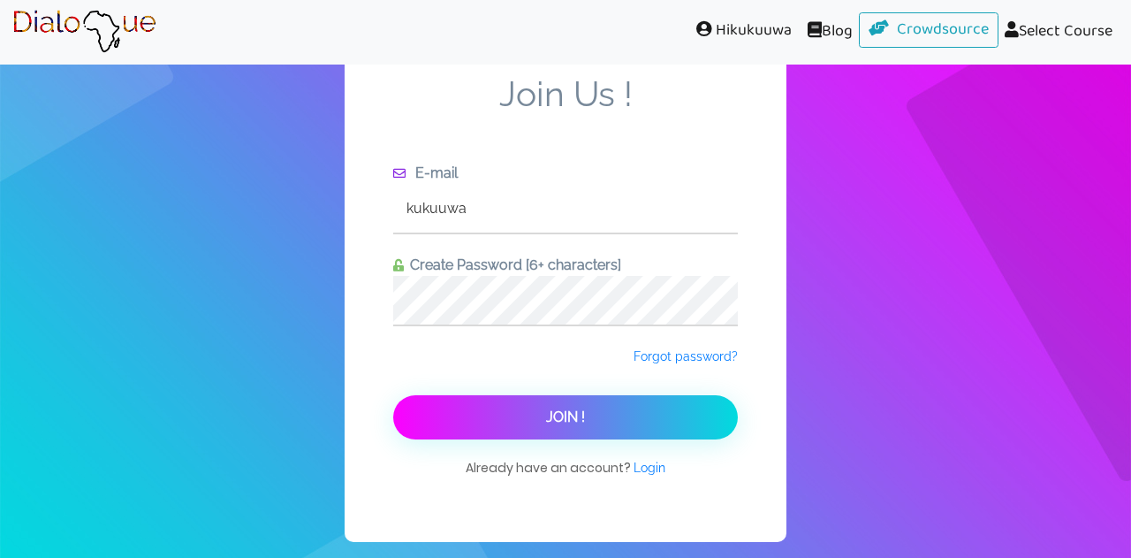
click at [537, 420] on button "Join !" at bounding box center [565, 417] width 345 height 44
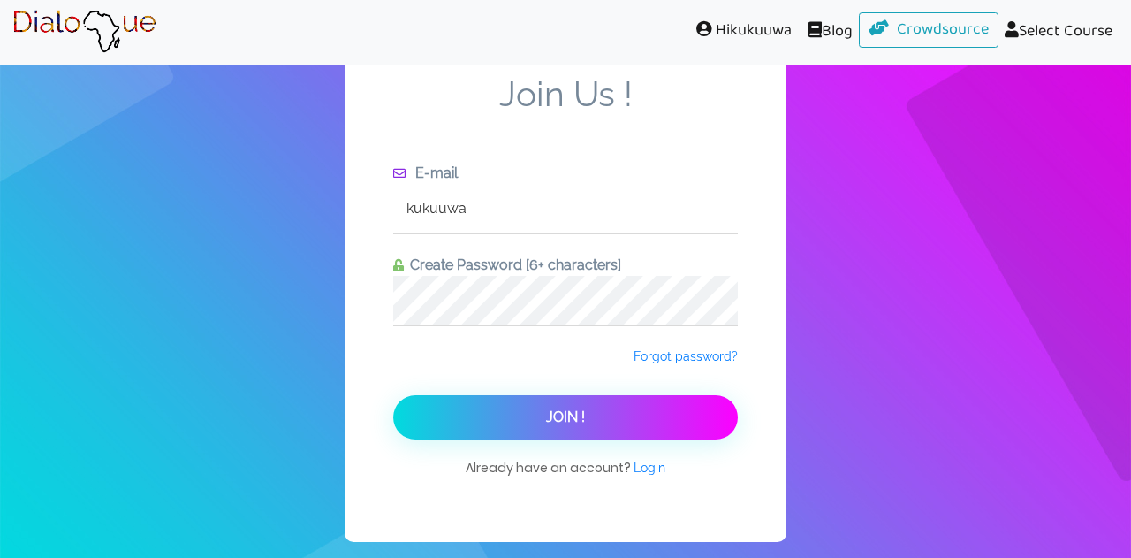
click at [500, 206] on input "kukuuwa" at bounding box center [565, 208] width 345 height 49
type input "k"
click at [500, 206] on input "text" at bounding box center [565, 208] width 345 height 49
type input "[EMAIL_ADDRESS][DOMAIN_NAME]"
click at [575, 439] on div "Join Us ! E-mail sunrisejoys97@gmail.com Create Password [6+ characters] Forgot…" at bounding box center [566, 278] width 442 height 525
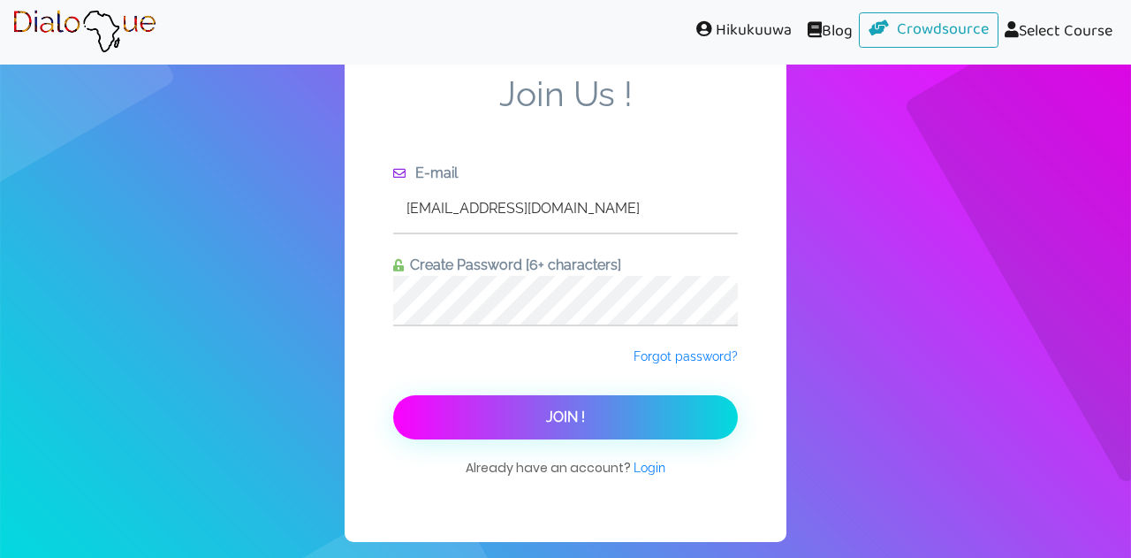
click at [573, 425] on button "Join !" at bounding box center [565, 417] width 345 height 44
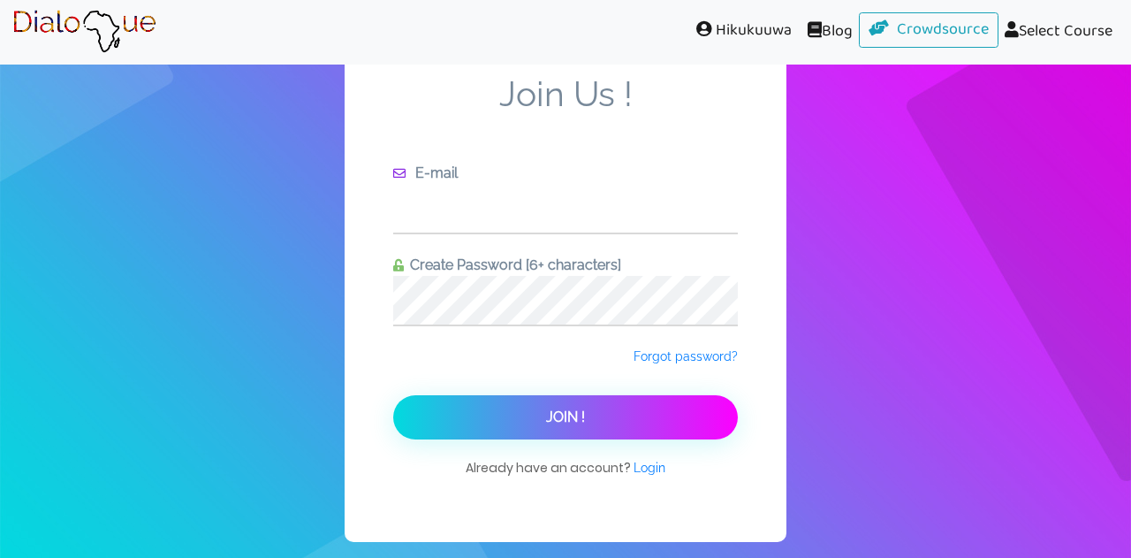
click at [488, 204] on input "text" at bounding box center [565, 208] width 345 height 49
type input "[EMAIL_ADDRESS][DOMAIN_NAME]"
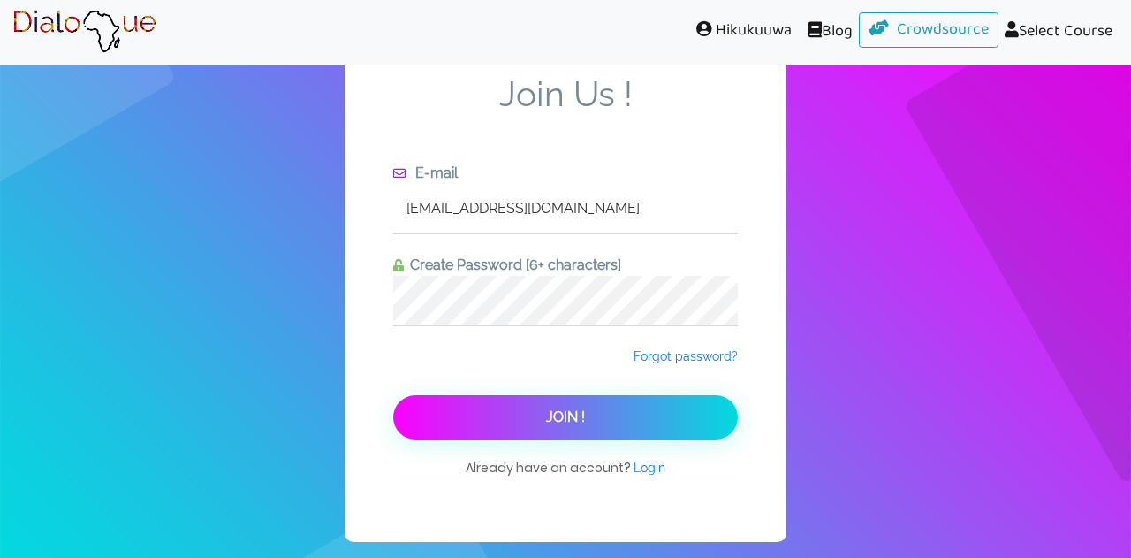
click at [706, 422] on button "Join !" at bounding box center [565, 417] width 345 height 44
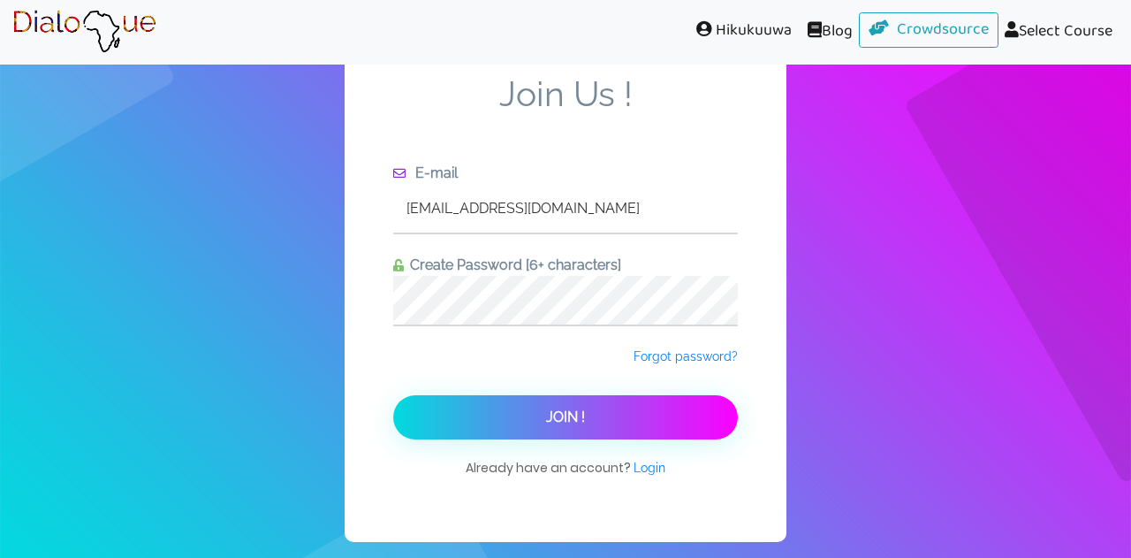
click at [1076, 39] on link "Select Course" at bounding box center [1059, 32] width 120 height 40
